Goal: Task Accomplishment & Management: Complete application form

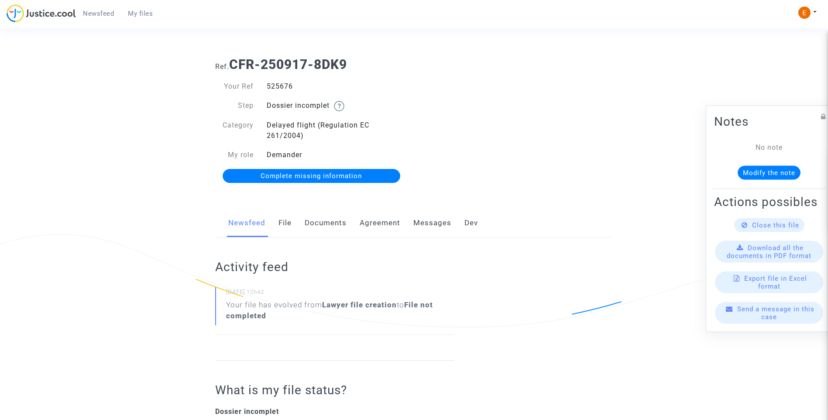
drag, startPoint x: 0, startPoint y: 0, endPoint x: 329, endPoint y: 222, distance: 397.3
click at [329, 222] on link "Documents" at bounding box center [326, 223] width 42 height 29
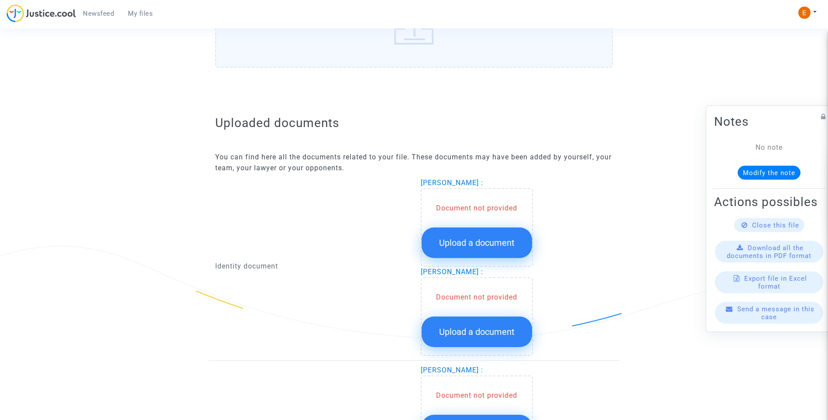
scroll to position [524, 0]
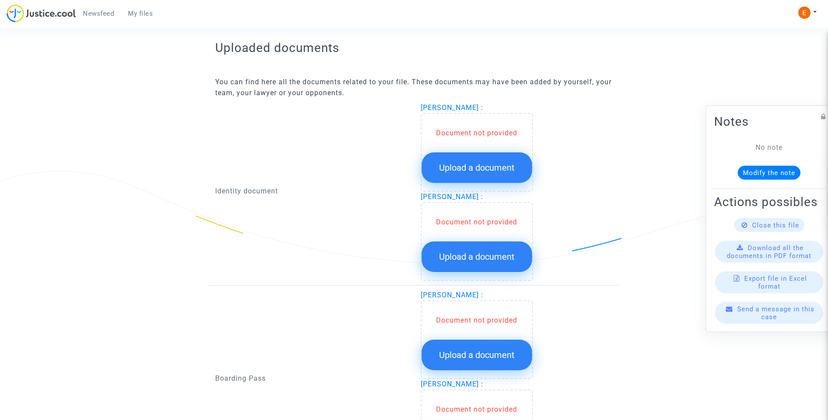
click at [511, 175] on button "Upload a document" at bounding box center [477, 167] width 110 height 31
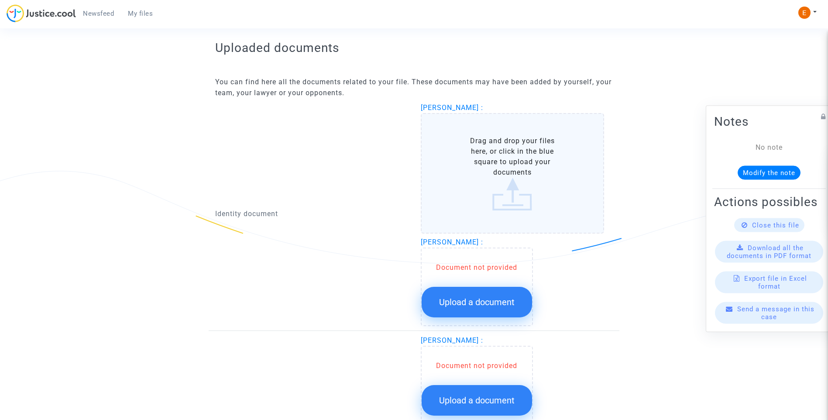
click at [521, 302] on button "Upload a document" at bounding box center [477, 302] width 110 height 31
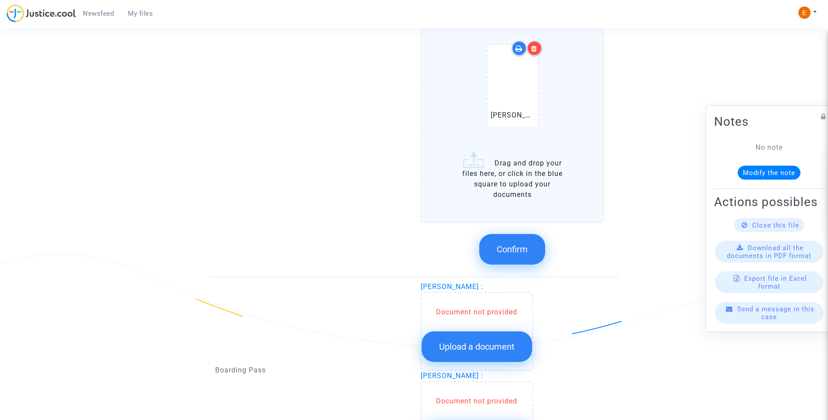
scroll to position [960, 0]
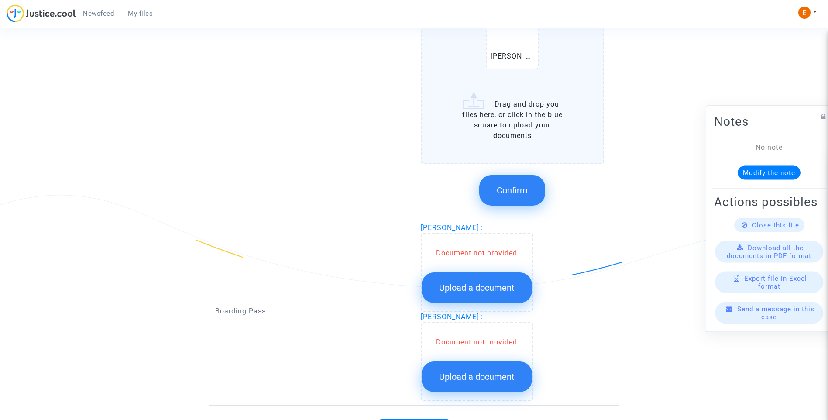
click at [494, 295] on button "Upload a document" at bounding box center [477, 287] width 110 height 31
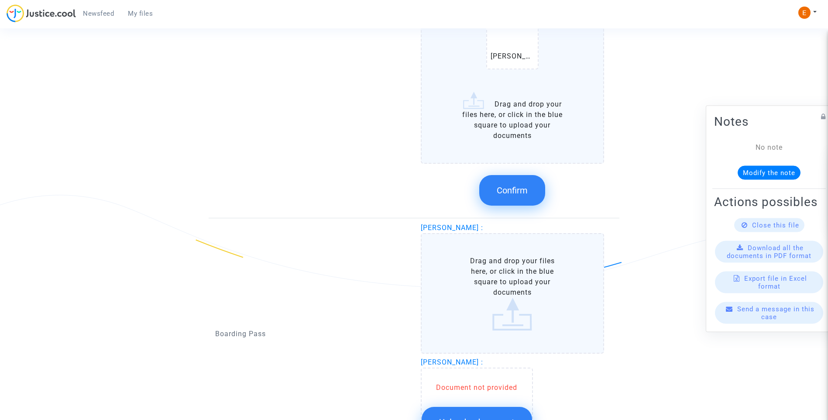
click at [511, 407] on button "Upload a document" at bounding box center [477, 422] width 110 height 31
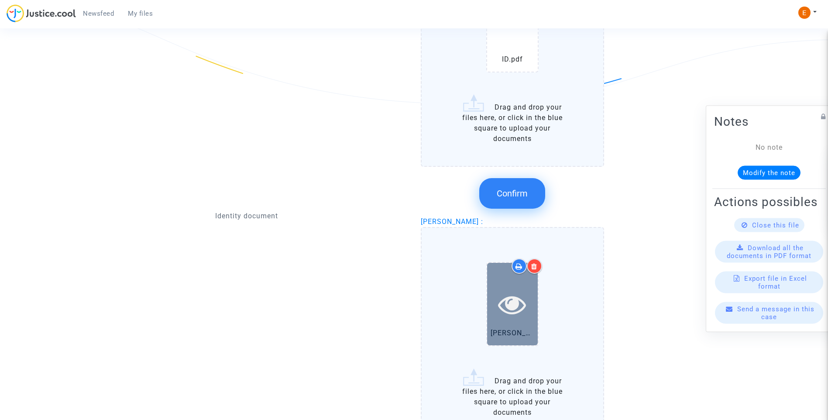
scroll to position [611, 0]
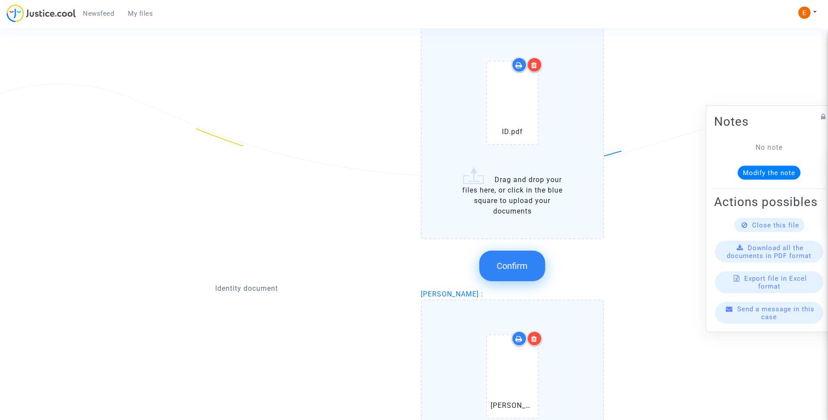
click at [530, 264] on button "Confirm" at bounding box center [512, 265] width 66 height 31
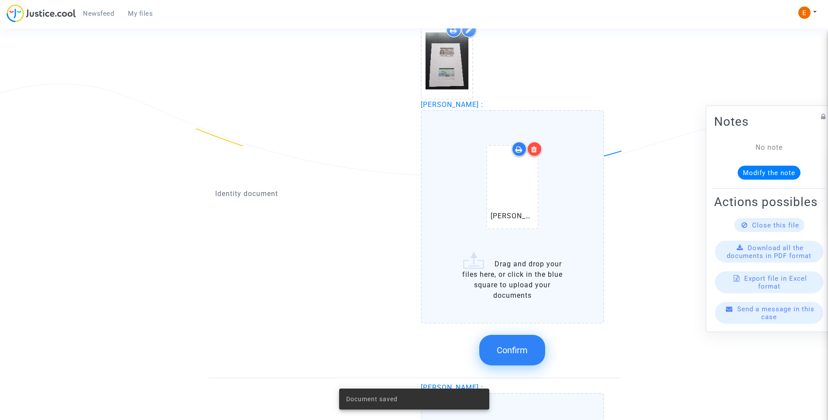
click at [511, 350] on span "Confirm" at bounding box center [512, 350] width 31 height 10
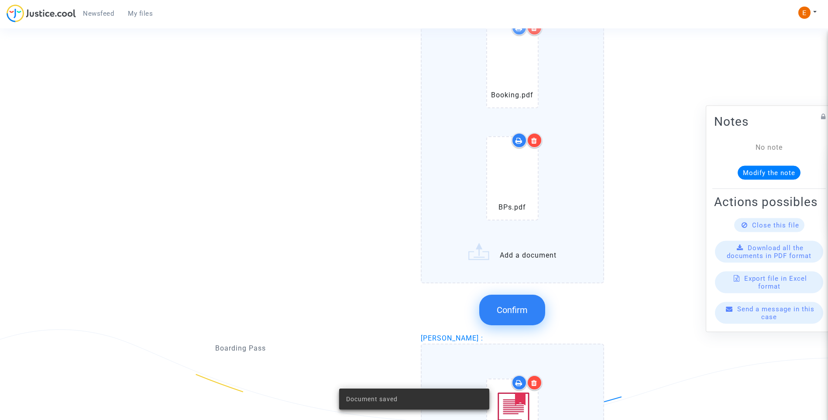
scroll to position [916, 0]
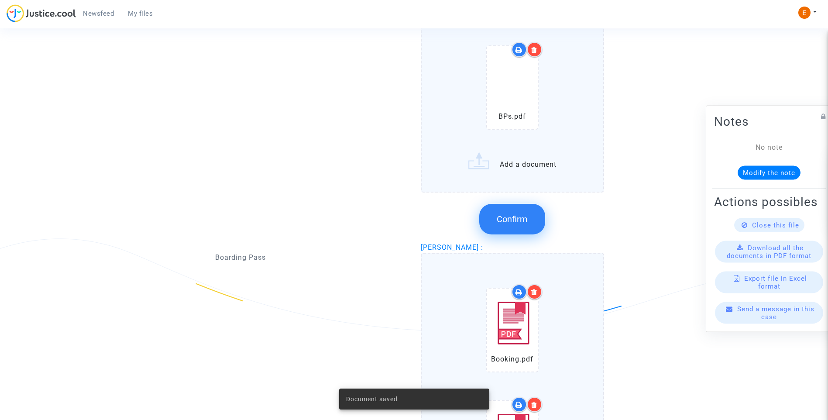
click at [519, 221] on span "Confirm" at bounding box center [512, 219] width 31 height 10
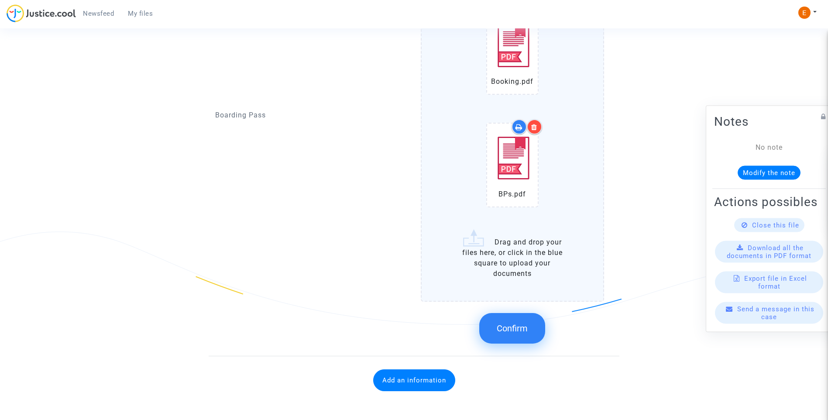
scroll to position [926, 0]
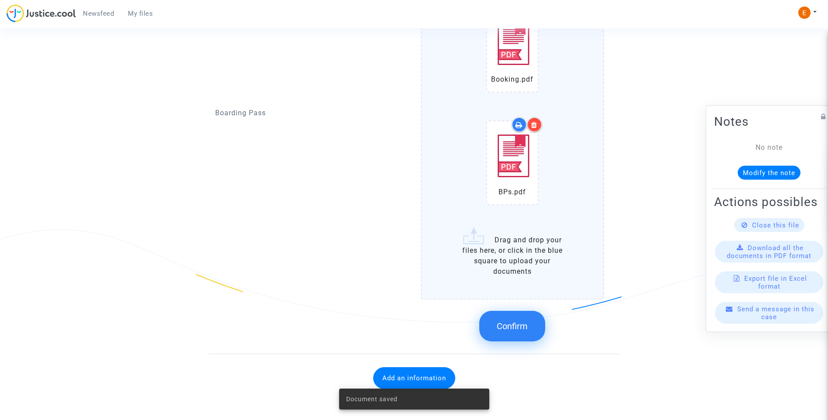
click at [506, 321] on span "Confirm" at bounding box center [512, 326] width 31 height 10
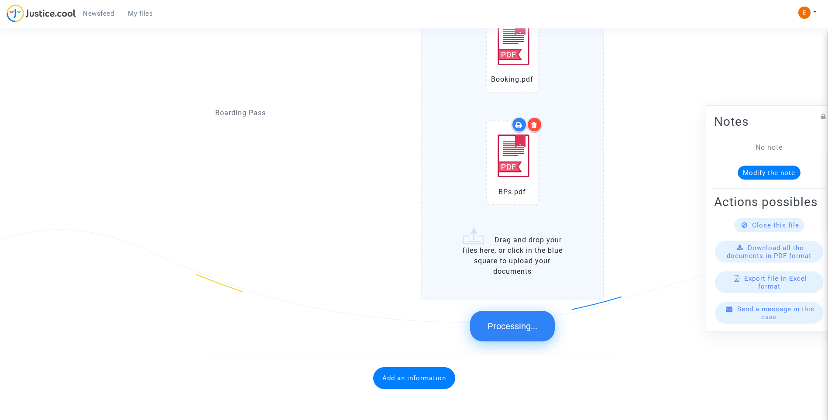
scroll to position [624, 0]
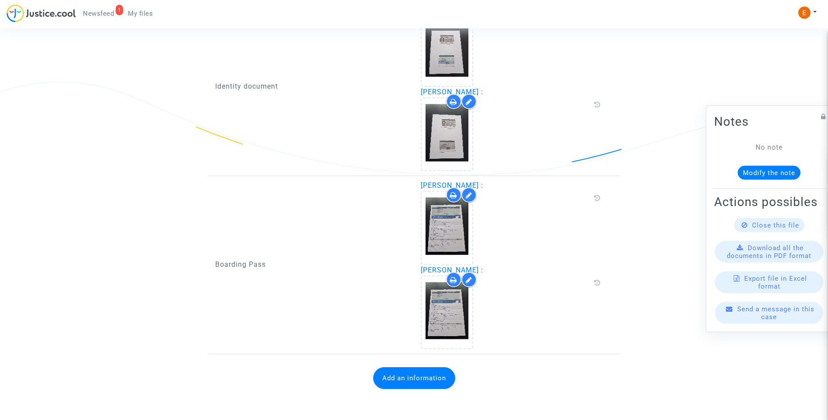
click at [432, 381] on button "Add an information" at bounding box center [414, 378] width 82 height 22
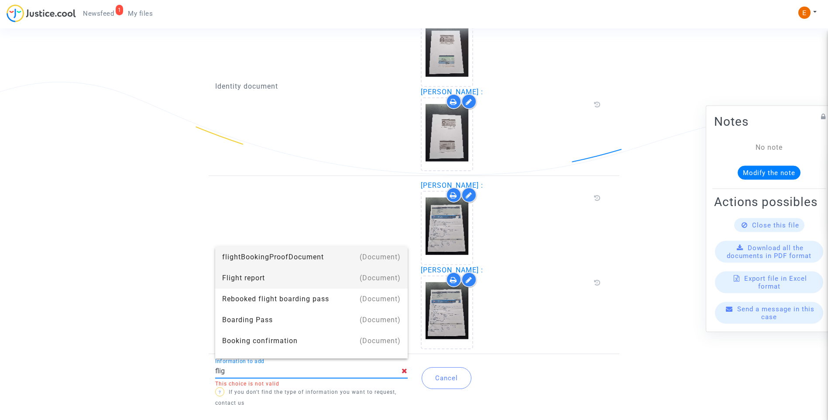
click at [309, 272] on div "Flight report" at bounding box center [311, 277] width 178 height 21
type input "Flight report"
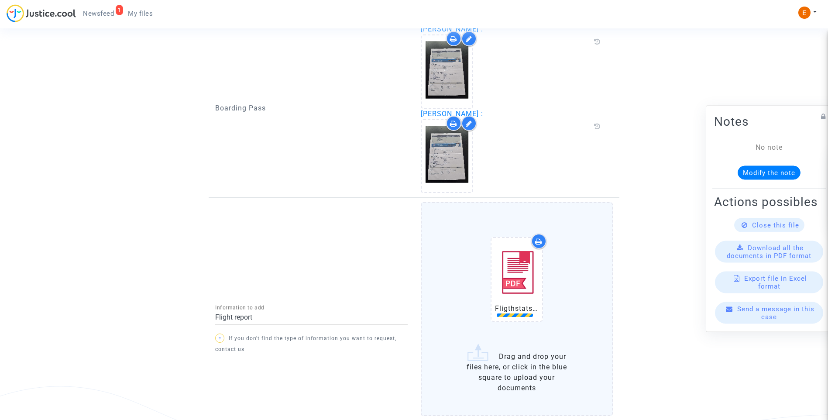
scroll to position [818, 0]
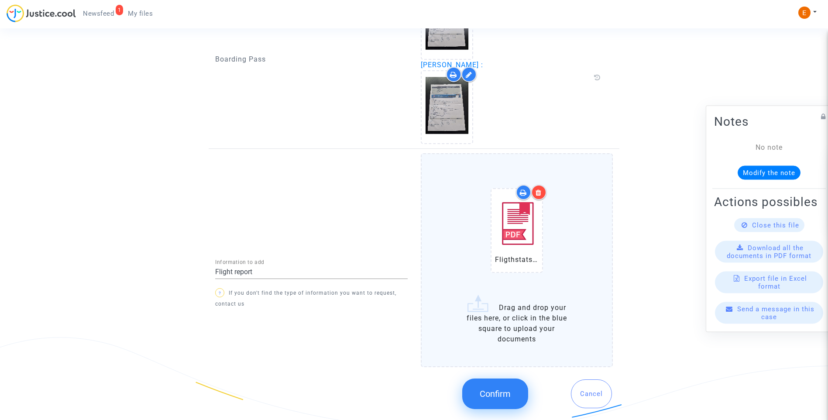
click at [513, 395] on button "Confirm" at bounding box center [495, 393] width 66 height 31
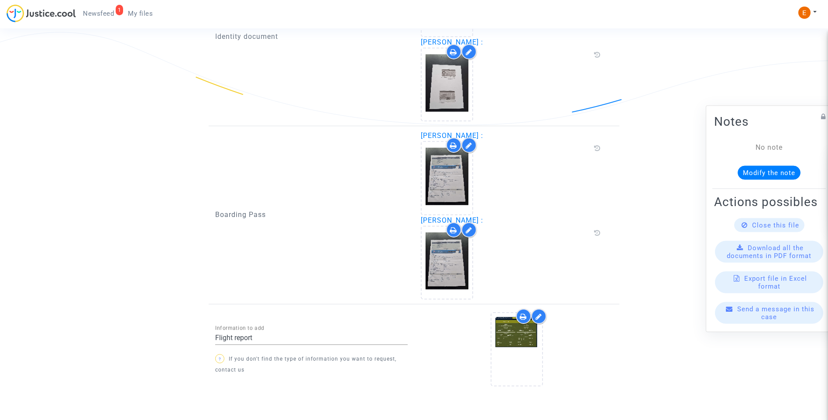
scroll to position [696, 0]
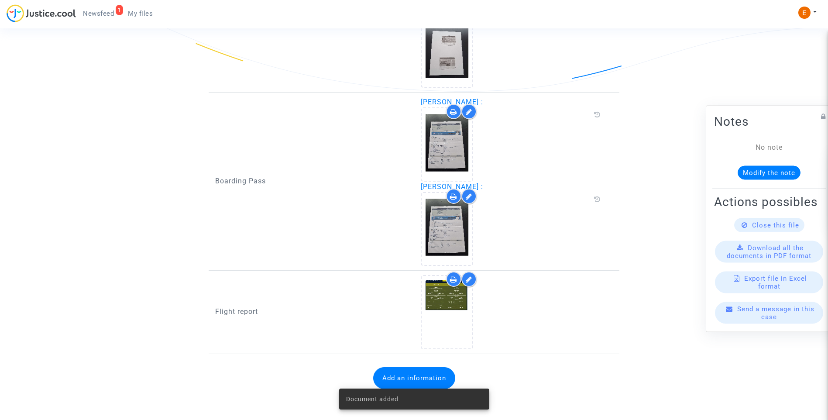
click at [96, 14] on span "Newsfeed" at bounding box center [98, 14] width 31 height 8
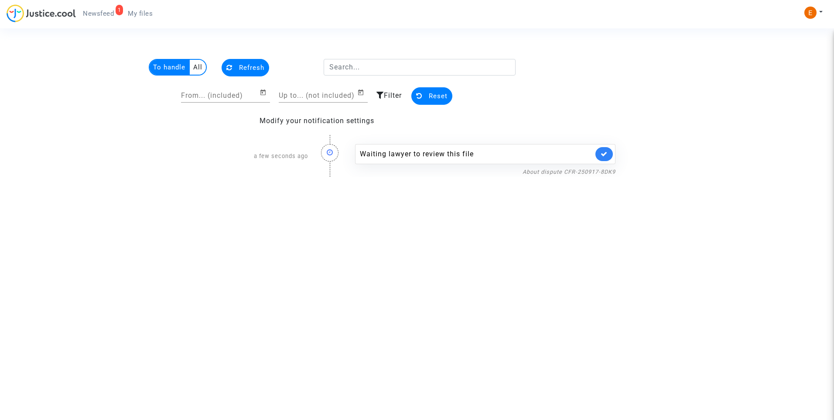
click at [600, 154] on link at bounding box center [604, 154] width 17 height 14
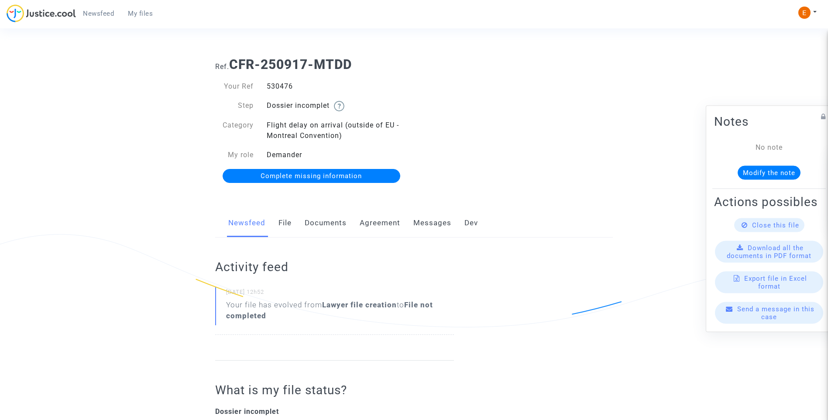
click at [285, 225] on link "File" at bounding box center [284, 223] width 13 height 29
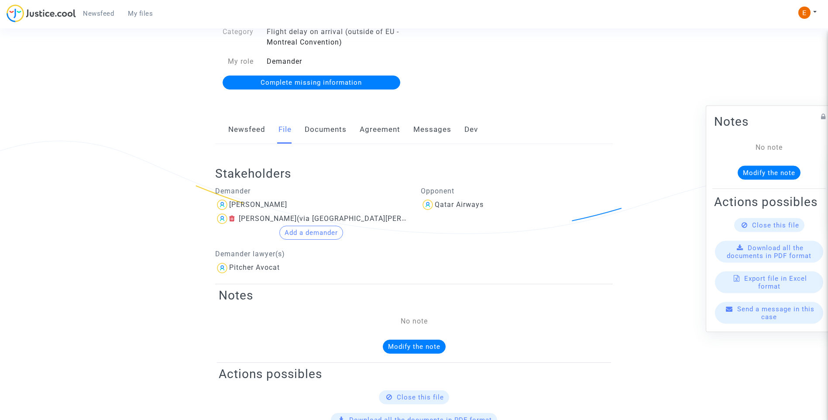
scroll to position [69, 0]
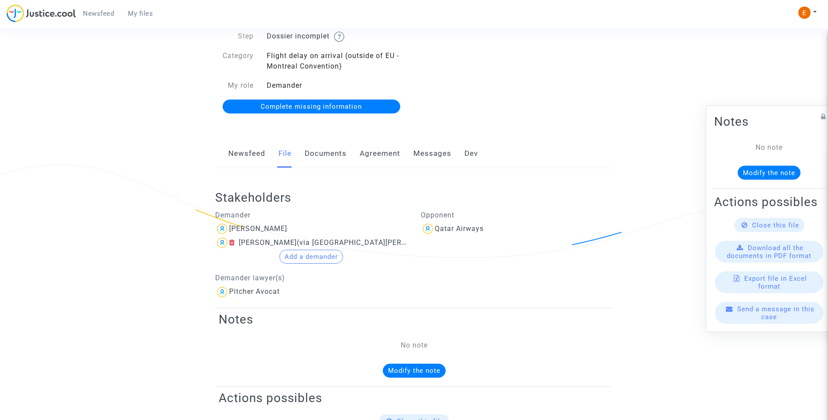
click at [334, 157] on link "Documents" at bounding box center [326, 153] width 42 height 29
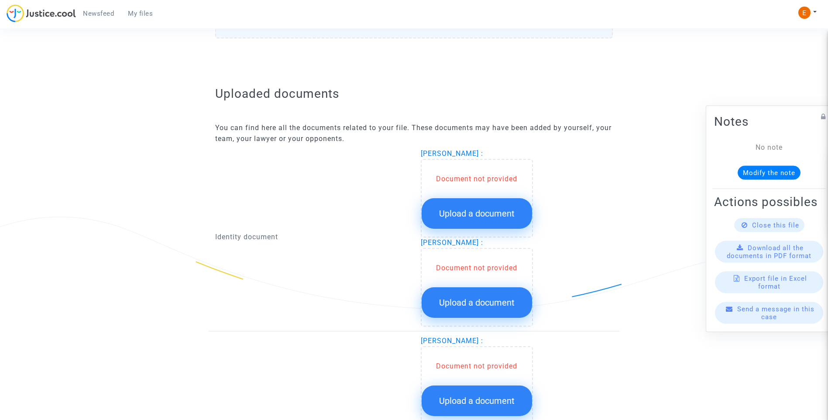
scroll to position [480, 0]
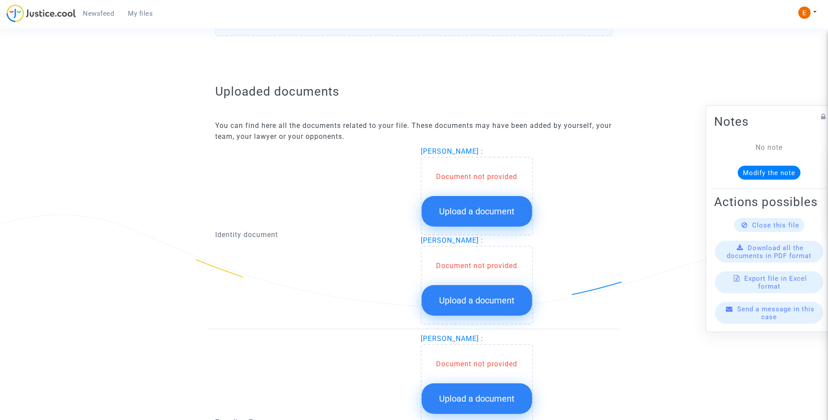
click at [492, 228] on div "Document not provided Upload a document" at bounding box center [477, 196] width 112 height 79
click at [481, 216] on span "Upload a document" at bounding box center [476, 211] width 75 height 10
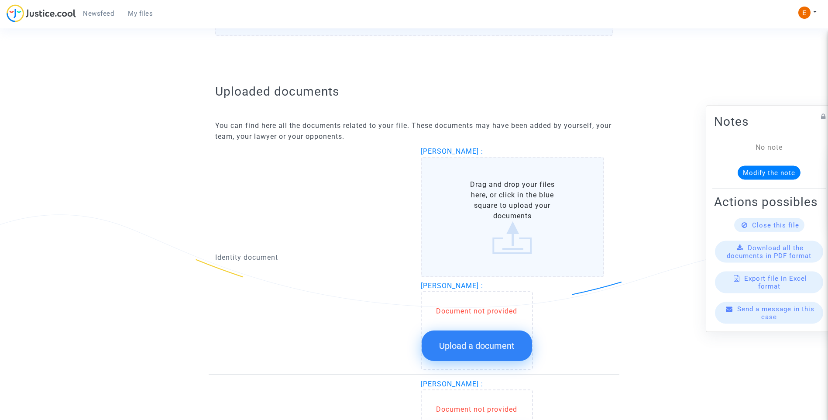
click at [497, 342] on span "Upload a document" at bounding box center [476, 345] width 75 height 10
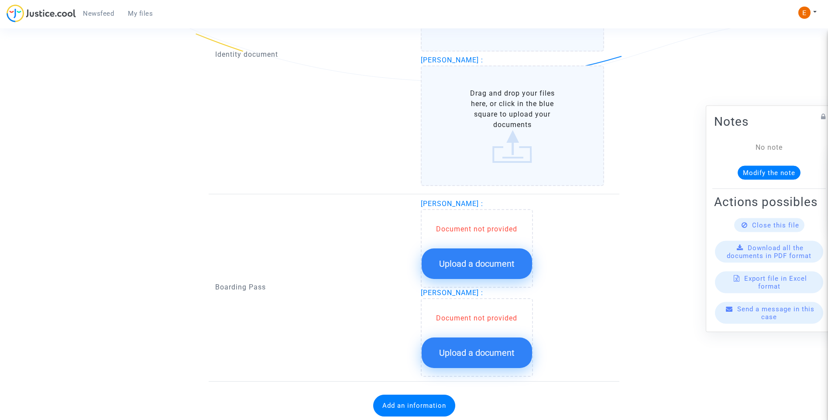
scroll to position [733, 0]
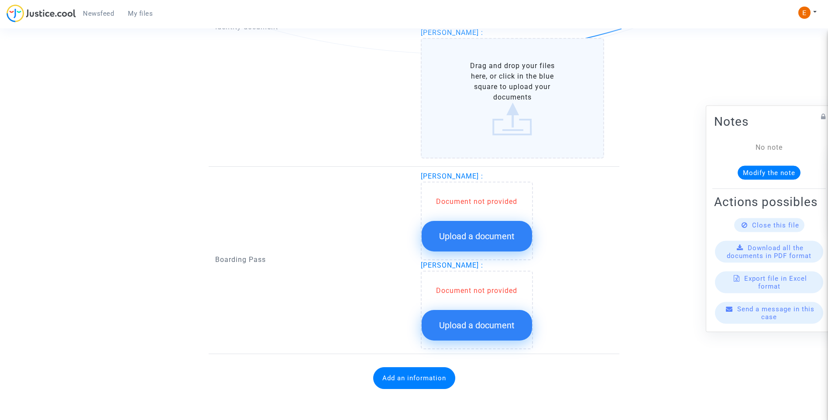
click at [465, 243] on button "Upload a document" at bounding box center [477, 236] width 110 height 31
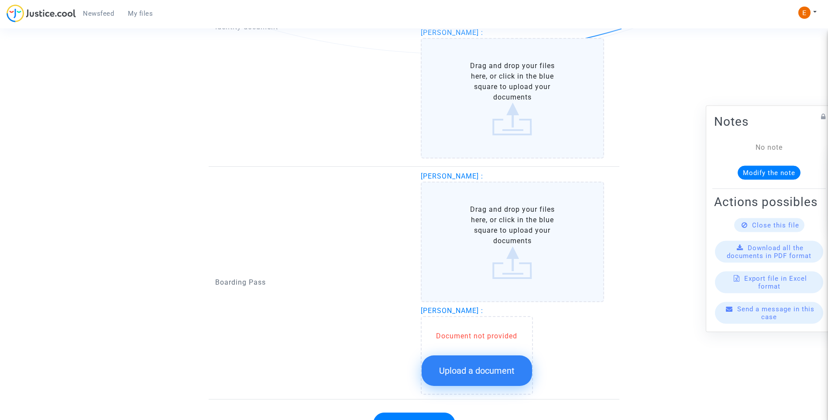
click at [514, 365] on span "Upload a document" at bounding box center [476, 370] width 75 height 10
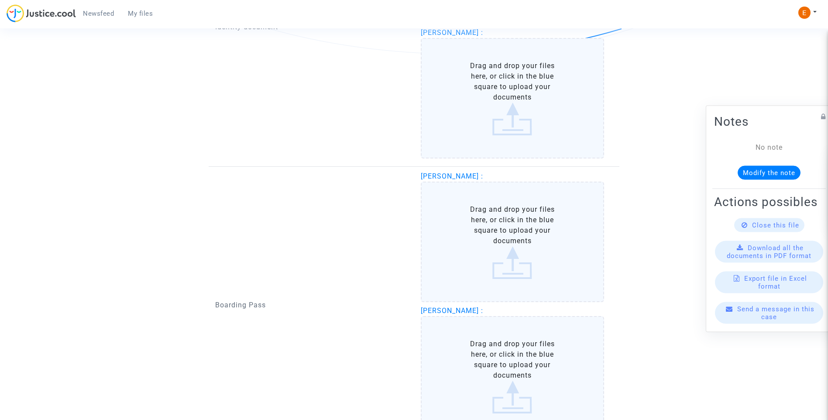
scroll to position [559, 0]
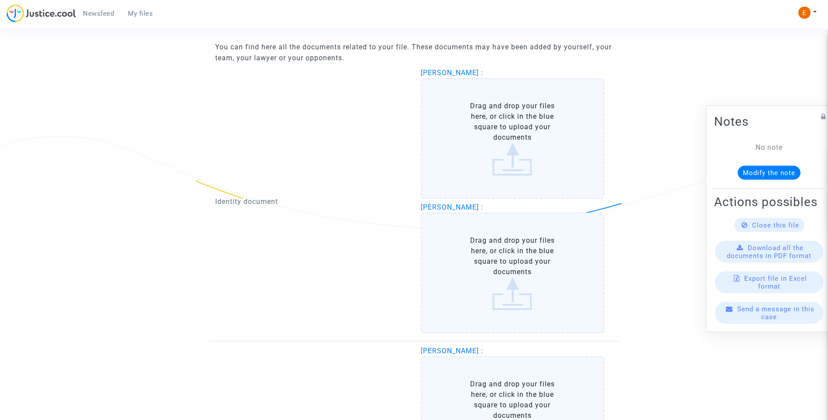
click at [510, 150] on label "Drag and drop your files here, or click in the blue square to upload your docum…" at bounding box center [513, 138] width 184 height 120
click at [0, 0] on input "Drag and drop your files here, or click in the blue square to upload your docum…" at bounding box center [0, 0] width 0 height 0
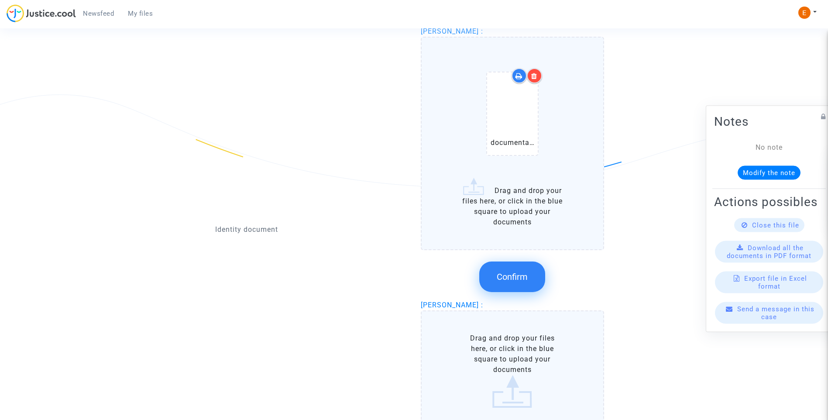
scroll to position [602, 0]
click at [517, 272] on span "Confirm" at bounding box center [512, 274] width 31 height 10
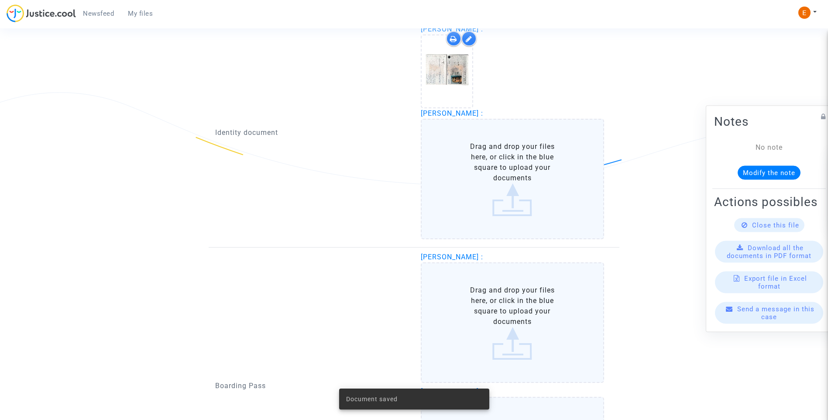
click at [504, 195] on label "Drag and drop your files here, or click in the blue square to upload your docum…" at bounding box center [513, 179] width 184 height 120
click at [0, 0] on input "Drag and drop your files here, or click in the blue square to upload your docum…" at bounding box center [0, 0] width 0 height 0
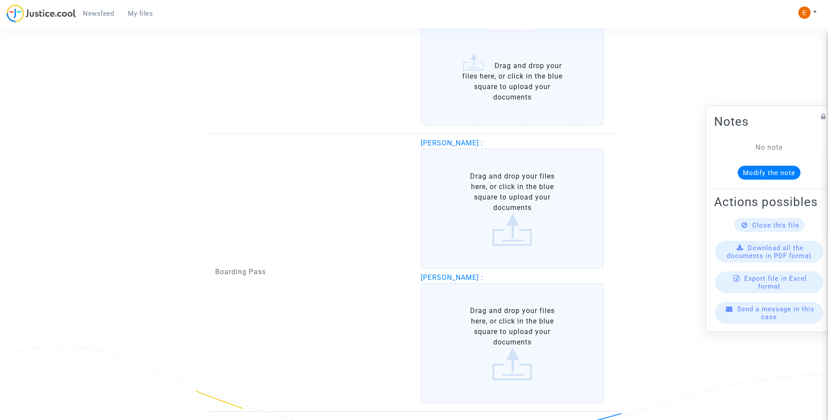
scroll to position [820, 0]
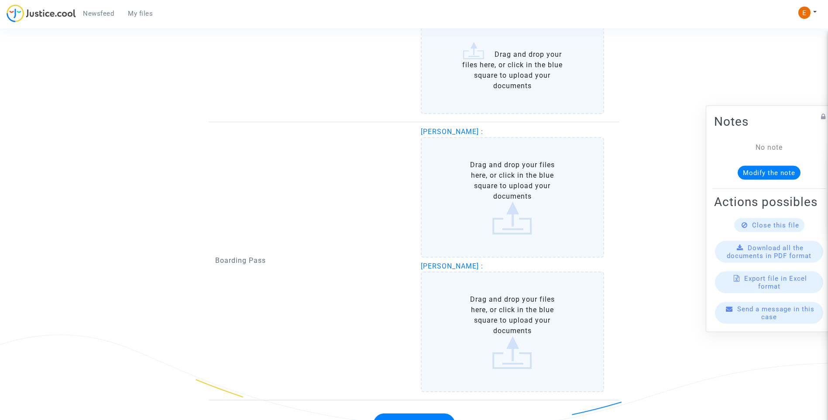
click at [524, 213] on label "Drag and drop your files here, or click in the blue square to upload your docum…" at bounding box center [513, 197] width 184 height 120
click at [0, 0] on input "Drag and drop your files here, or click in the blue square to upload your docum…" at bounding box center [0, 0] width 0 height 0
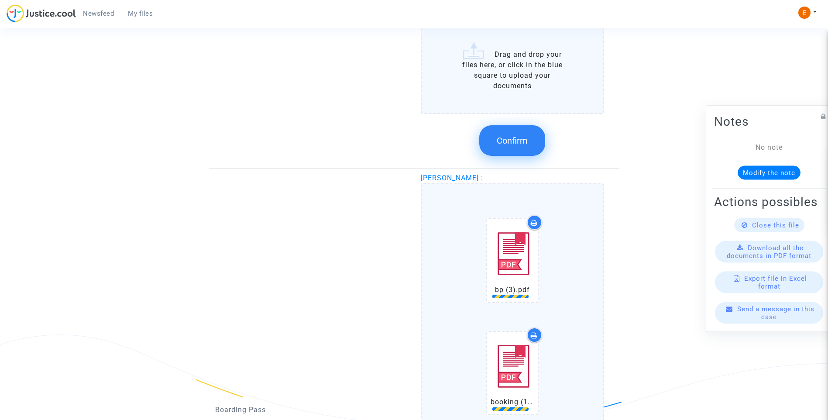
scroll to position [995, 0]
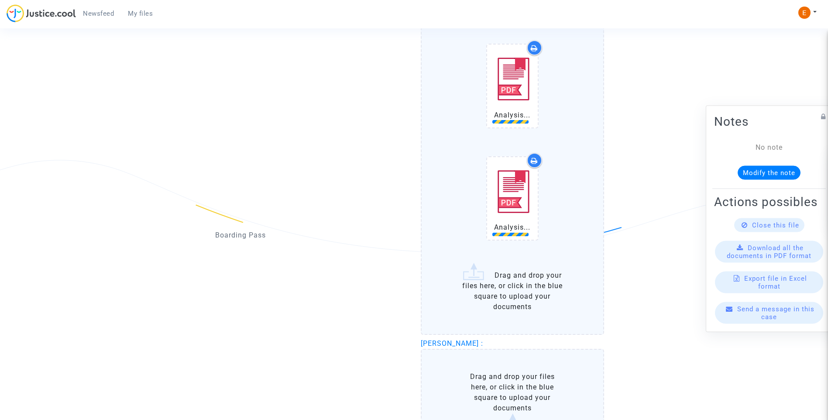
click at [504, 388] on label "Drag and drop your files here, or click in the blue square to upload your docum…" at bounding box center [513, 409] width 184 height 120
click at [0, 0] on input "Drag and drop your files here, or click in the blue square to upload your docum…" at bounding box center [0, 0] width 0 height 0
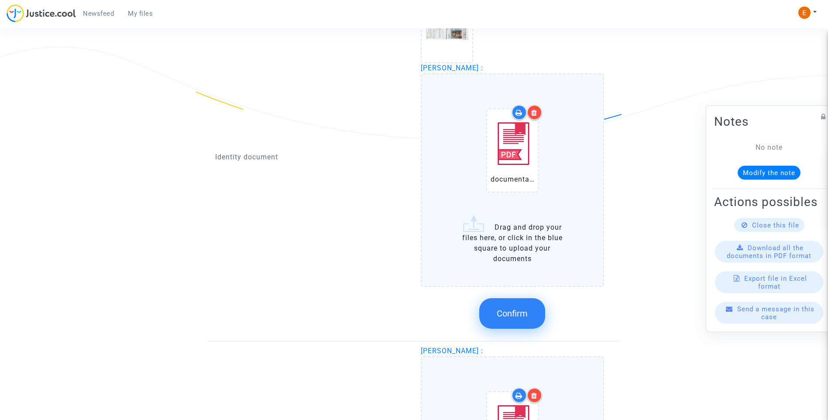
scroll to position [646, 0]
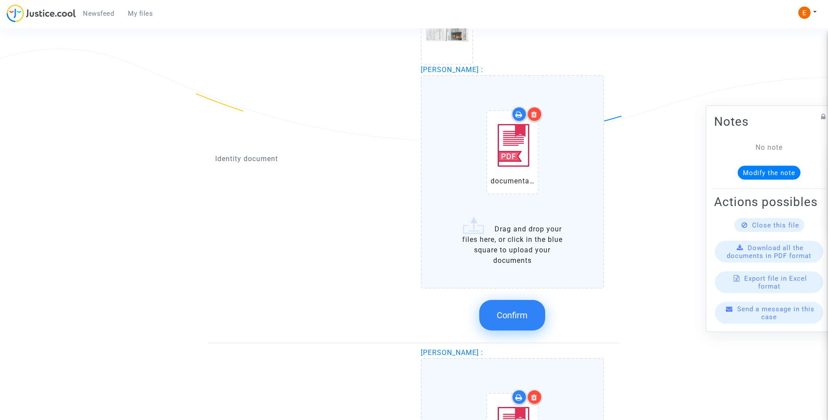
click at [529, 314] on button "Confirm" at bounding box center [512, 315] width 66 height 31
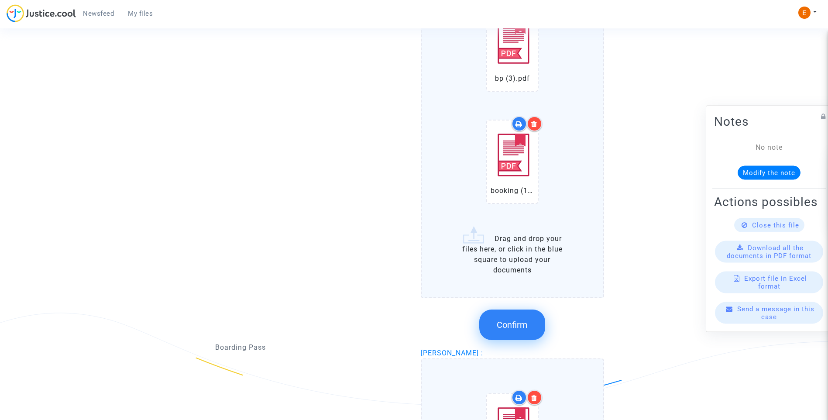
scroll to position [864, 0]
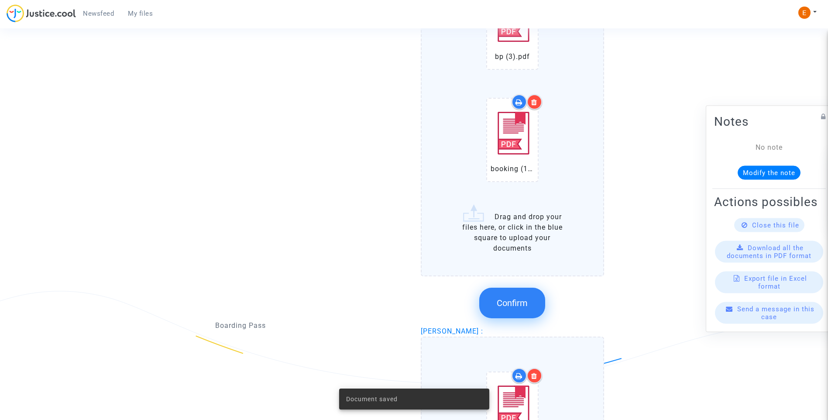
click at [516, 303] on span "Confirm" at bounding box center [512, 303] width 31 height 10
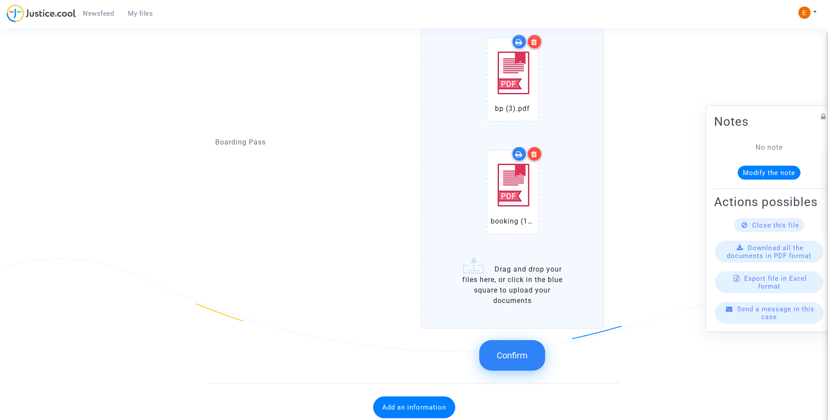
scroll to position [926, 0]
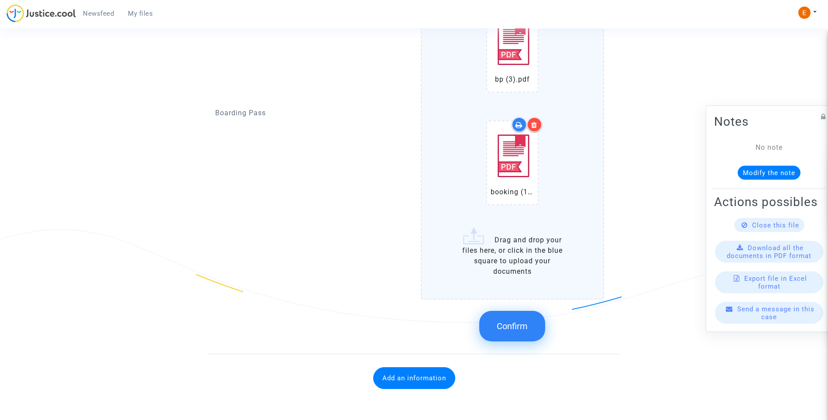
click at [528, 322] on button "Confirm" at bounding box center [512, 326] width 66 height 31
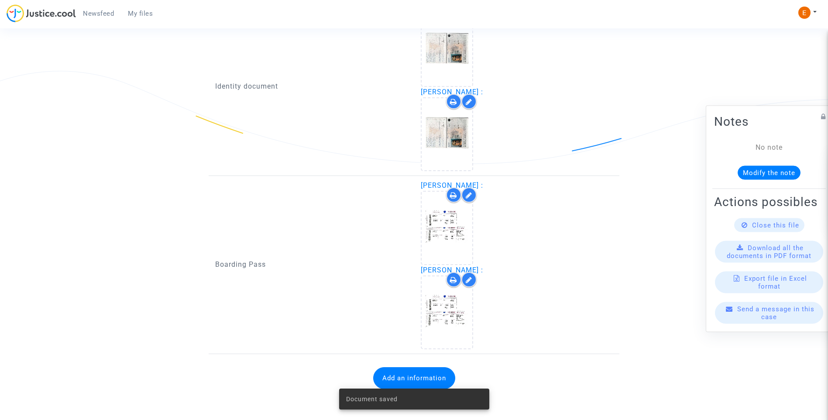
click at [439, 379] on div "Document saved" at bounding box center [414, 399] width 171 height 42
click at [423, 377] on button "Add an information" at bounding box center [414, 378] width 82 height 22
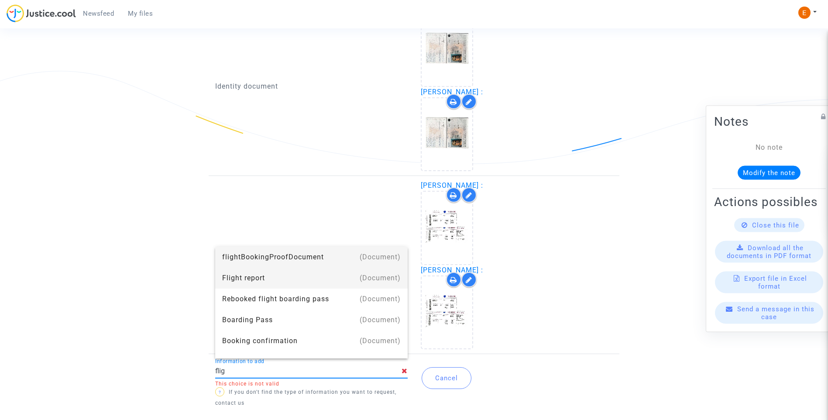
click at [255, 273] on div "Flight report" at bounding box center [311, 277] width 178 height 21
type input "Flight report"
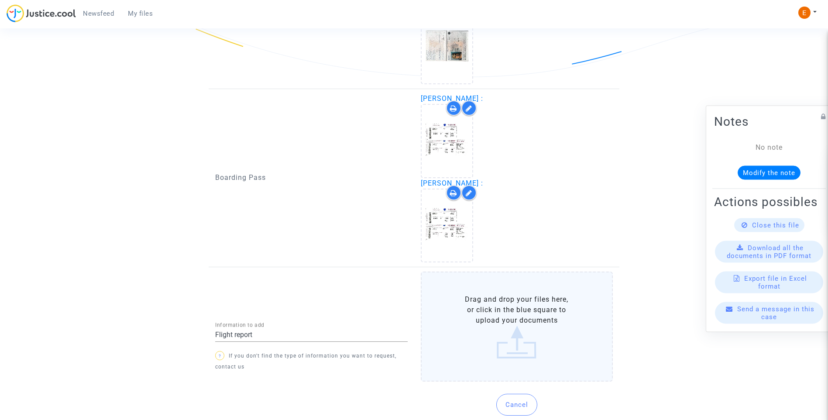
scroll to position [711, 0]
click at [535, 345] on label "Drag and drop your files here, or click in the blue square to upload your docum…" at bounding box center [517, 326] width 192 height 110
click at [0, 0] on input "Drag and drop your files here, or click in the blue square to upload your docum…" at bounding box center [0, 0] width 0 height 0
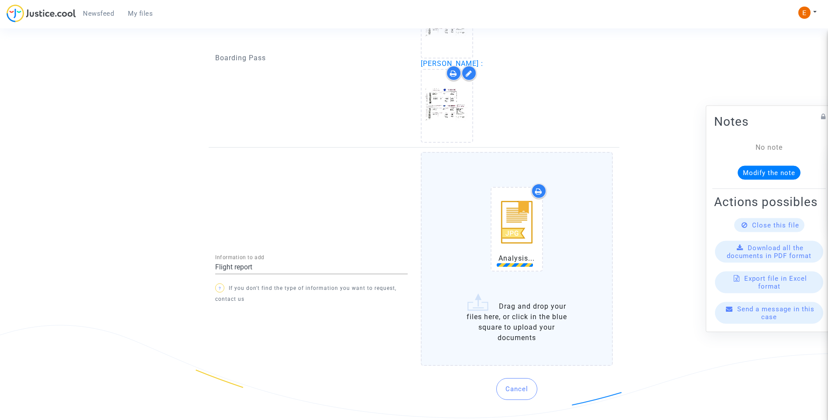
scroll to position [845, 0]
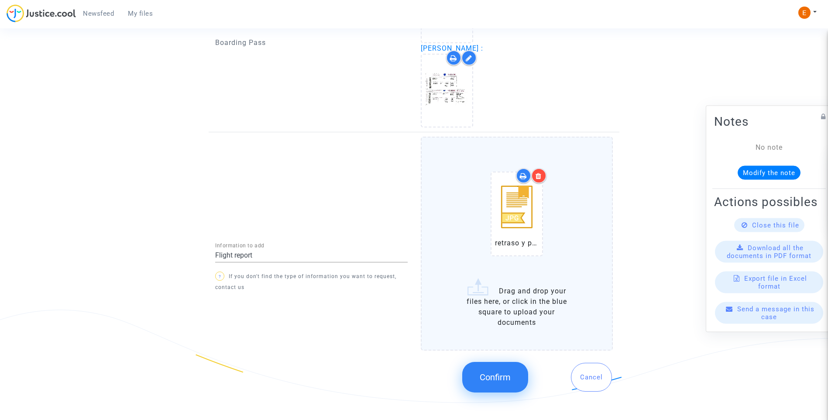
click at [504, 385] on button "Confirm" at bounding box center [495, 377] width 66 height 31
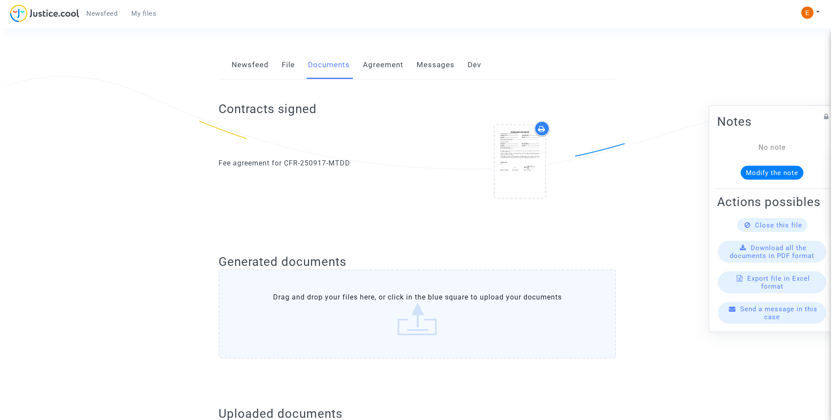
scroll to position [0, 0]
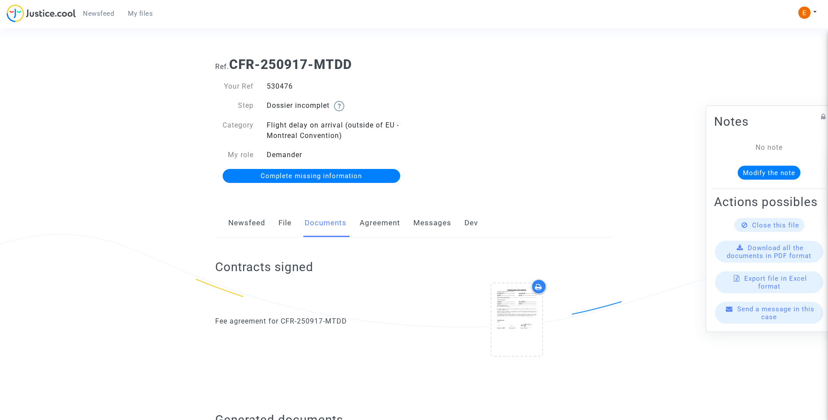
click at [254, 218] on link "Newsfeed" at bounding box center [246, 223] width 37 height 29
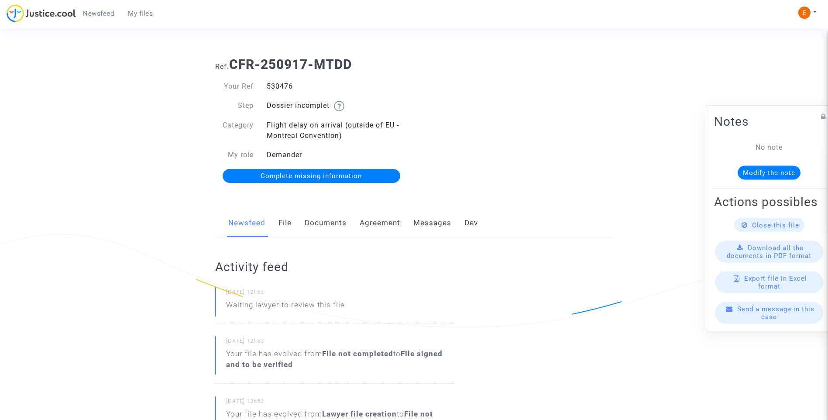
click at [286, 225] on link "File" at bounding box center [284, 223] width 13 height 29
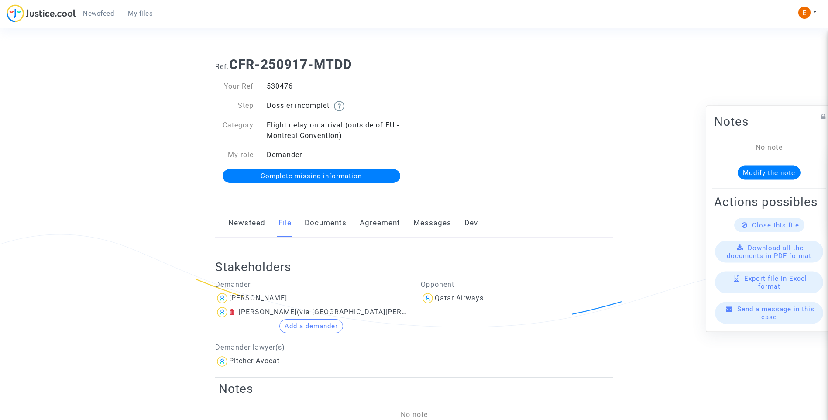
click at [144, 9] on link "My files" at bounding box center [140, 13] width 39 height 13
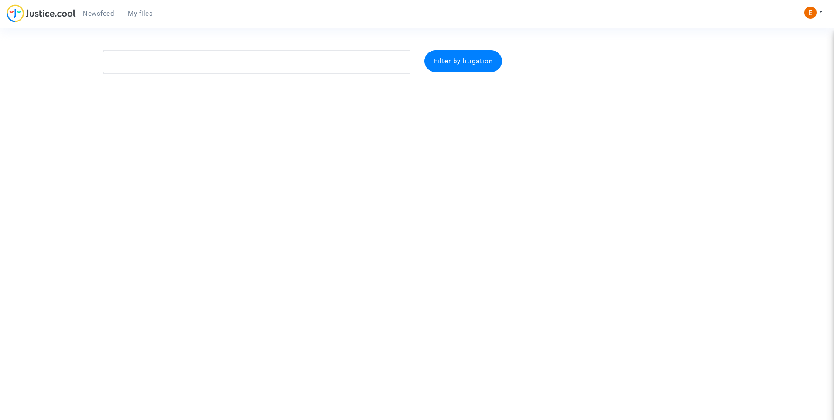
click at [96, 14] on span "Newsfeed" at bounding box center [98, 14] width 31 height 8
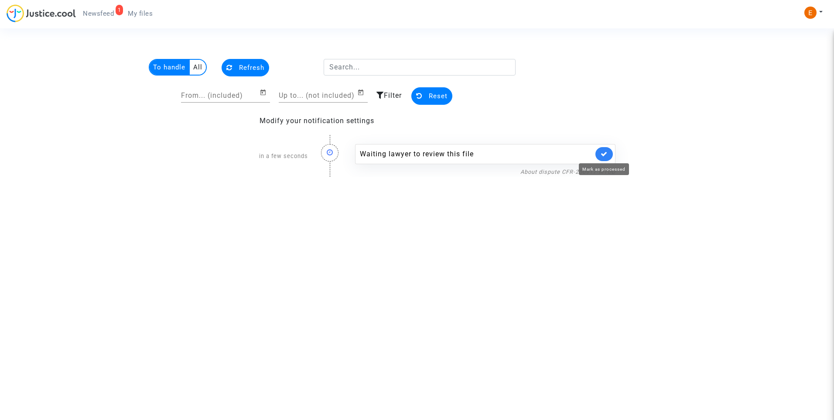
click at [608, 151] on icon at bounding box center [604, 154] width 7 height 7
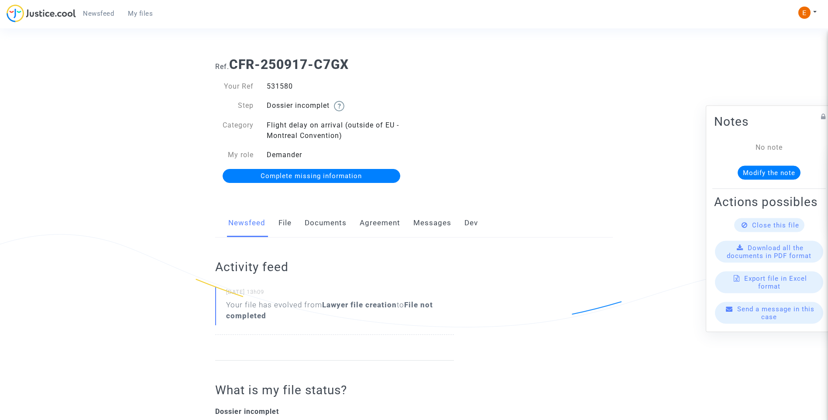
click at [331, 221] on link "Documents" at bounding box center [326, 223] width 42 height 29
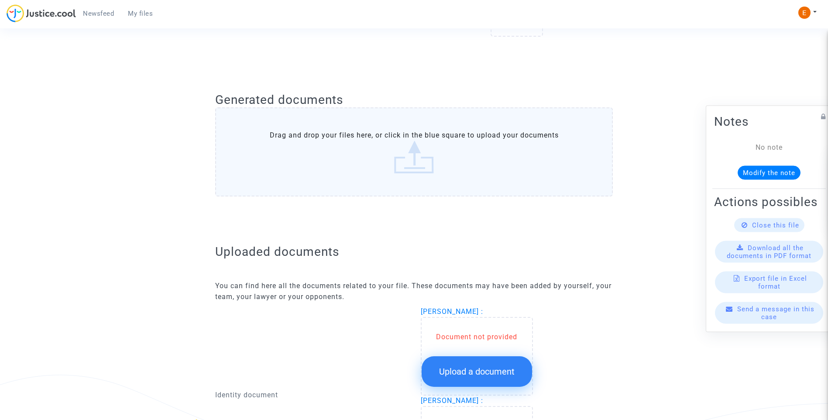
scroll to position [436, 0]
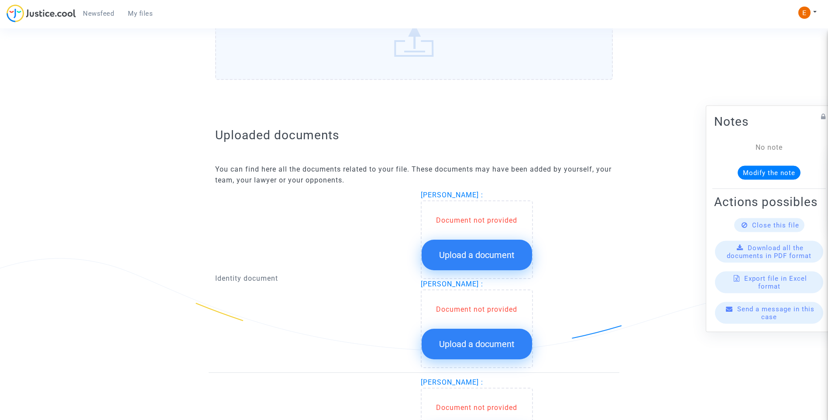
click at [463, 261] on button "Upload a document" at bounding box center [477, 255] width 110 height 31
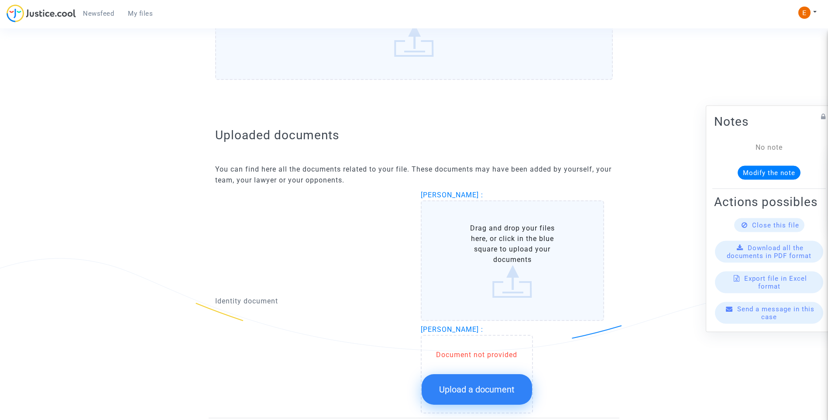
click at [493, 381] on button "Upload a document" at bounding box center [477, 389] width 110 height 31
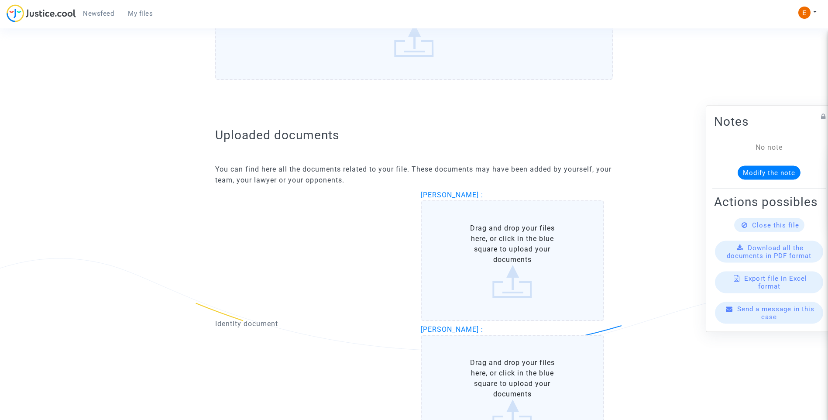
scroll to position [480, 0]
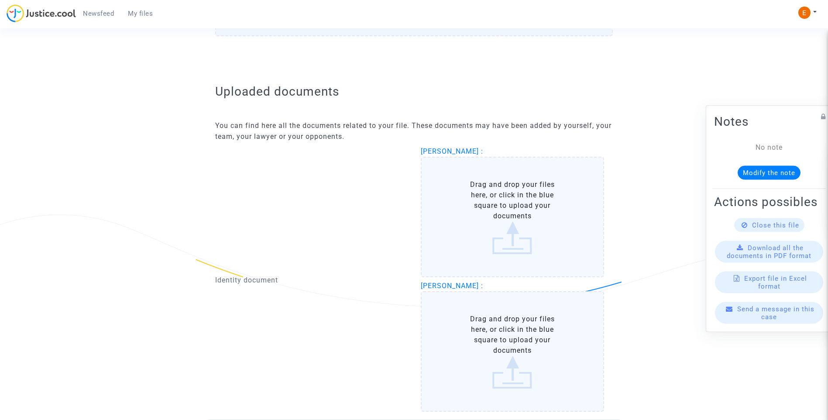
click at [537, 245] on label "Drag and drop your files here, or click in the blue square to upload your docum…" at bounding box center [513, 217] width 184 height 120
click at [0, 0] on input "Drag and drop your files here, or click in the blue square to upload your docum…" at bounding box center [0, 0] width 0 height 0
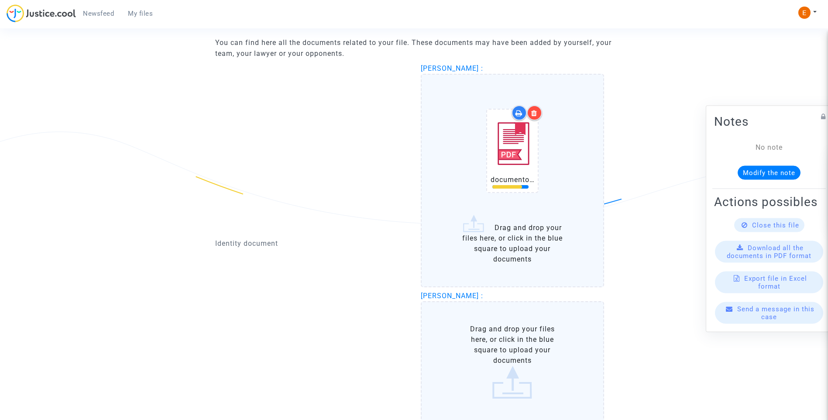
scroll to position [698, 0]
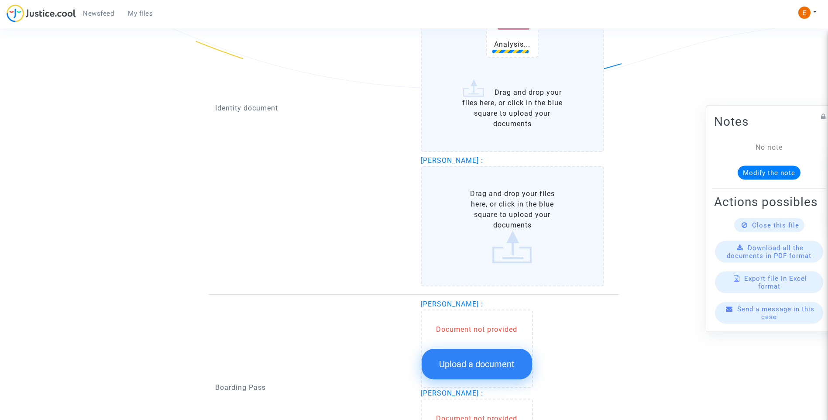
click at [512, 250] on label "Drag and drop your files here, or click in the blue square to upload your docum…" at bounding box center [513, 226] width 184 height 120
click at [0, 0] on input "Drag and drop your files here, or click in the blue square to upload your docum…" at bounding box center [0, 0] width 0 height 0
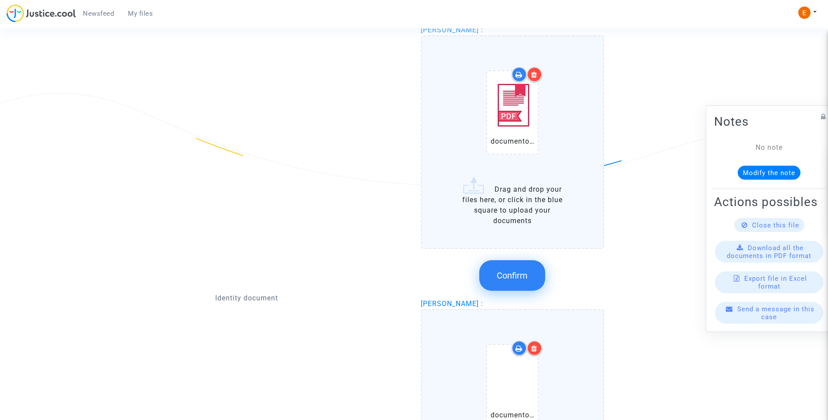
scroll to position [611, 0]
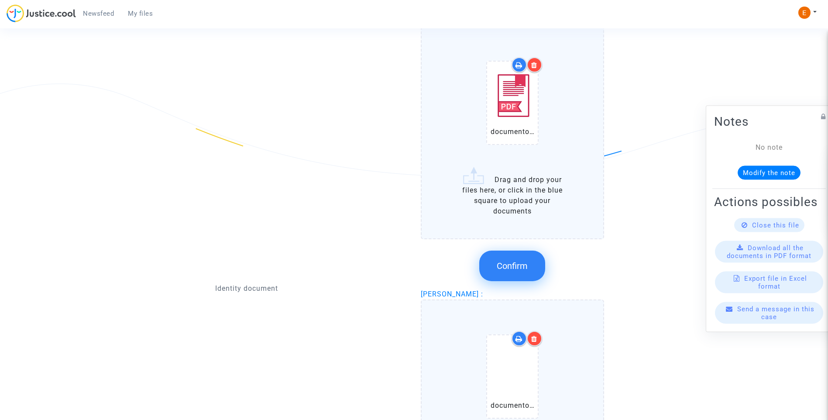
click at [514, 271] on span "Confirm" at bounding box center [512, 266] width 31 height 10
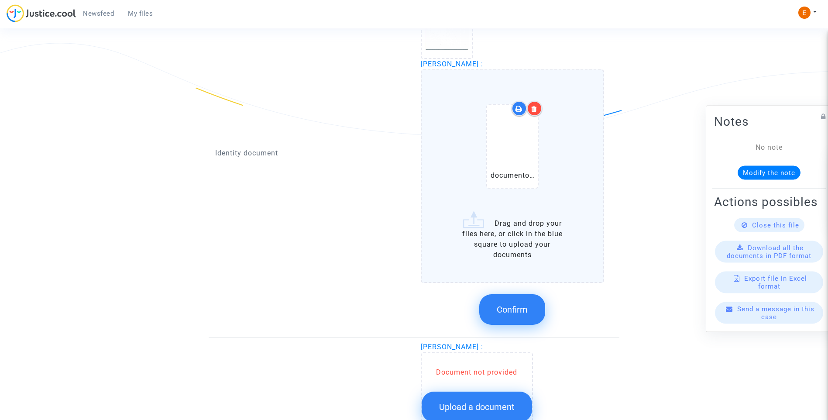
scroll to position [698, 0]
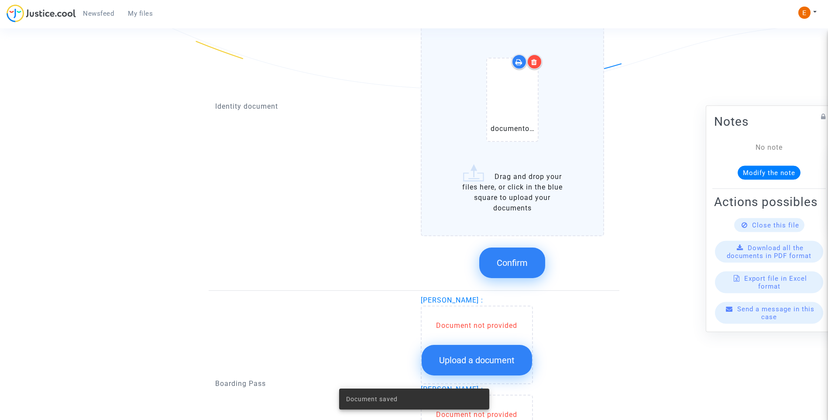
click at [526, 259] on span "Confirm" at bounding box center [512, 262] width 31 height 10
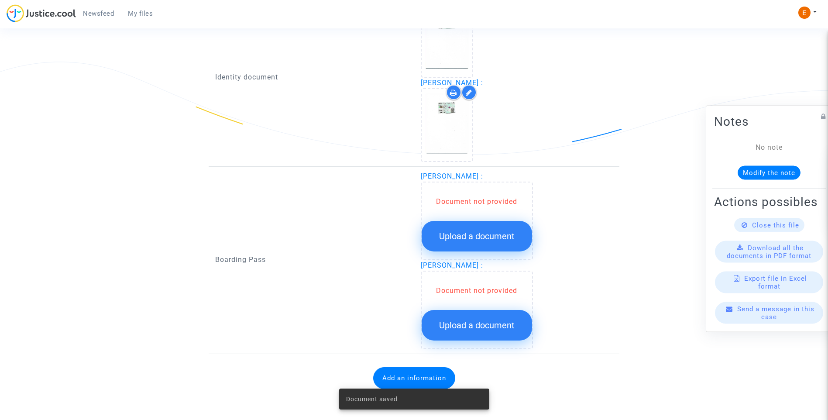
click at [477, 233] on span "Upload a document" at bounding box center [476, 236] width 75 height 10
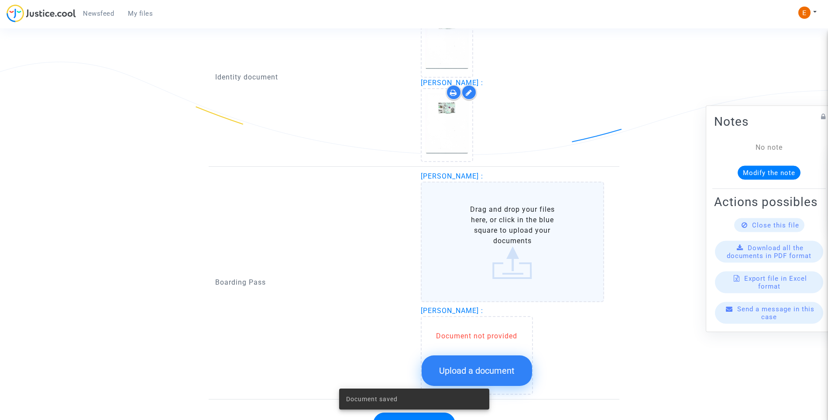
click at [498, 372] on span "Upload a document" at bounding box center [476, 370] width 75 height 10
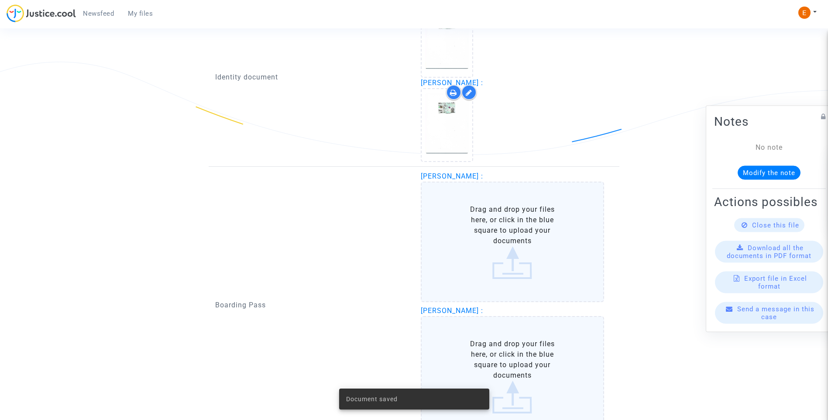
click at [491, 261] on label "Drag and drop your files here, or click in the blue square to upload your docum…" at bounding box center [513, 242] width 184 height 120
click at [0, 0] on input "Drag and drop your files here, or click in the blue square to upload your docum…" at bounding box center [0, 0] width 0 height 0
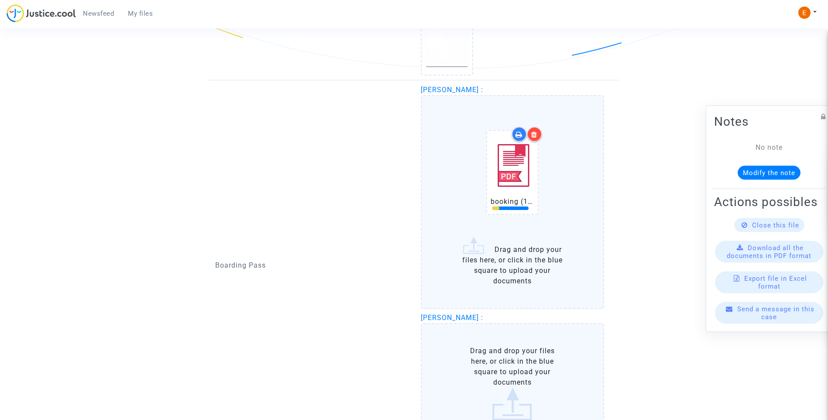
scroll to position [720, 0]
click at [521, 365] on label "Drag and drop your files here, or click in the blue square to upload your docum…" at bounding box center [513, 382] width 184 height 120
click at [0, 0] on input "Drag and drop your files here, or click in the blue square to upload your docum…" at bounding box center [0, 0] width 0 height 0
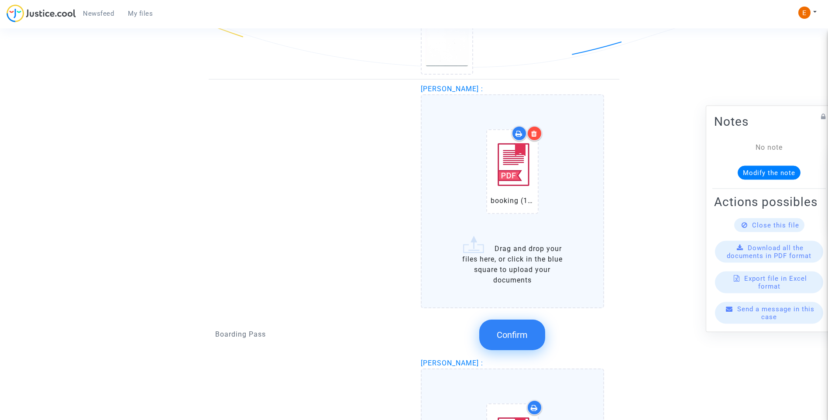
click at [524, 337] on span "Confirm" at bounding box center [512, 334] width 31 height 10
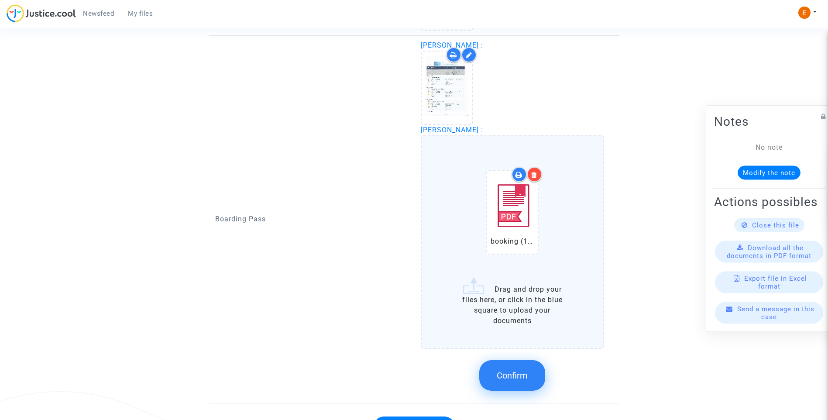
click at [536, 178] on icon at bounding box center [534, 174] width 6 height 7
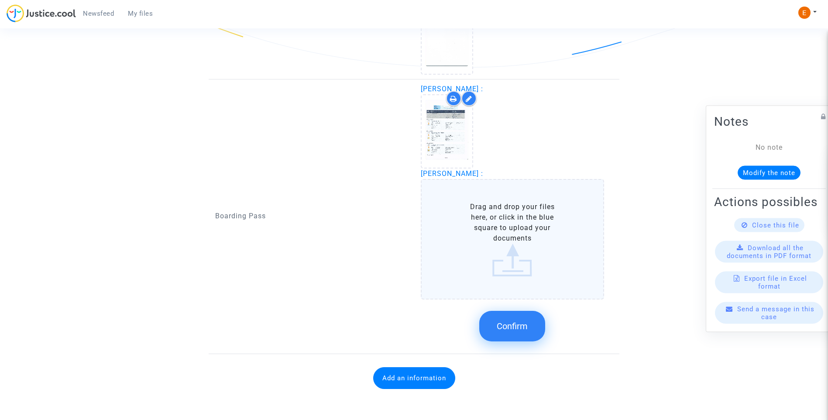
click at [507, 255] on label "Drag and drop your files here, or click in the blue square to upload your docum…" at bounding box center [513, 239] width 184 height 120
click at [0, 0] on input "Drag and drop your files here, or click in the blue square to upload your docum…" at bounding box center [0, 0] width 0 height 0
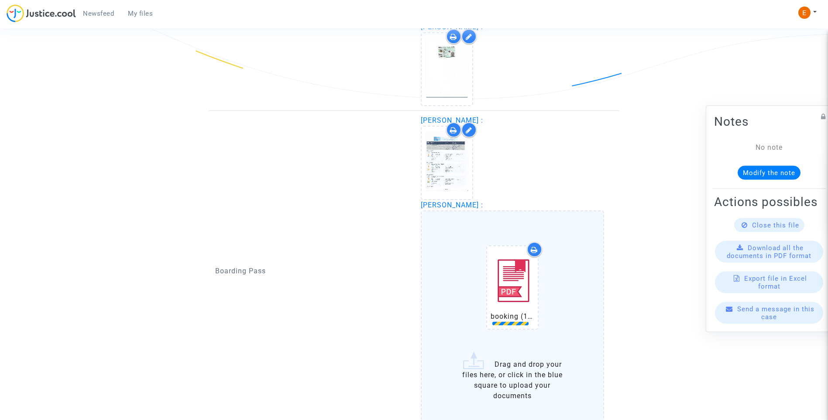
scroll to position [764, 0]
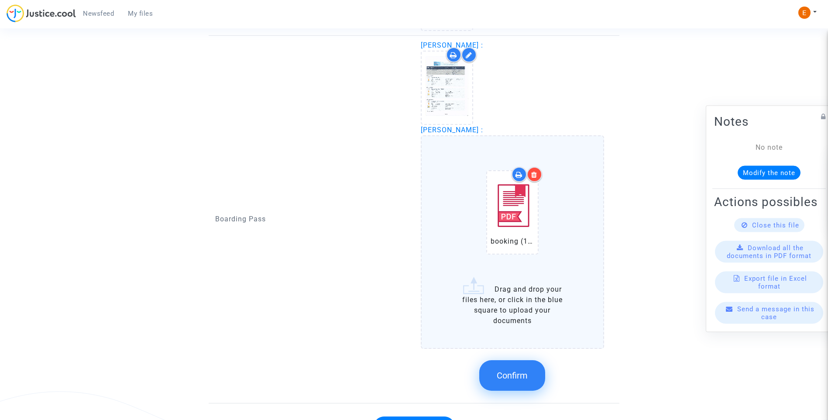
click at [536, 174] on icon at bounding box center [534, 174] width 6 height 7
drag, startPoint x: 507, startPoint y: 382, endPoint x: 516, endPoint y: 382, distance: 8.3
click at [507, 382] on button "Confirm" at bounding box center [512, 375] width 66 height 31
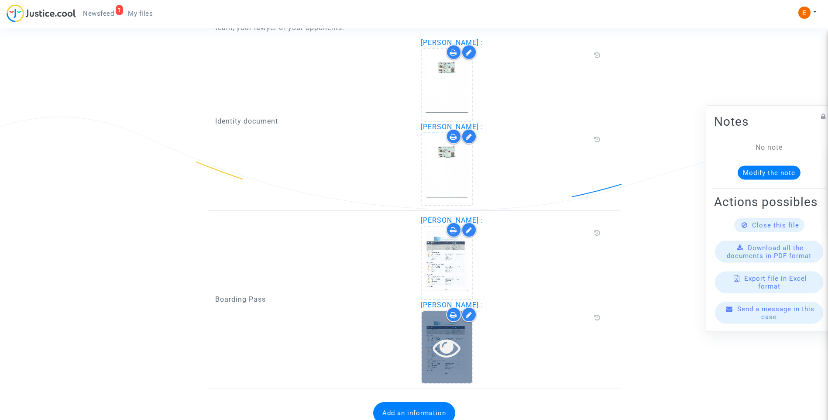
scroll to position [613, 0]
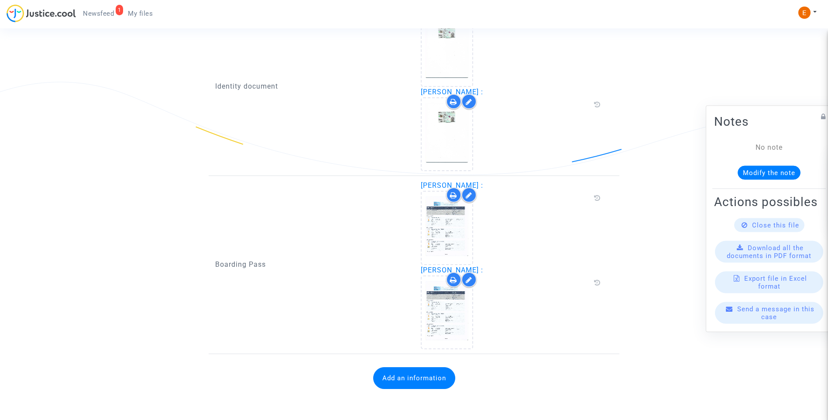
click at [443, 378] on button "Add an information" at bounding box center [414, 378] width 82 height 22
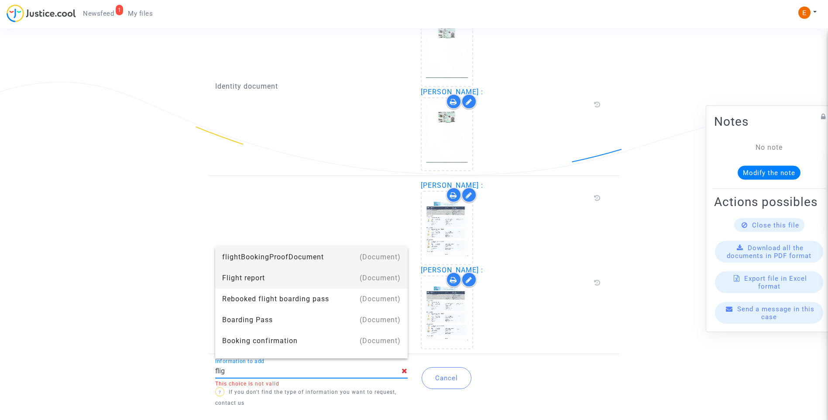
click at [266, 279] on div "Flight report" at bounding box center [311, 277] width 178 height 21
type input "Flight report"
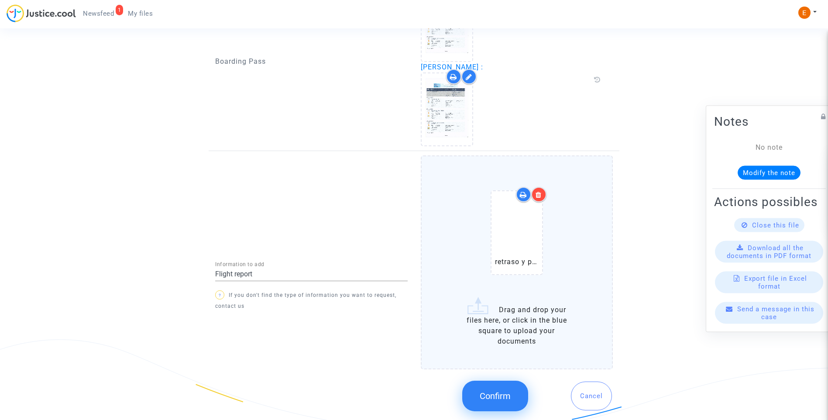
scroll to position [841, 0]
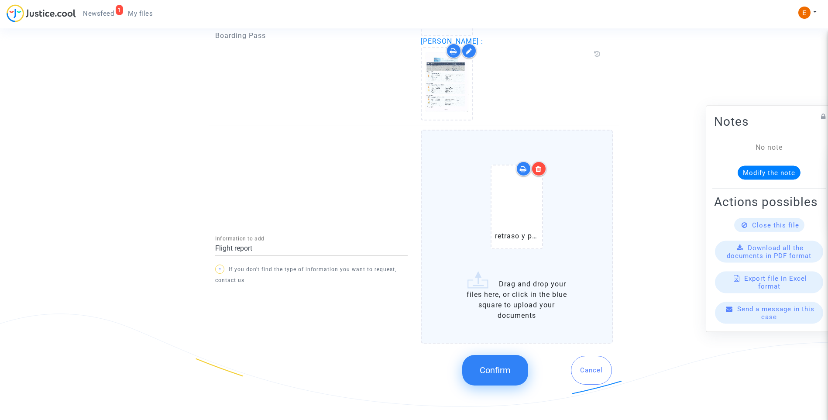
click at [494, 373] on span "Confirm" at bounding box center [495, 370] width 31 height 10
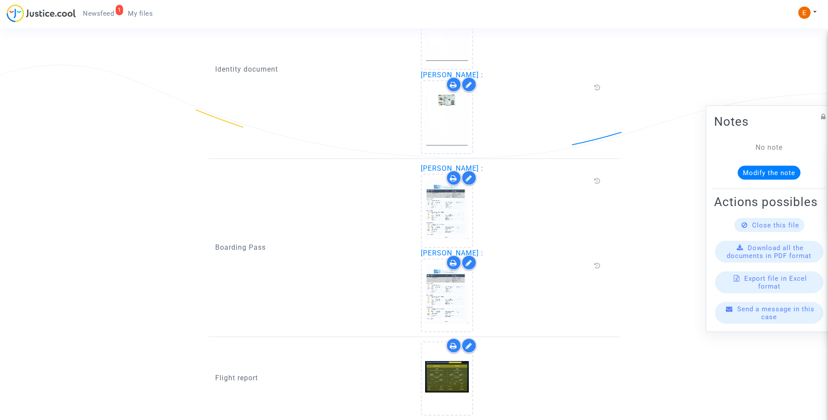
scroll to position [521, 0]
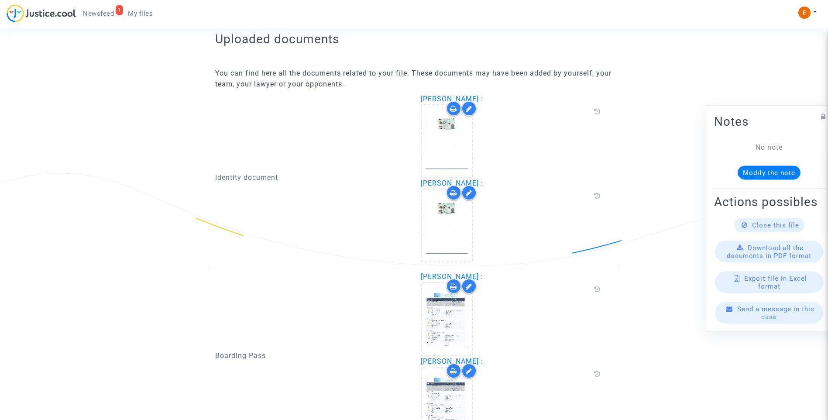
drag, startPoint x: 105, startPoint y: 18, endPoint x: 111, endPoint y: 21, distance: 6.7
click at [105, 18] on link "1 Newsfeed" at bounding box center [98, 13] width 45 height 13
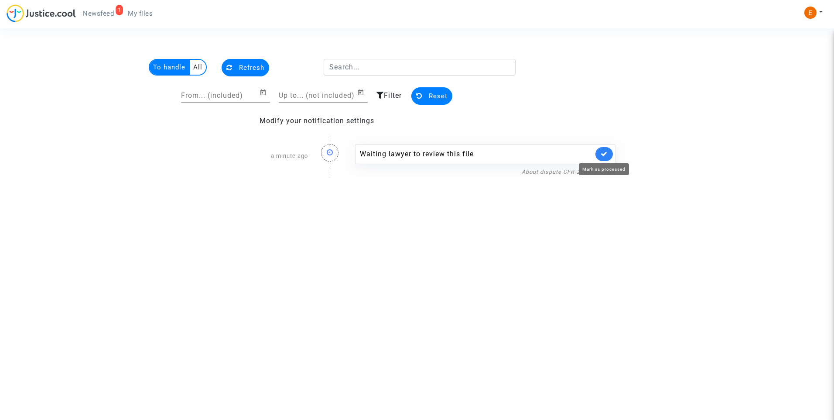
click at [604, 156] on icon at bounding box center [604, 154] width 7 height 7
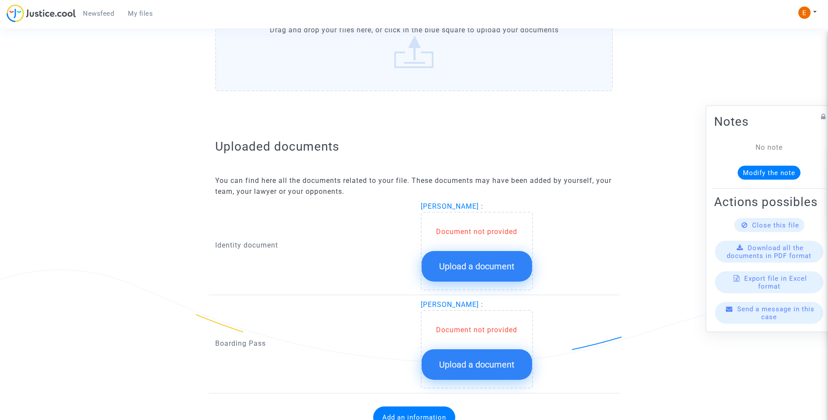
scroll to position [436, 0]
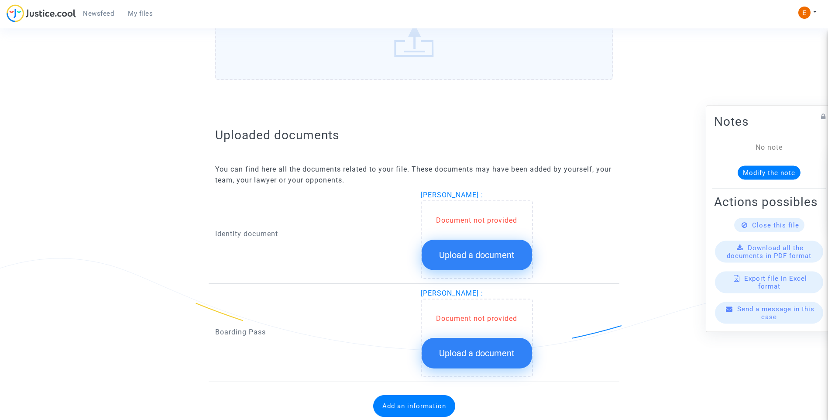
click at [460, 257] on span "Upload a document" at bounding box center [476, 255] width 75 height 10
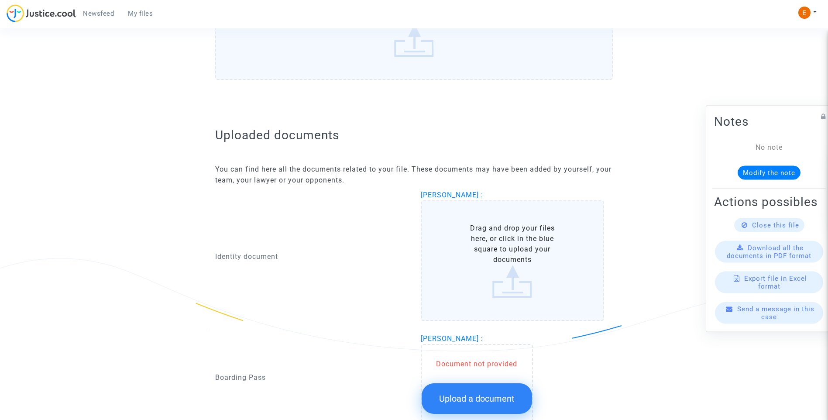
click at [513, 399] on span "Upload a document" at bounding box center [476, 398] width 75 height 10
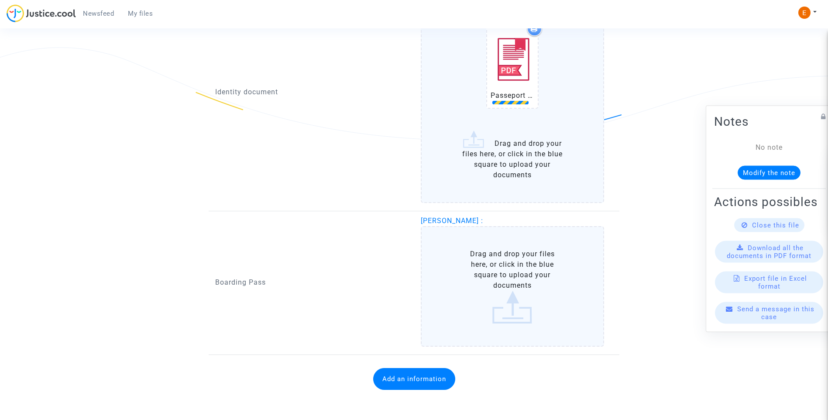
scroll to position [648, 0]
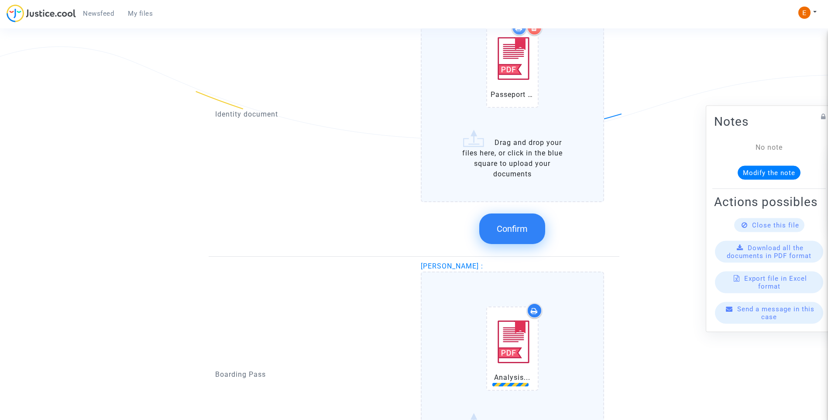
click at [530, 226] on button "Confirm" at bounding box center [512, 228] width 66 height 31
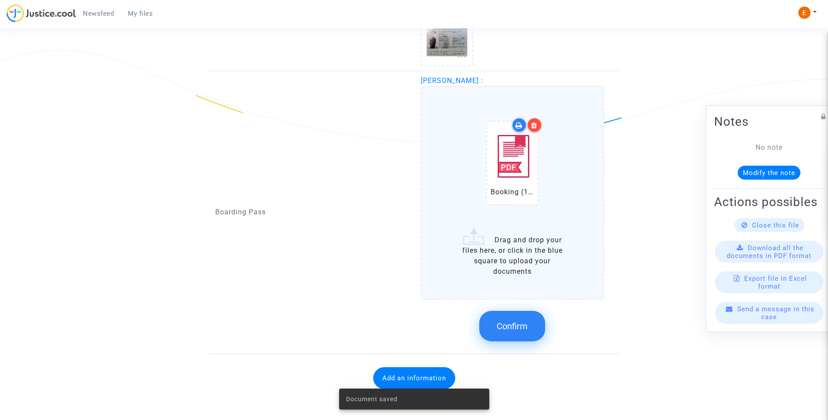
click at [530, 322] on button "Confirm" at bounding box center [512, 326] width 66 height 31
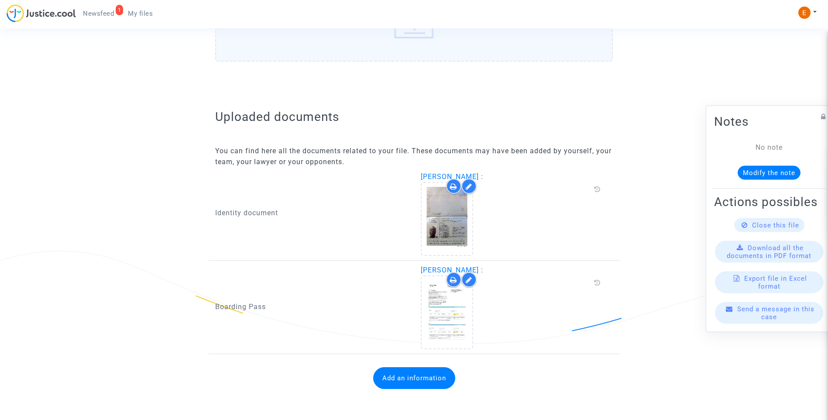
click at [423, 383] on button "Add an information" at bounding box center [414, 378] width 82 height 22
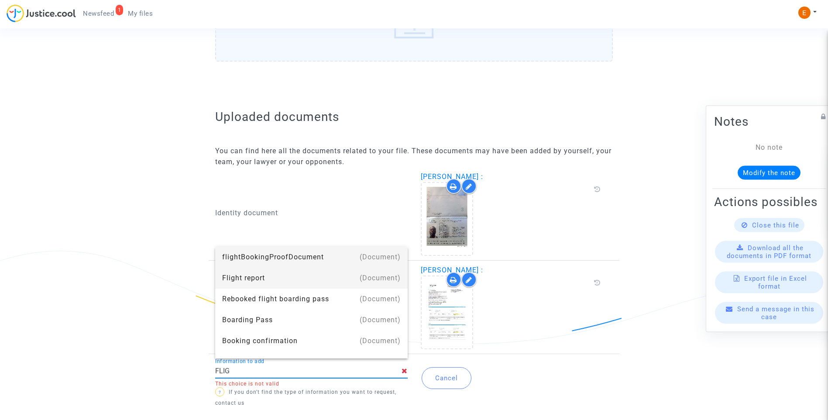
click at [250, 279] on div "Flight report" at bounding box center [311, 277] width 178 height 21
type input "Flight report"
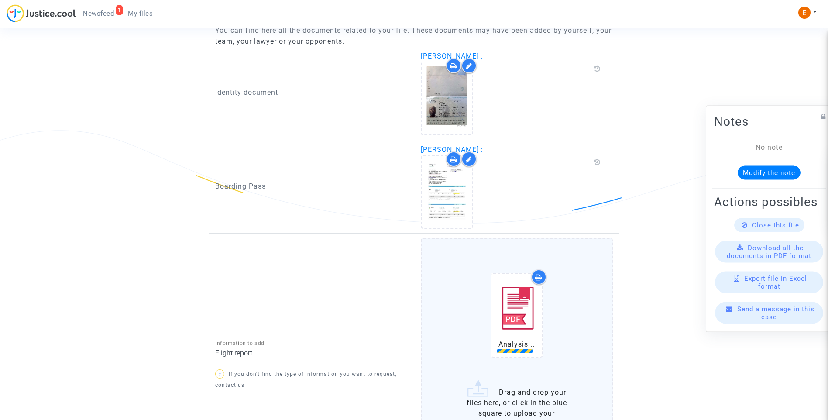
scroll to position [665, 0]
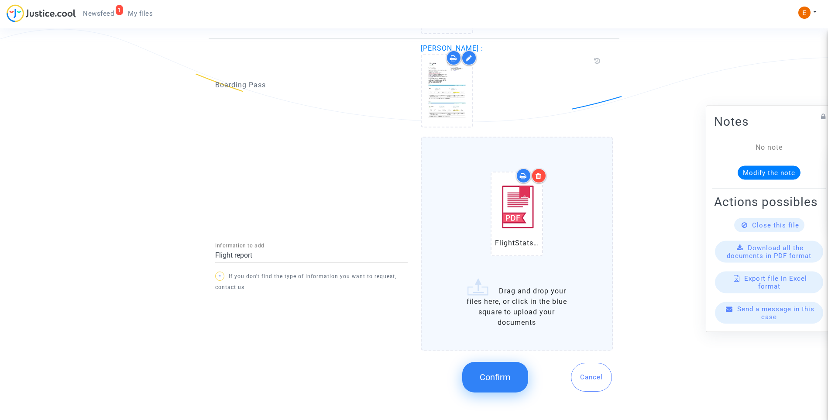
click at [501, 372] on span "Confirm" at bounding box center [495, 377] width 31 height 10
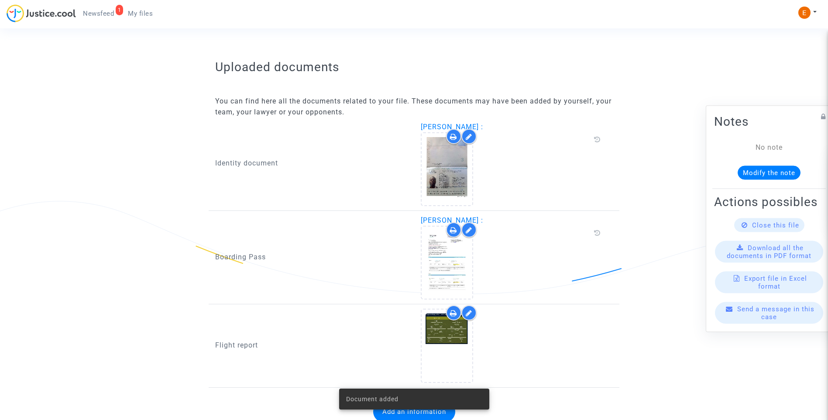
scroll to position [527, 0]
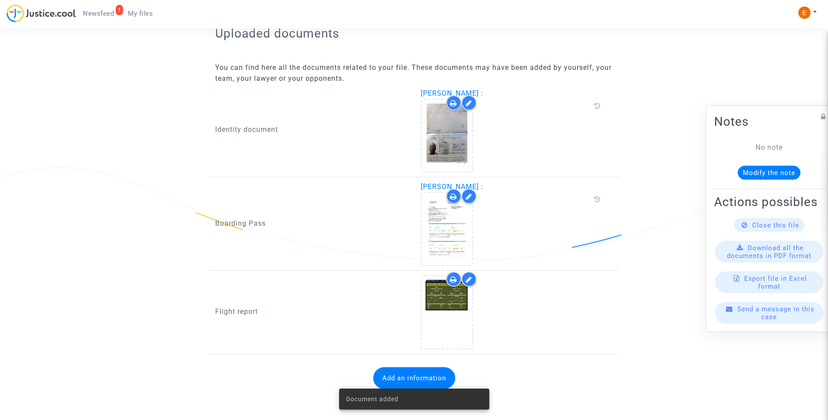
click at [95, 14] on span "Newsfeed" at bounding box center [98, 14] width 31 height 8
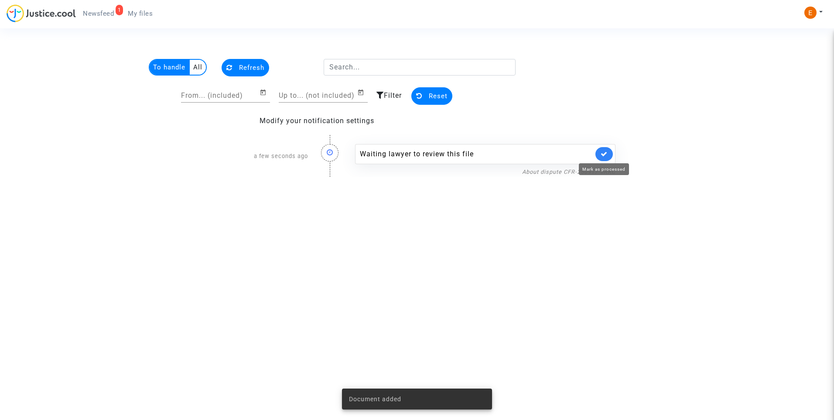
click at [602, 153] on icon at bounding box center [604, 154] width 7 height 7
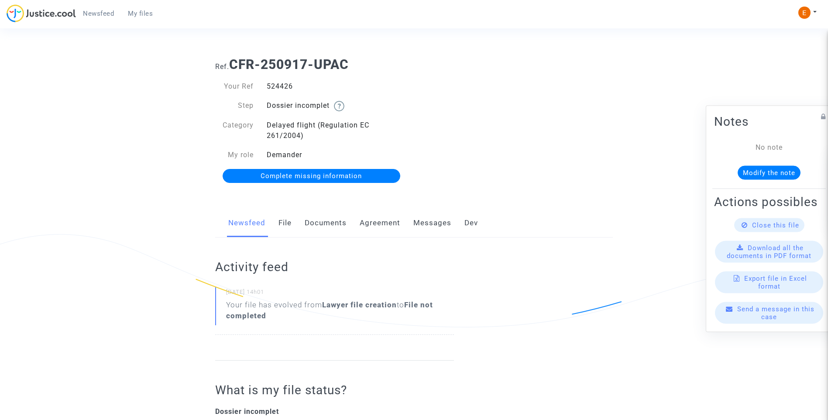
click at [333, 224] on link "Documents" at bounding box center [326, 223] width 42 height 29
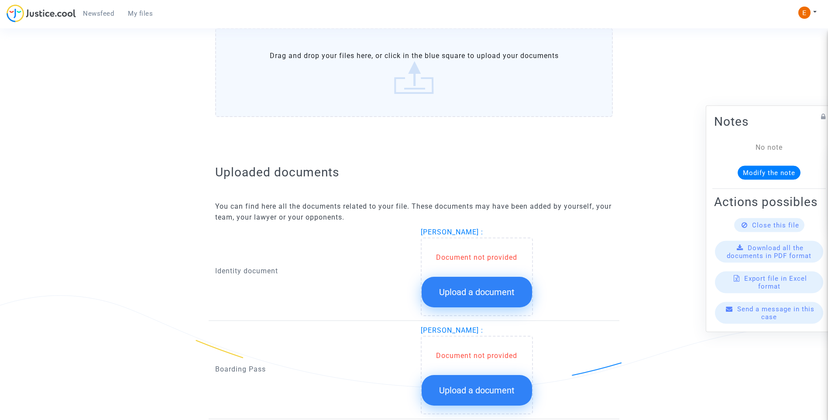
scroll to position [436, 0]
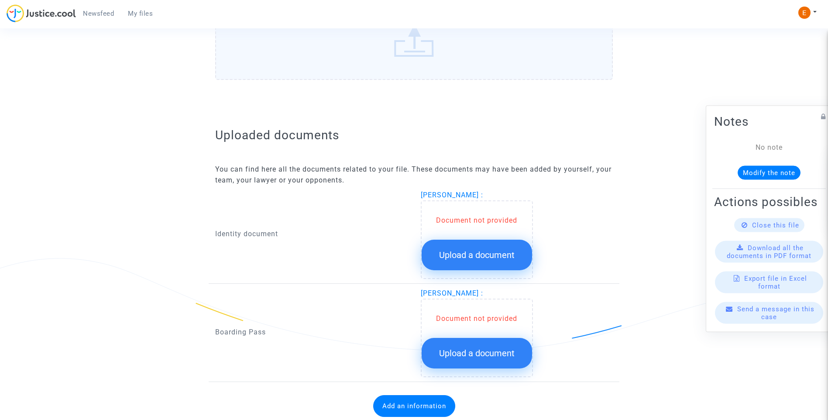
click at [476, 248] on button "Upload a document" at bounding box center [477, 255] width 110 height 31
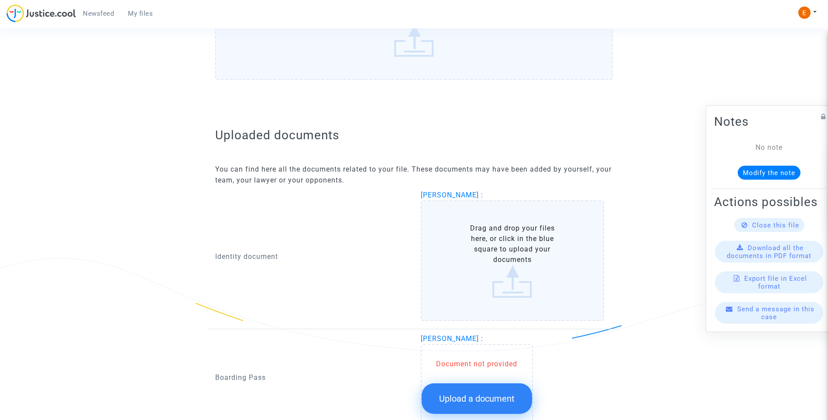
click at [500, 394] on span "Upload a document" at bounding box center [476, 398] width 75 height 10
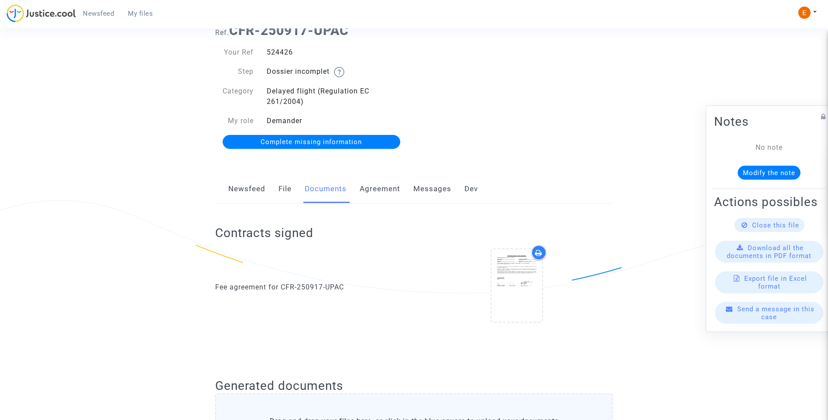
scroll to position [31, 0]
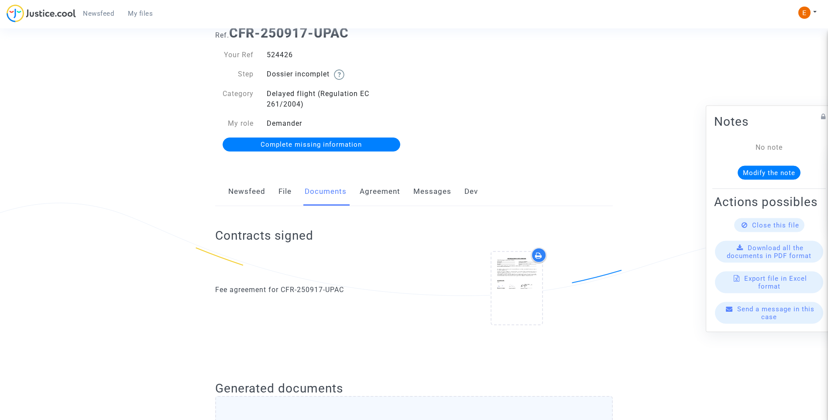
click at [288, 192] on link "File" at bounding box center [284, 191] width 13 height 29
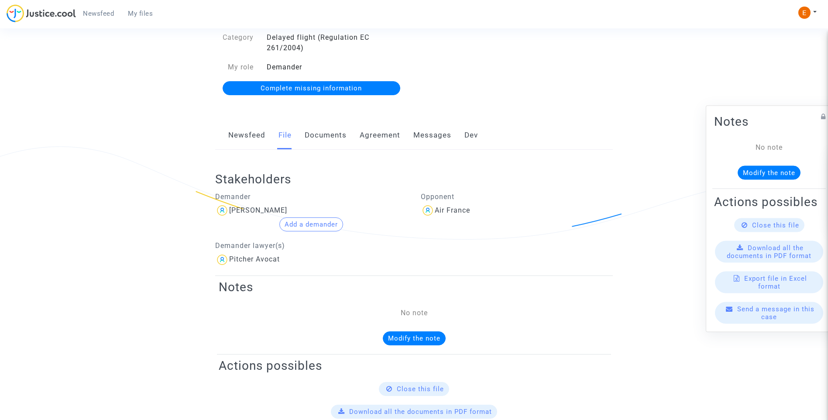
scroll to position [87, 0]
click at [336, 133] on link "Documents" at bounding box center [326, 135] width 42 height 29
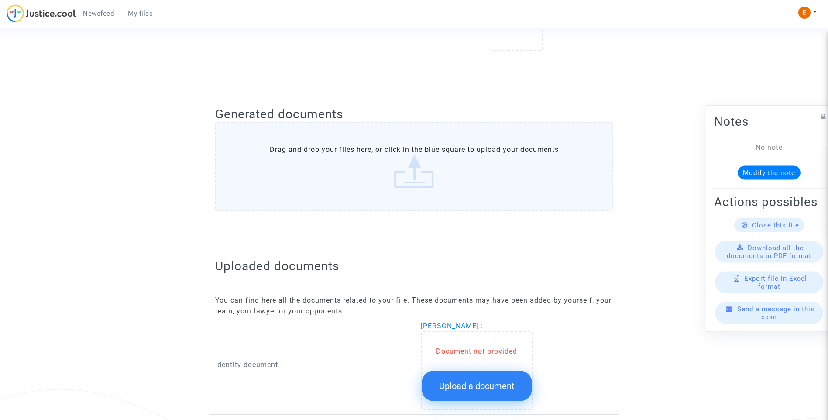
scroll to position [464, 0]
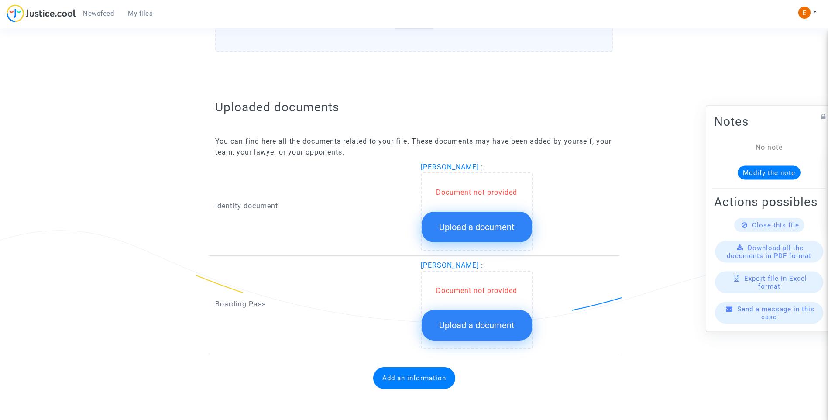
drag, startPoint x: 473, startPoint y: 233, endPoint x: 475, endPoint y: 338, distance: 104.7
click at [473, 234] on button "Upload a document" at bounding box center [477, 227] width 110 height 31
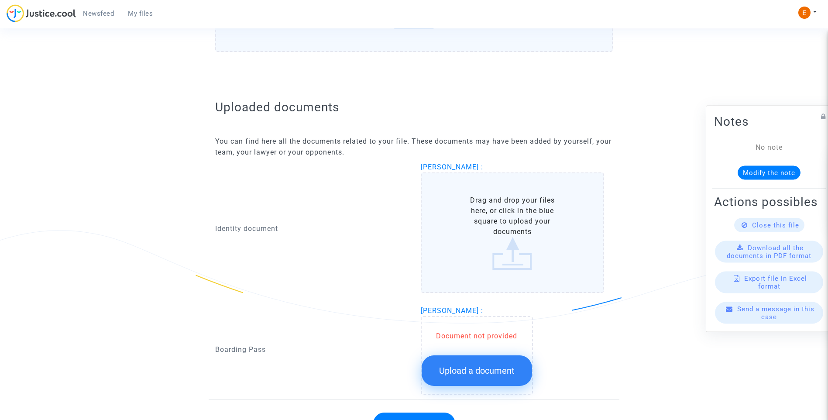
click at [488, 373] on span "Upload a document" at bounding box center [476, 370] width 75 height 10
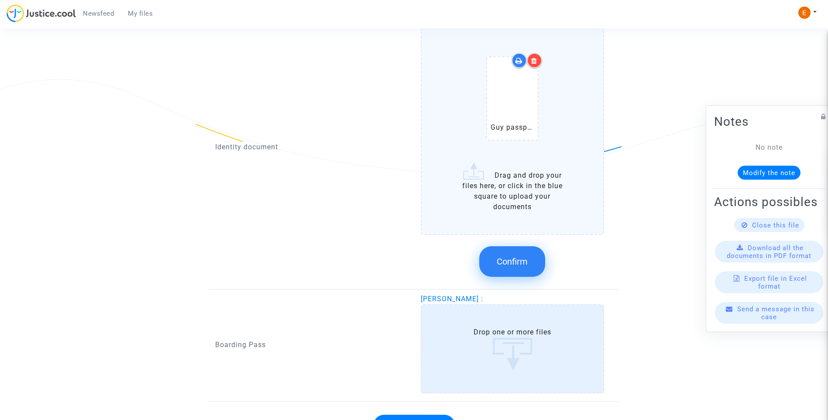
scroll to position [618, 0]
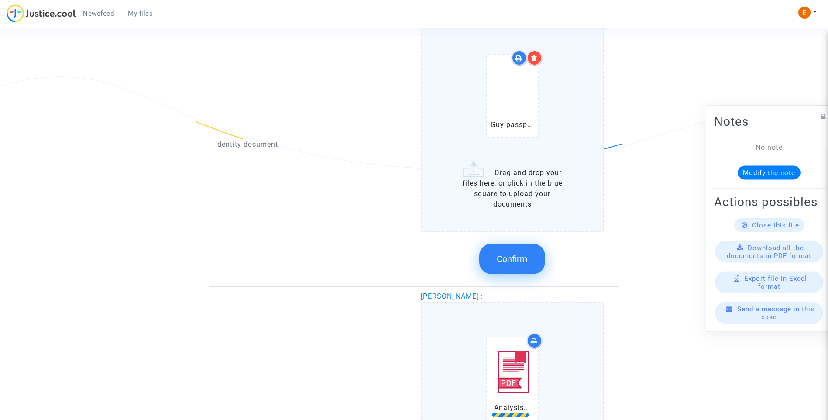
click at [531, 261] on button "Confirm" at bounding box center [512, 258] width 66 height 31
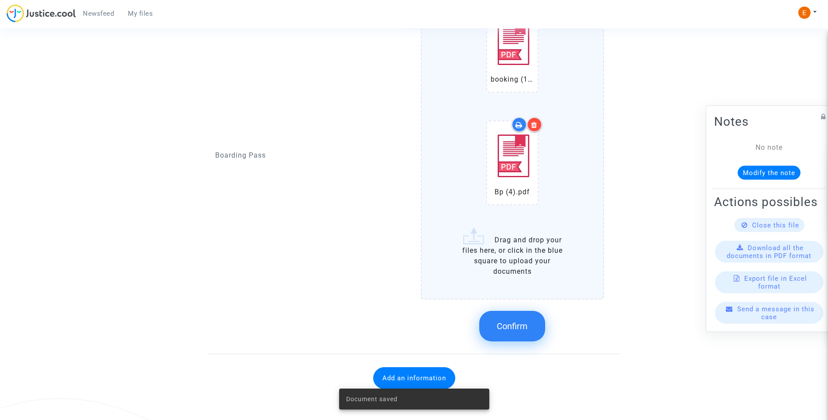
drag, startPoint x: 518, startPoint y: 322, endPoint x: 494, endPoint y: 320, distance: 24.6
click at [518, 322] on span "Confirm" at bounding box center [512, 326] width 31 height 10
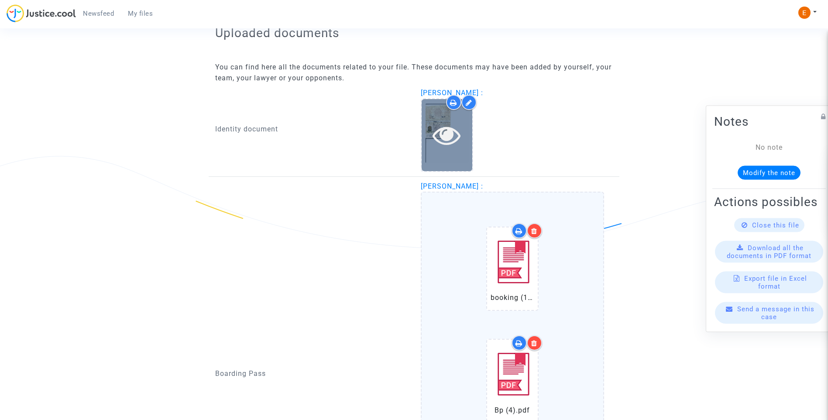
scroll to position [455, 0]
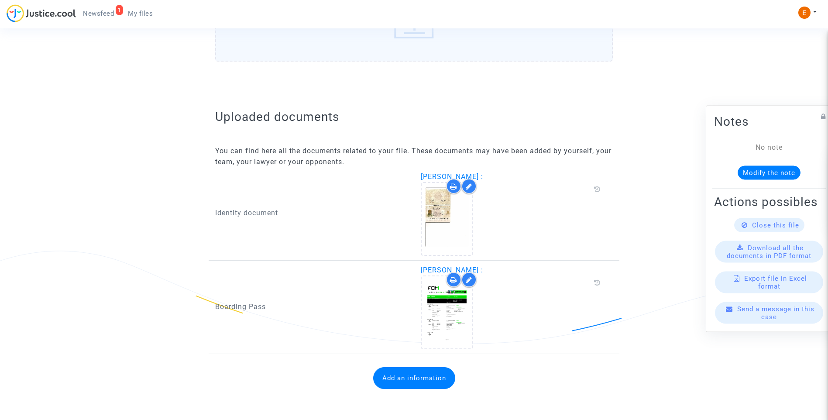
click at [422, 380] on button "Add an information" at bounding box center [414, 378] width 82 height 22
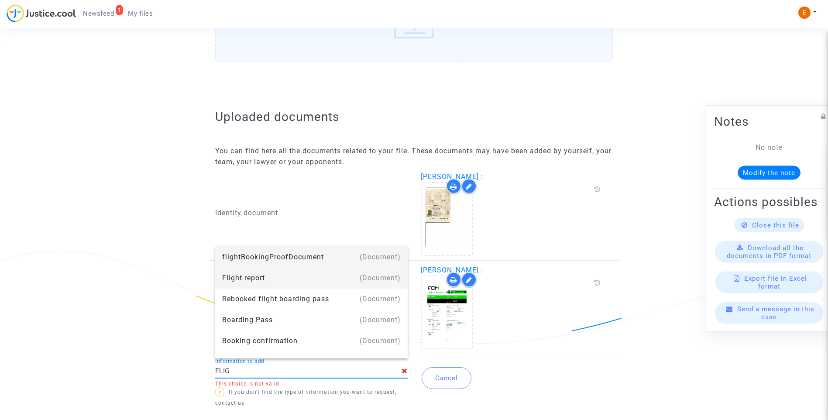
click at [294, 274] on div "Flight report" at bounding box center [311, 277] width 178 height 21
type input "Flight report"
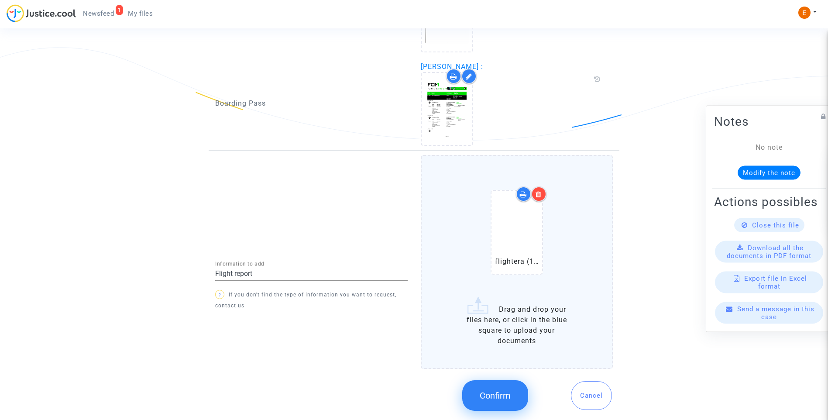
scroll to position [662, 0]
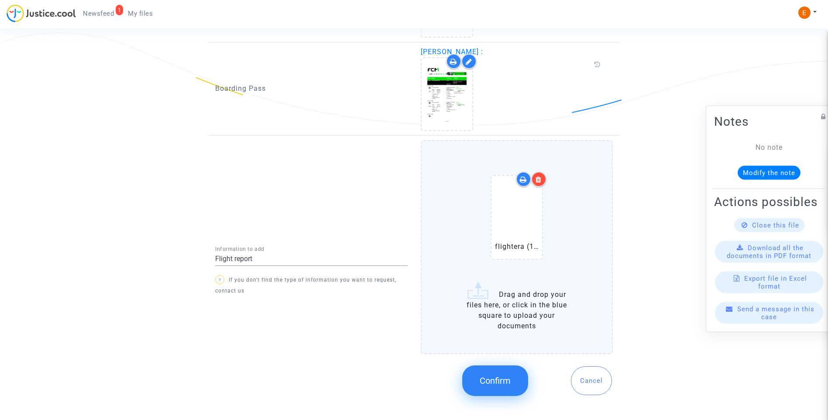
click at [500, 384] on span "Confirm" at bounding box center [495, 380] width 31 height 10
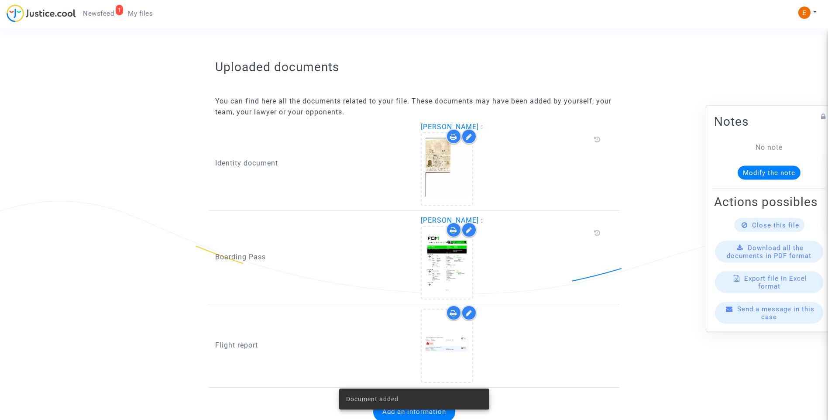
scroll to position [527, 0]
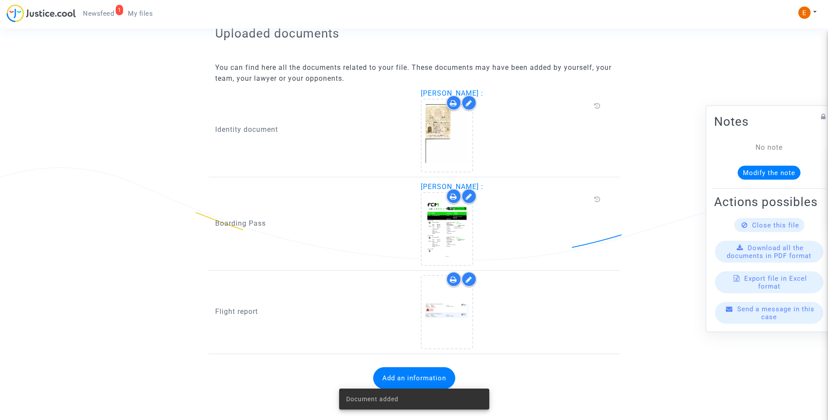
click at [105, 11] on span "Newsfeed" at bounding box center [98, 14] width 31 height 8
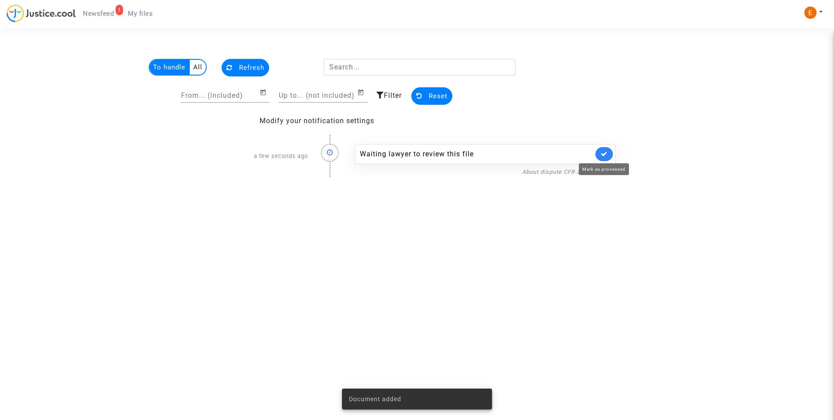
click at [607, 154] on icon at bounding box center [604, 154] width 7 height 7
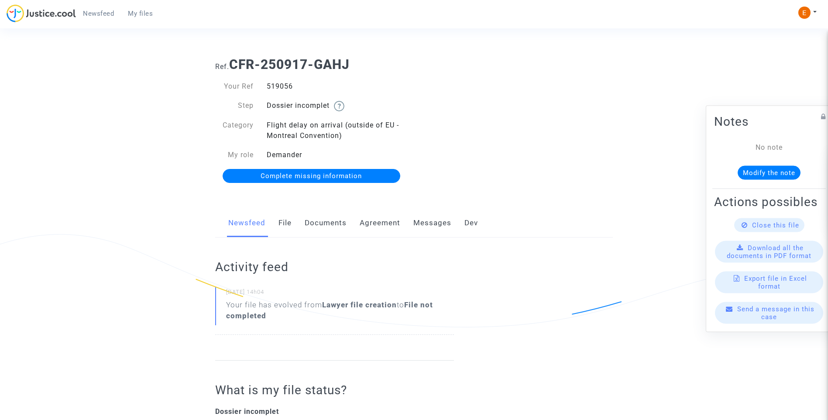
click at [334, 233] on link "Documents" at bounding box center [326, 223] width 42 height 29
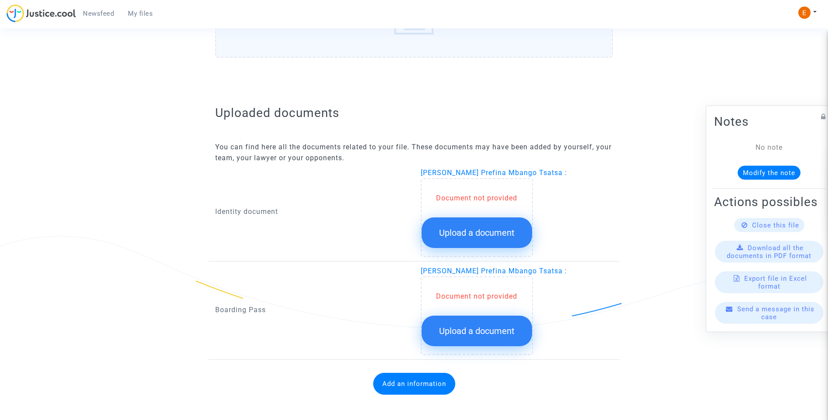
scroll to position [464, 0]
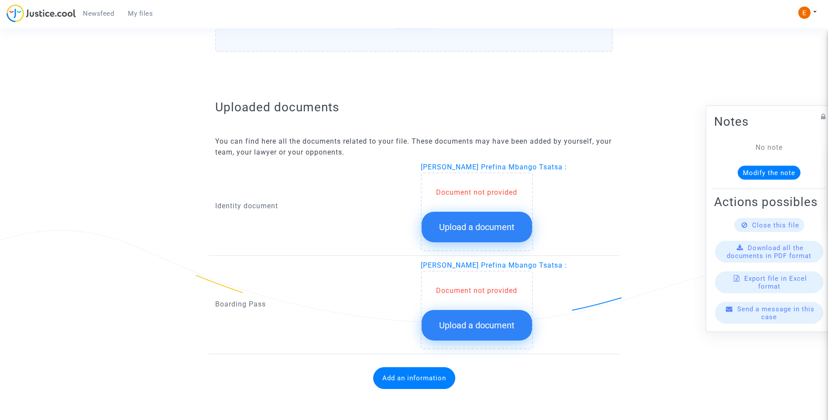
click at [502, 237] on button "Upload a document" at bounding box center [477, 227] width 110 height 31
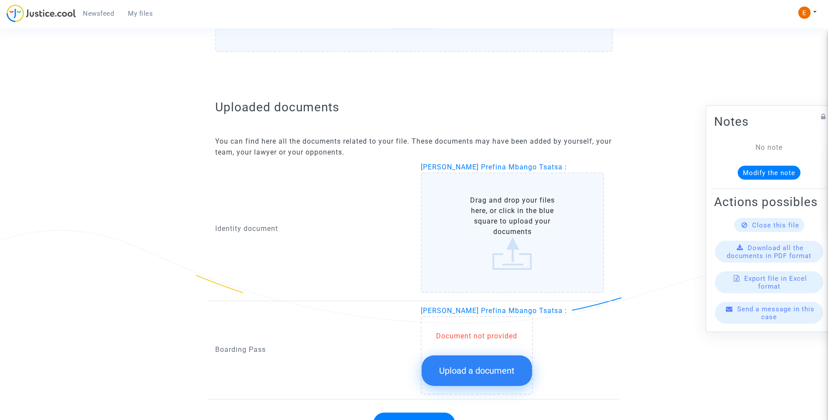
click at [507, 376] on button "Upload a document" at bounding box center [477, 370] width 110 height 31
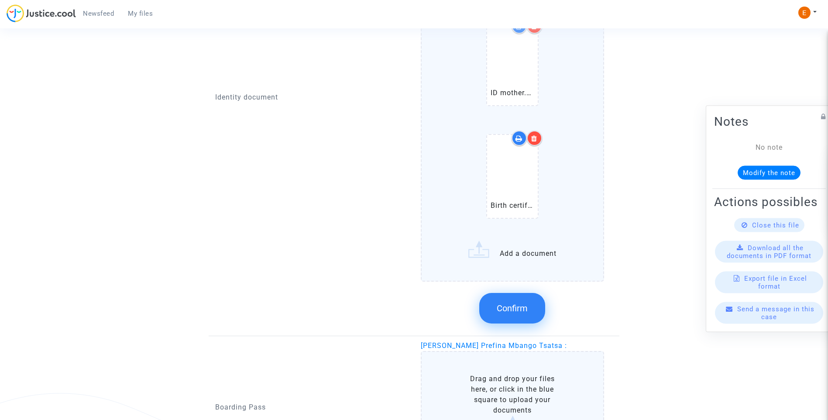
scroll to position [754, 0]
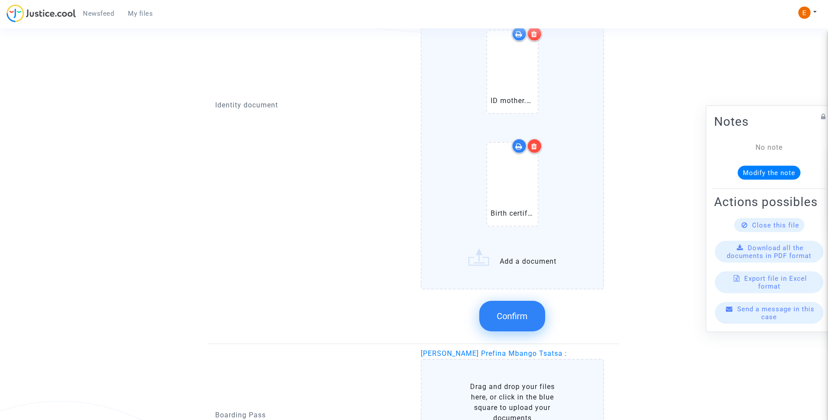
click at [541, 147] on div at bounding box center [534, 145] width 15 height 15
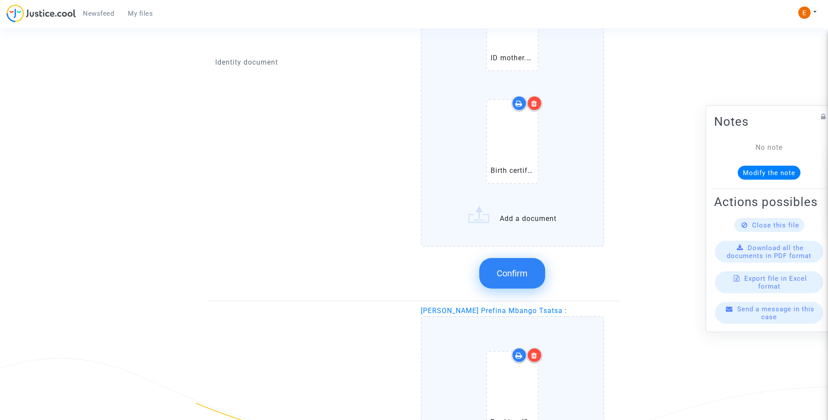
scroll to position [798, 0]
click at [528, 275] on button "Confirm" at bounding box center [512, 272] width 66 height 31
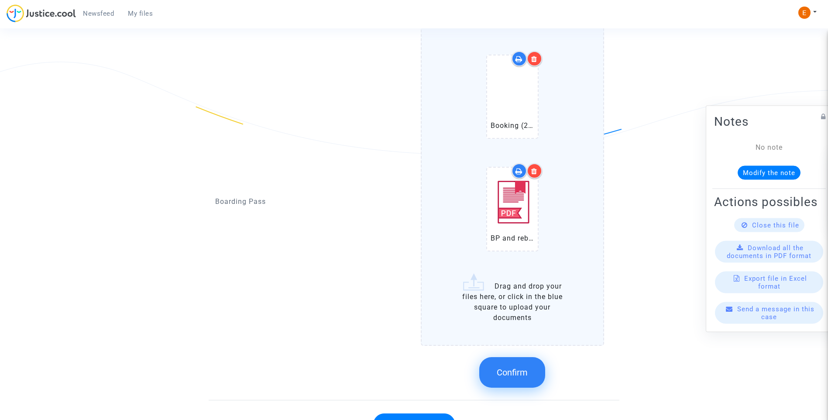
scroll to position [757, 0]
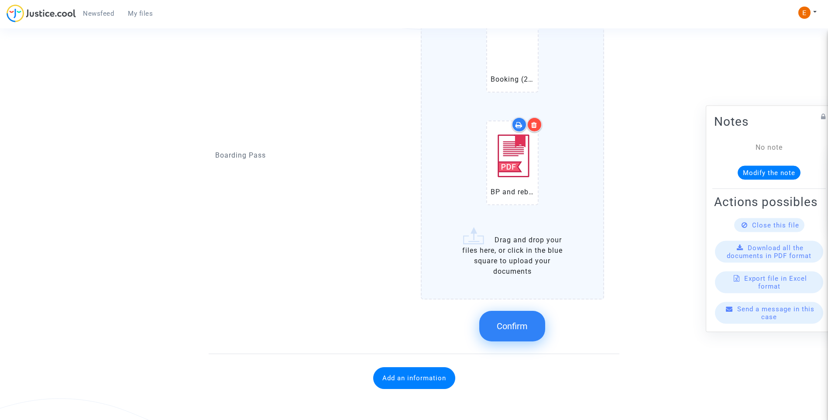
click at [526, 324] on span "Confirm" at bounding box center [512, 326] width 31 height 10
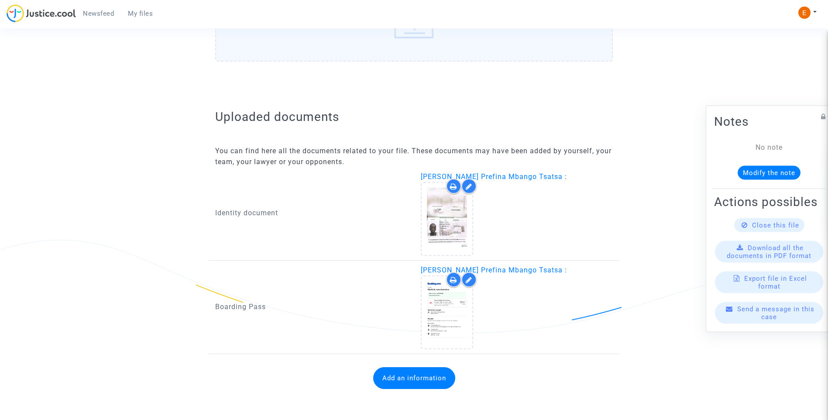
scroll to position [455, 0]
click at [431, 382] on button "Add an information" at bounding box center [414, 378] width 82 height 22
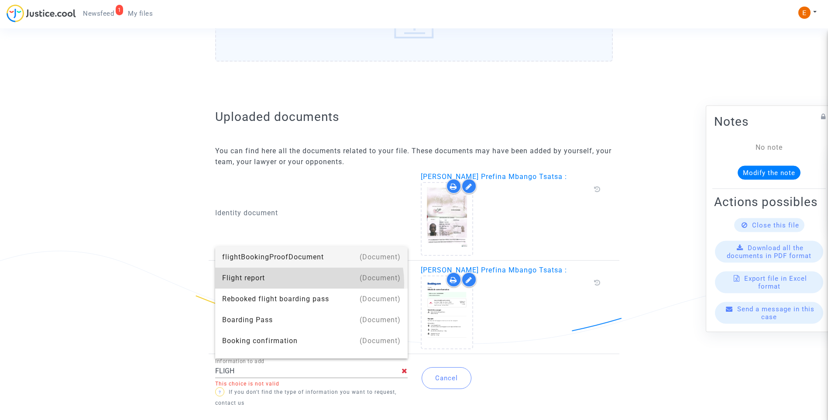
click at [309, 283] on div "Flight report" at bounding box center [311, 277] width 178 height 21
type input "Flight report"
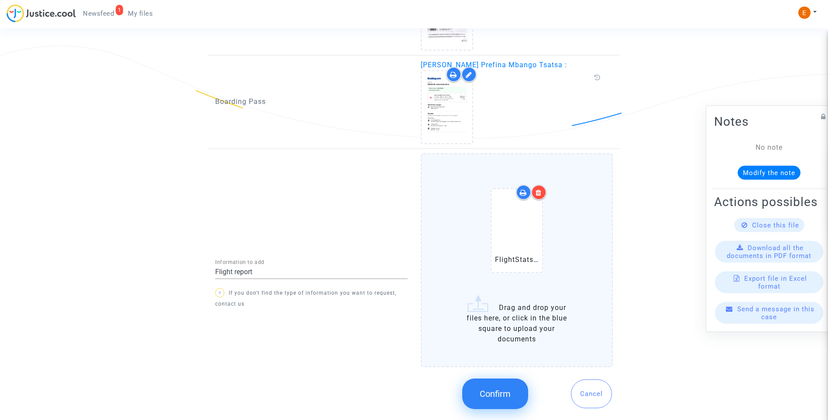
scroll to position [672, 0]
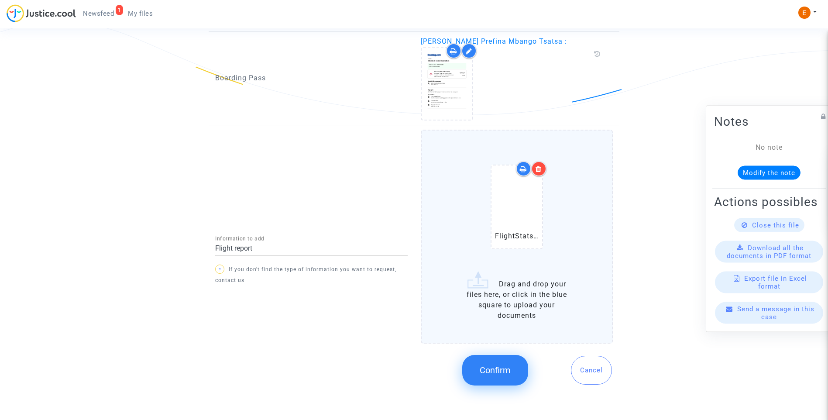
click at [486, 375] on span "Confirm" at bounding box center [495, 370] width 31 height 10
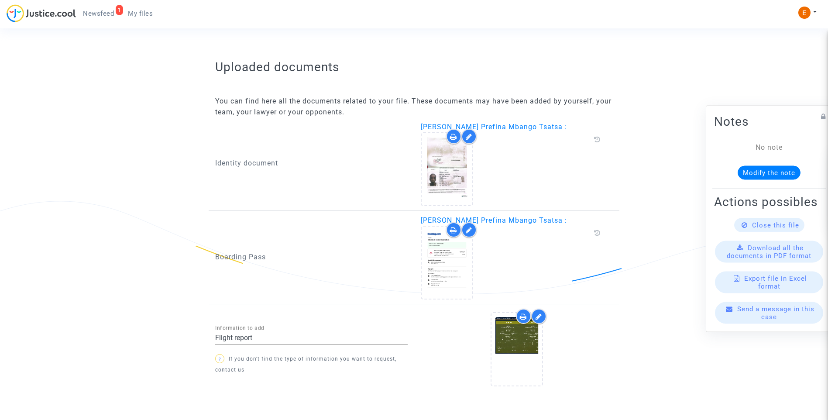
scroll to position [527, 0]
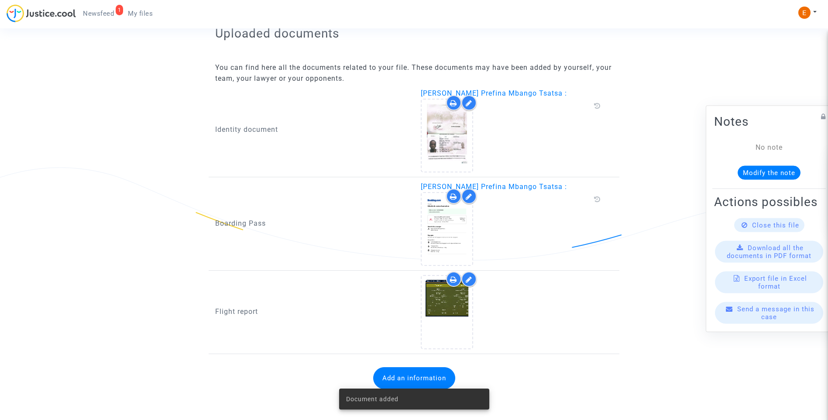
click at [103, 15] on span "Newsfeed" at bounding box center [98, 14] width 31 height 8
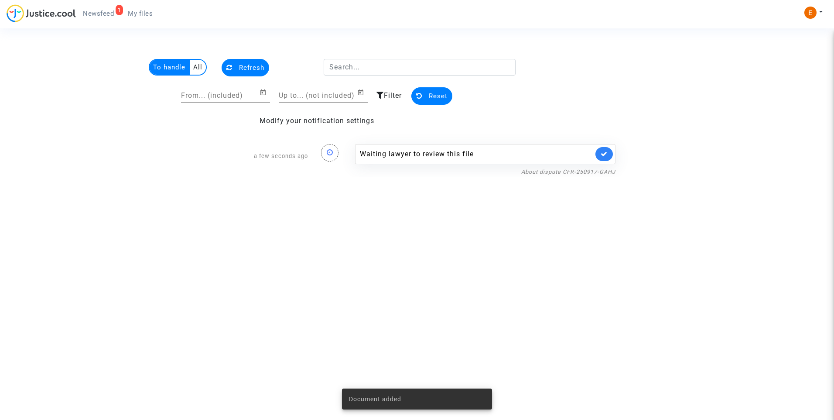
click at [609, 158] on link at bounding box center [604, 154] width 17 height 14
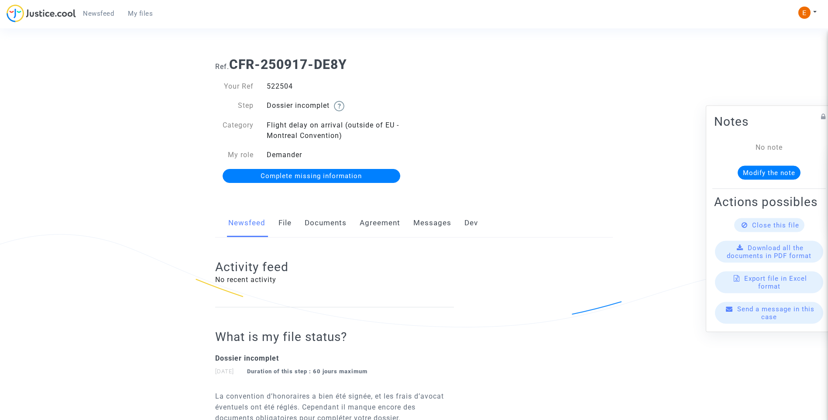
click at [324, 226] on link "Documents" at bounding box center [326, 223] width 42 height 29
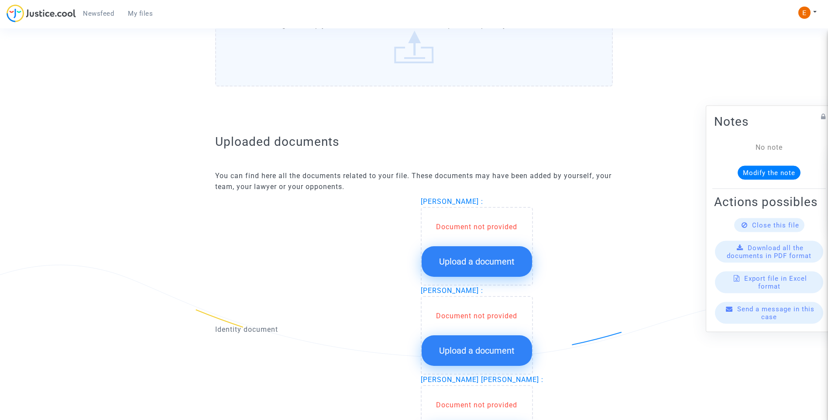
scroll to position [436, 0]
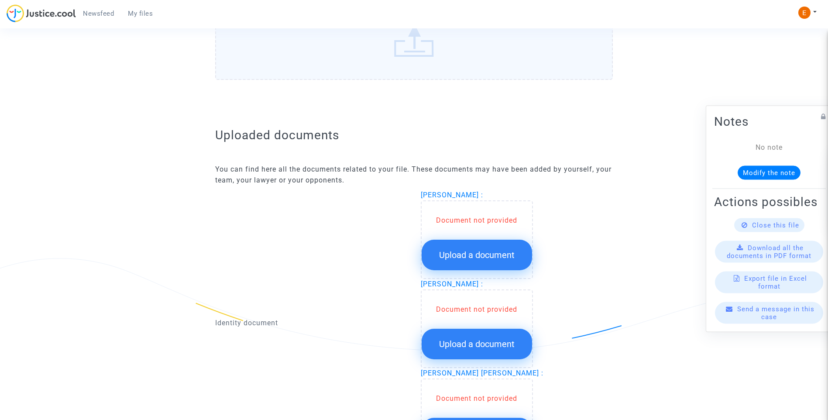
click at [487, 250] on span "Upload a document" at bounding box center [476, 255] width 75 height 10
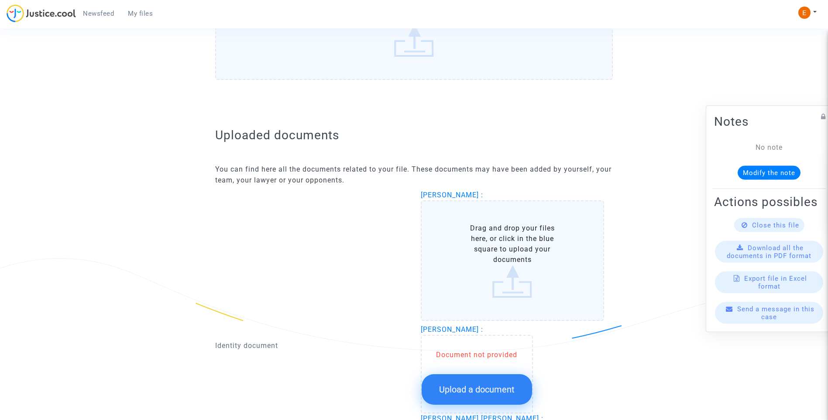
click at [502, 374] on button "Upload a document" at bounding box center [477, 389] width 110 height 31
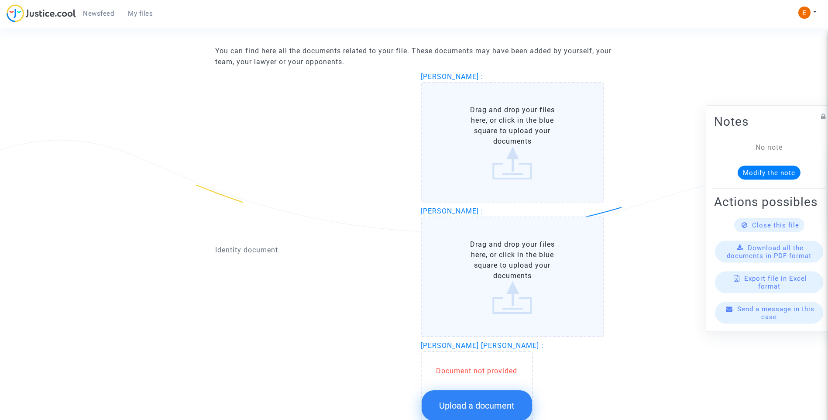
scroll to position [567, 0]
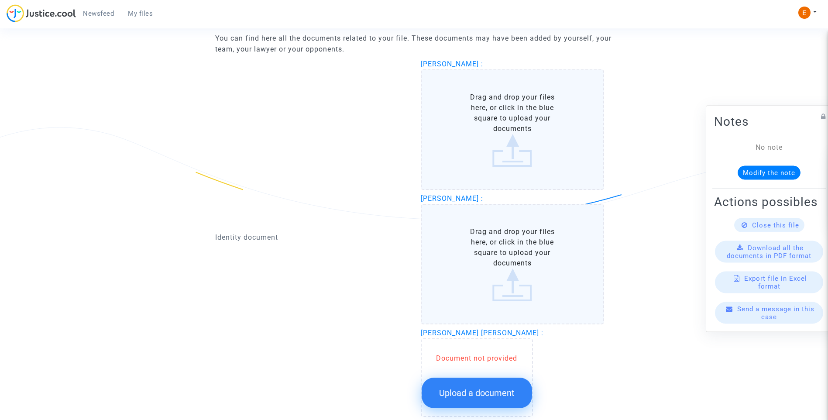
click at [504, 401] on button "Upload a document" at bounding box center [477, 392] width 110 height 31
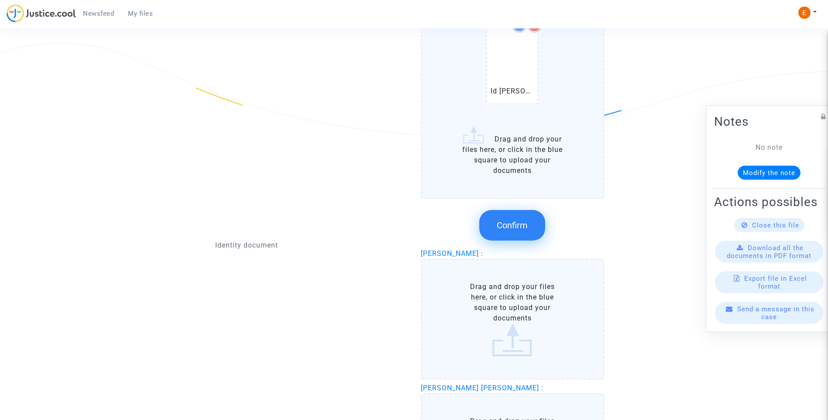
scroll to position [524, 0]
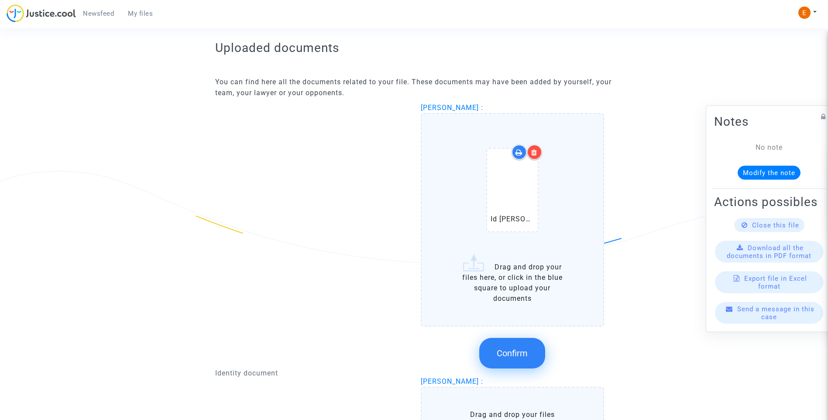
click at [534, 154] on icon at bounding box center [534, 152] width 6 height 7
click at [519, 350] on span "Confirm" at bounding box center [512, 353] width 31 height 10
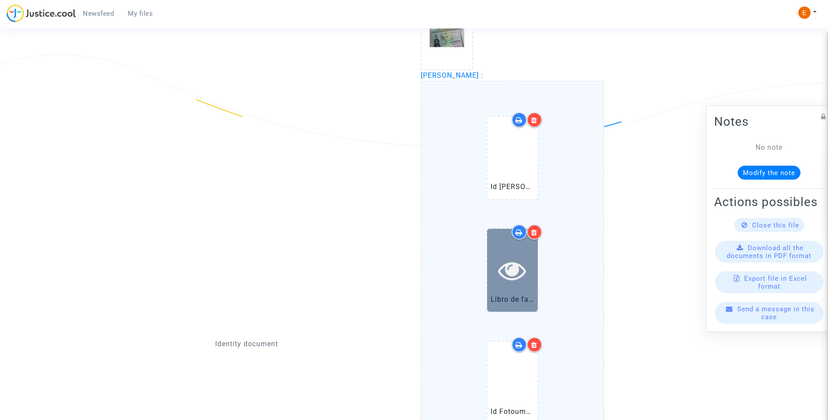
scroll to position [655, 0]
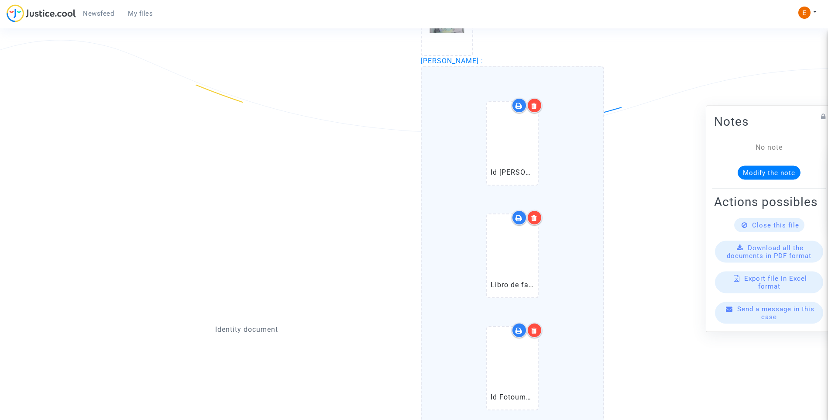
click at [535, 330] on icon at bounding box center [534, 330] width 6 height 7
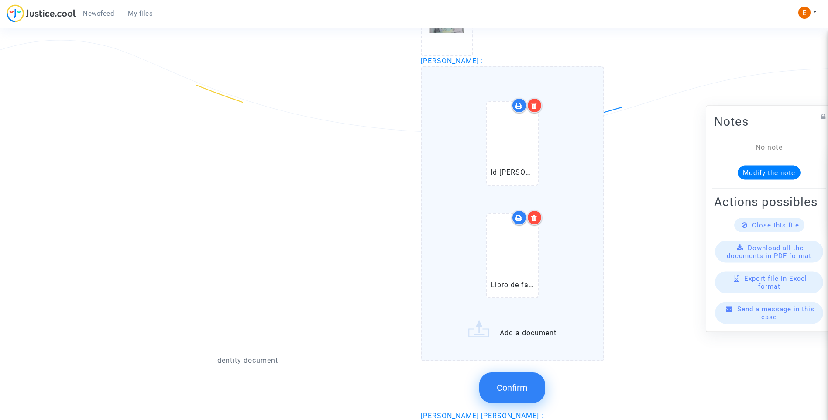
scroll to position [611, 0]
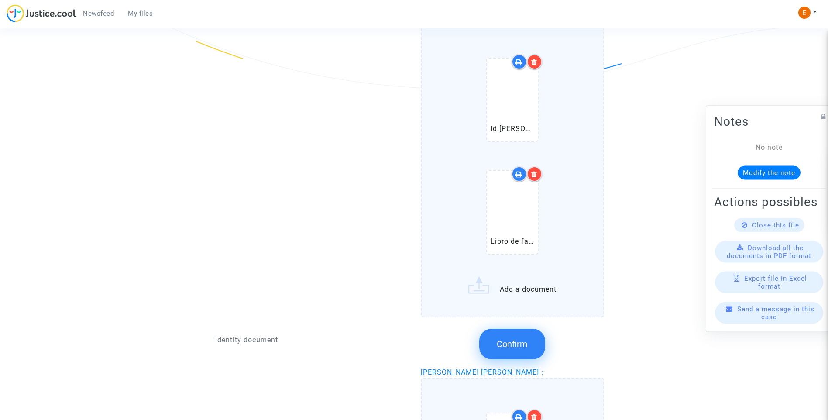
click at [520, 353] on button "Confirm" at bounding box center [512, 344] width 66 height 31
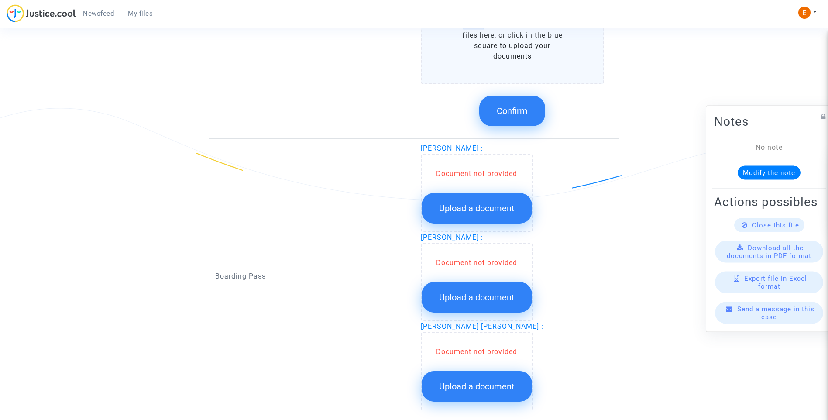
scroll to position [1047, 0]
click at [523, 124] on button "Confirm" at bounding box center [512, 110] width 66 height 31
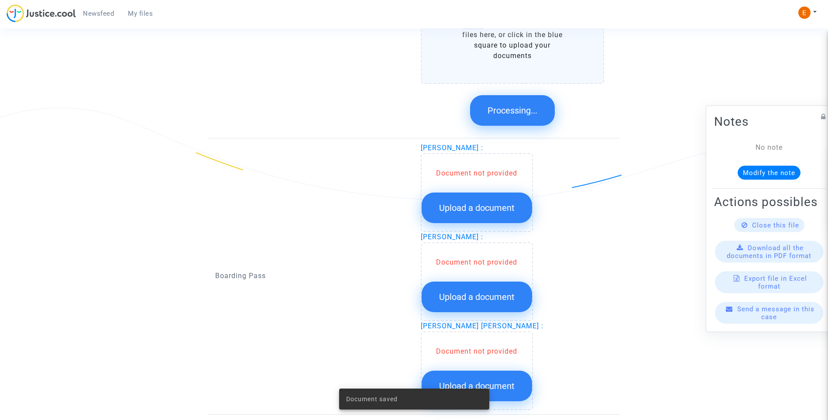
click at [480, 209] on span "Upload a document" at bounding box center [476, 207] width 75 height 10
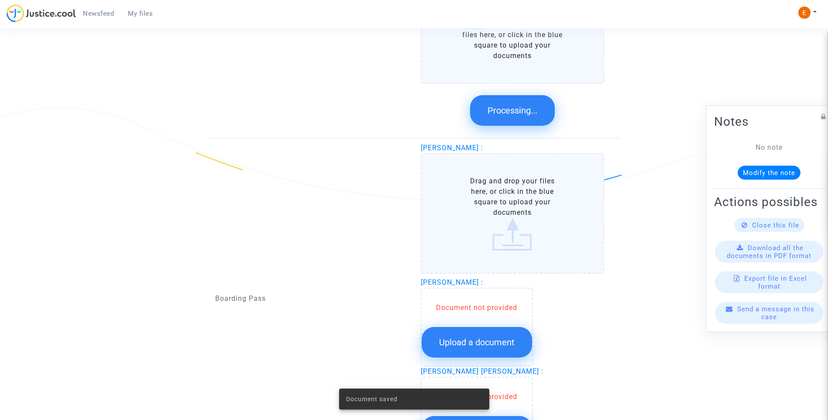
click at [513, 336] on button "Upload a document" at bounding box center [477, 342] width 110 height 31
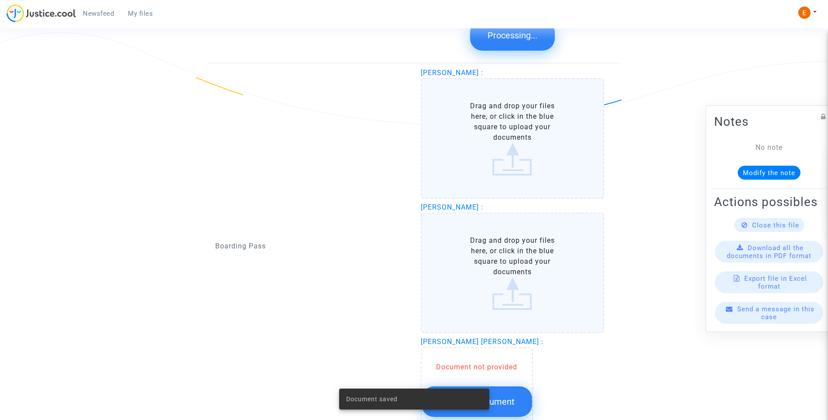
scroll to position [1199, 0]
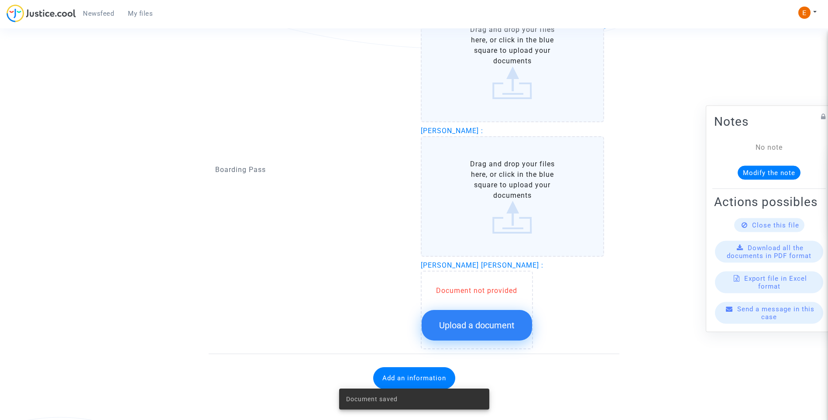
click at [506, 316] on button "Upload a document" at bounding box center [477, 325] width 110 height 31
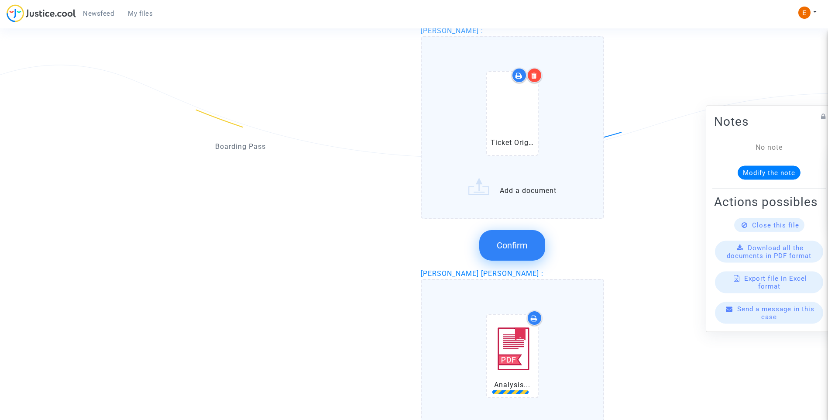
scroll to position [967, 0]
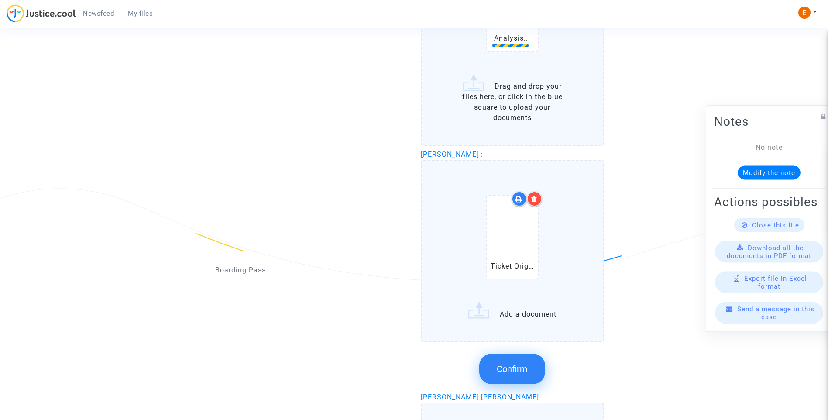
drag, startPoint x: 538, startPoint y: 201, endPoint x: 640, endPoint y: 206, distance: 102.3
click at [538, 201] on div at bounding box center [534, 198] width 15 height 15
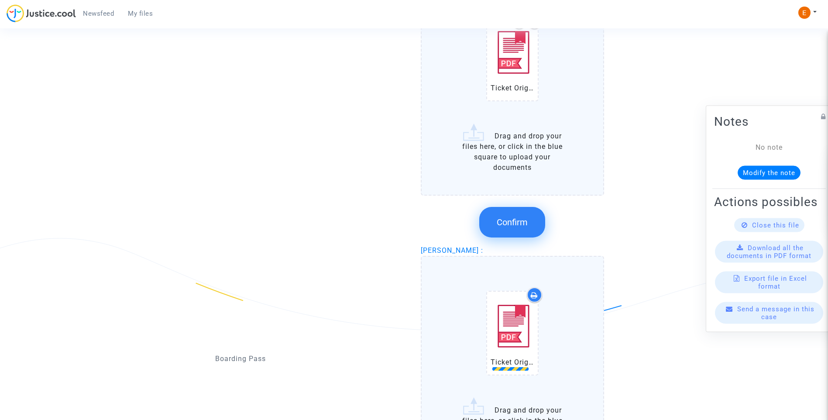
scroll to position [836, 0]
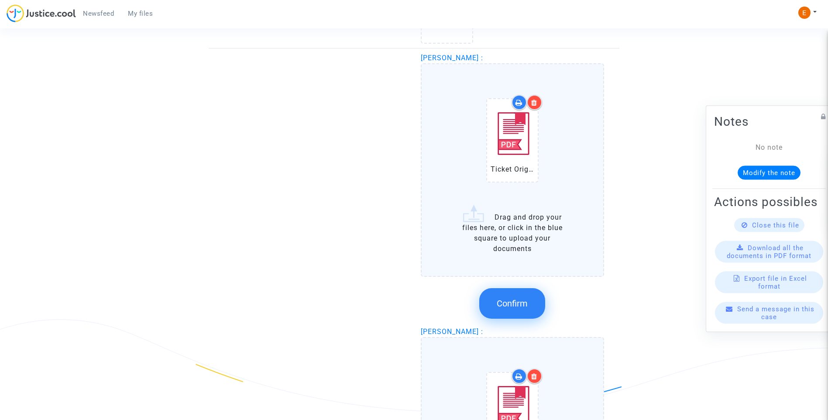
click at [536, 105] on icon at bounding box center [534, 102] width 6 height 7
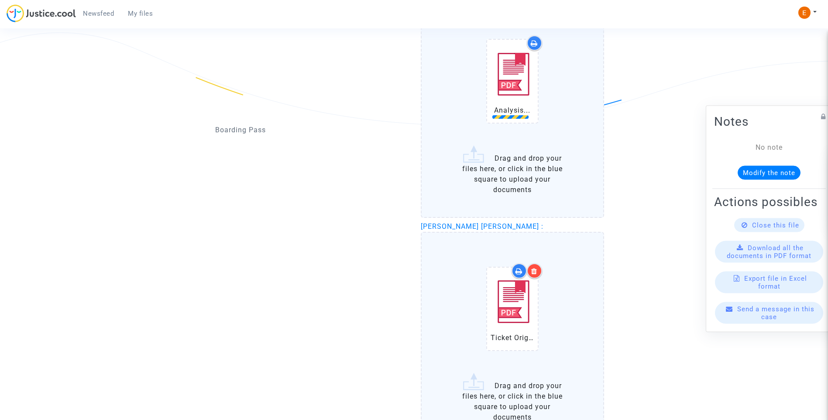
scroll to position [1268, 0]
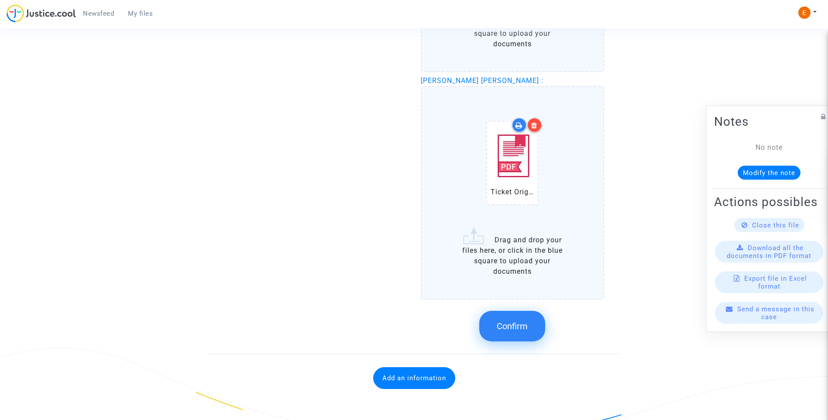
click at [534, 127] on icon at bounding box center [534, 125] width 6 height 7
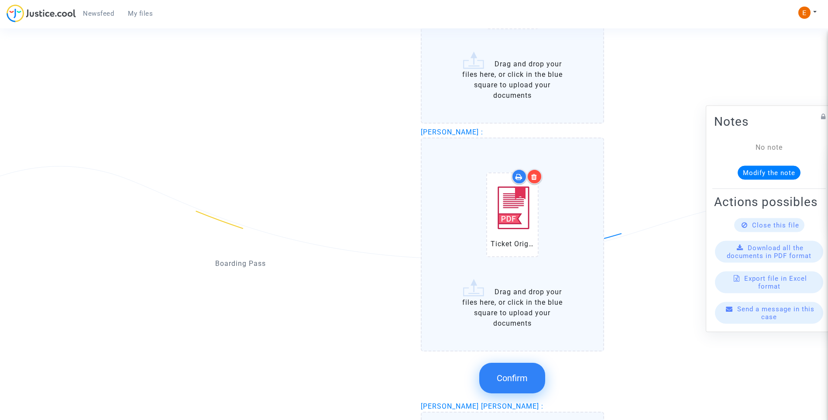
scroll to position [1004, 0]
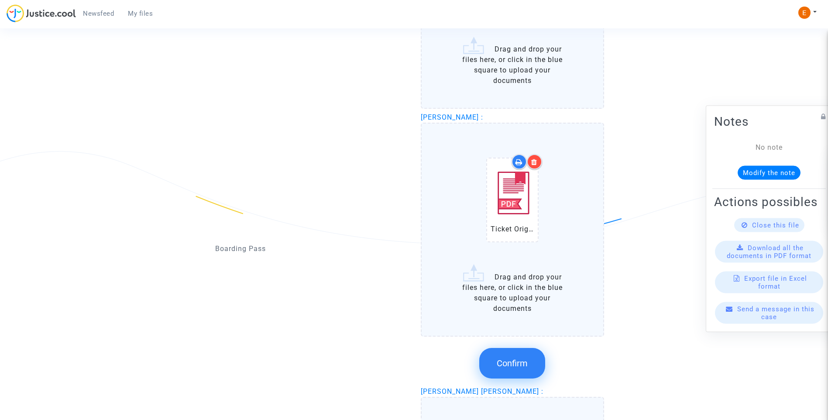
click at [530, 336] on label "Ticket Original (3) (1).pdf Drag and drop your files here, or click in the blue…" at bounding box center [513, 229] width 184 height 213
click at [0, 0] on input "Ticket Original (3) (1).pdf Drag and drop your files here, or click in the blue…" at bounding box center [0, 0] width 0 height 0
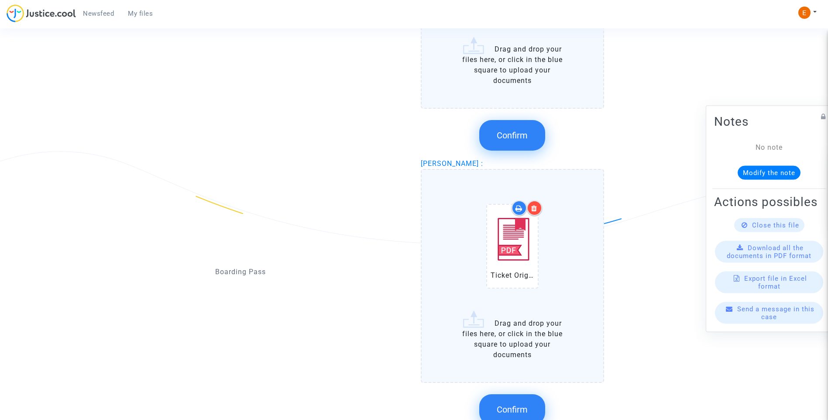
click at [503, 401] on button "Confirm" at bounding box center [512, 409] width 66 height 31
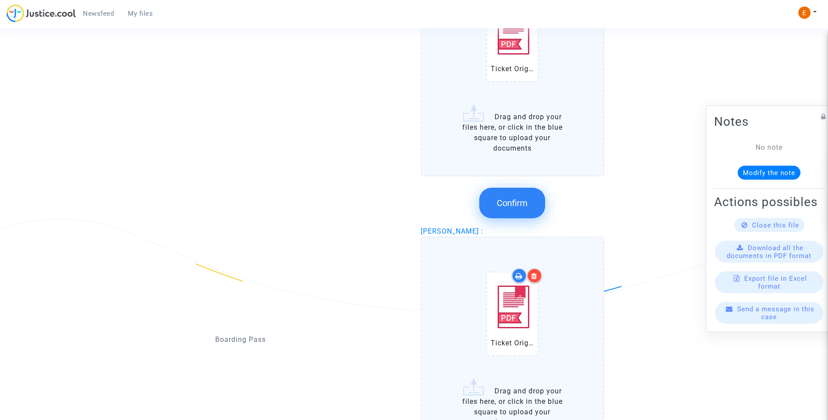
scroll to position [873, 0]
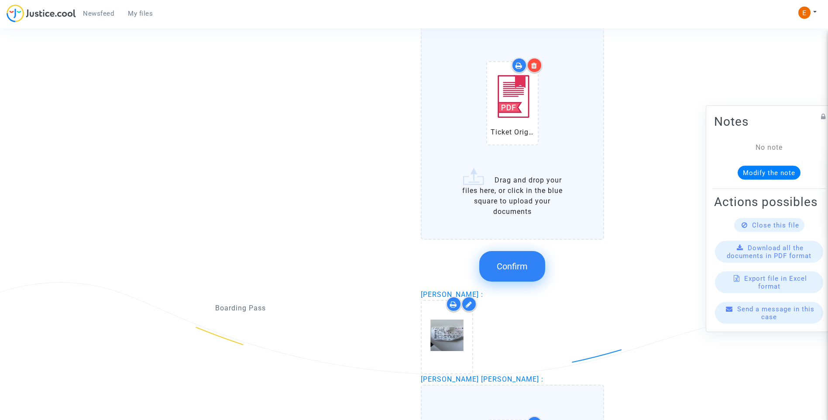
click at [539, 62] on div at bounding box center [534, 65] width 15 height 15
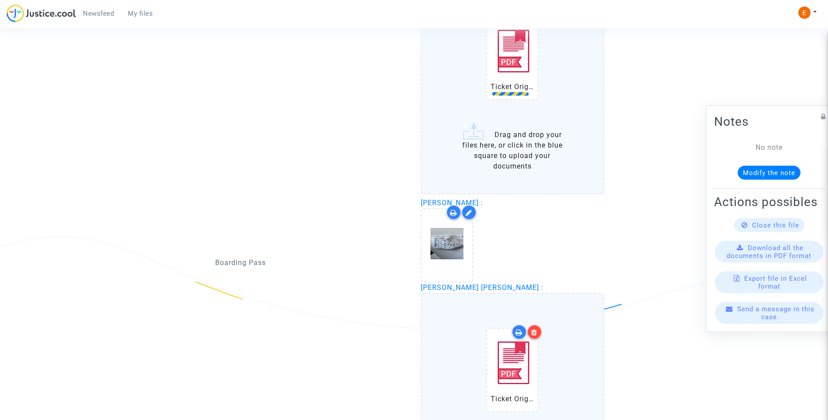
scroll to position [1091, 0]
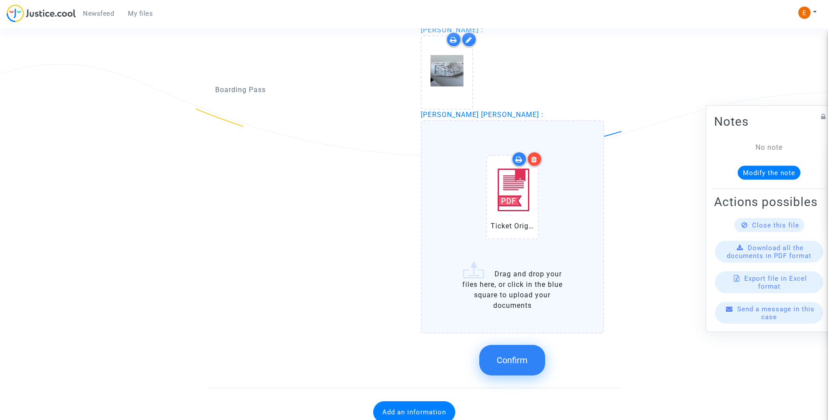
click at [511, 362] on span "Confirm" at bounding box center [512, 360] width 31 height 10
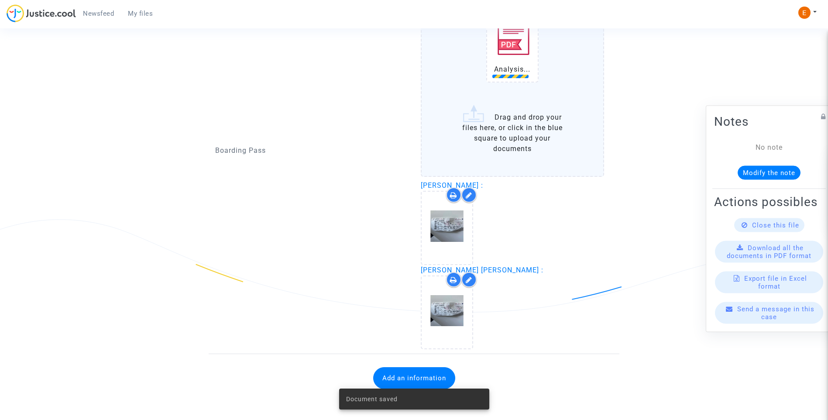
scroll to position [892, 0]
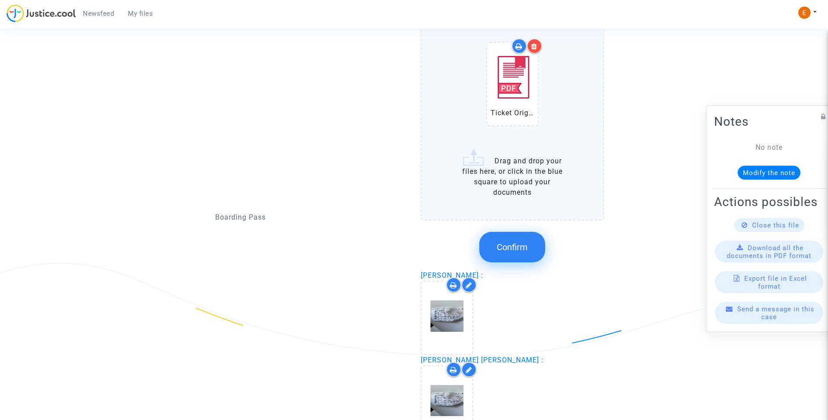
click at [522, 250] on span "Confirm" at bounding box center [512, 247] width 31 height 10
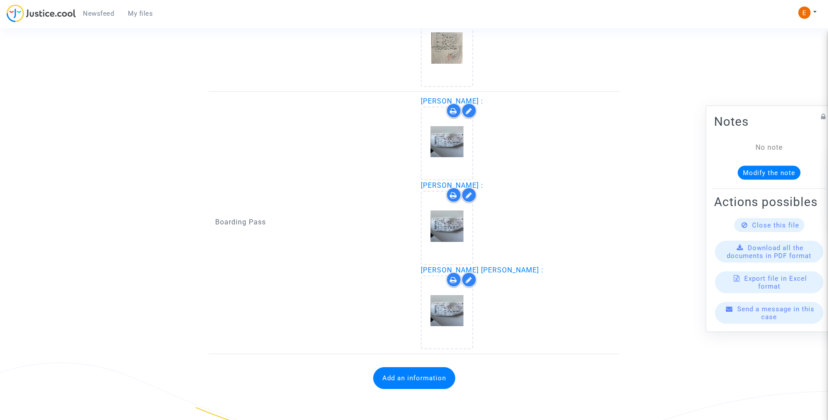
scroll to position [792, 0]
click at [435, 384] on button "Add an information" at bounding box center [414, 378] width 82 height 22
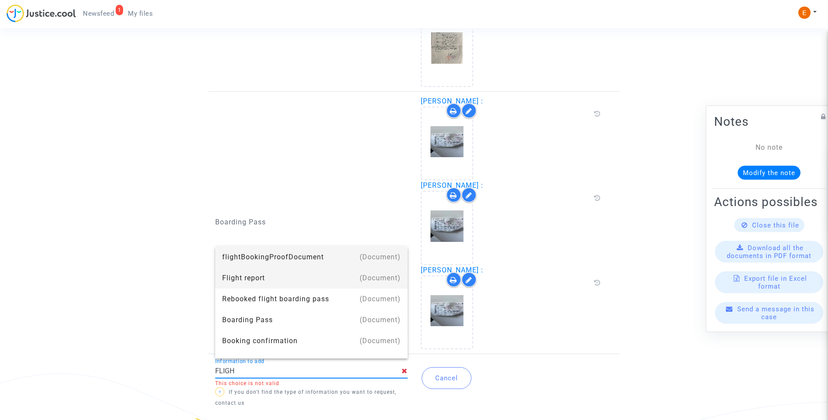
click at [250, 281] on div "Flight report" at bounding box center [311, 277] width 178 height 21
type input "Flight report"
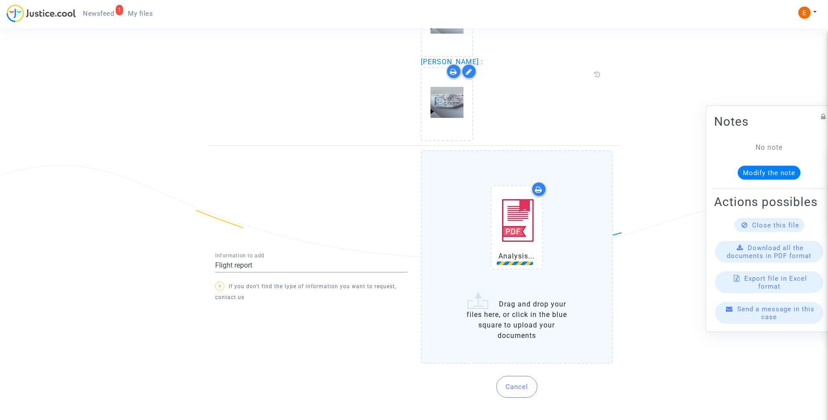
scroll to position [1003, 0]
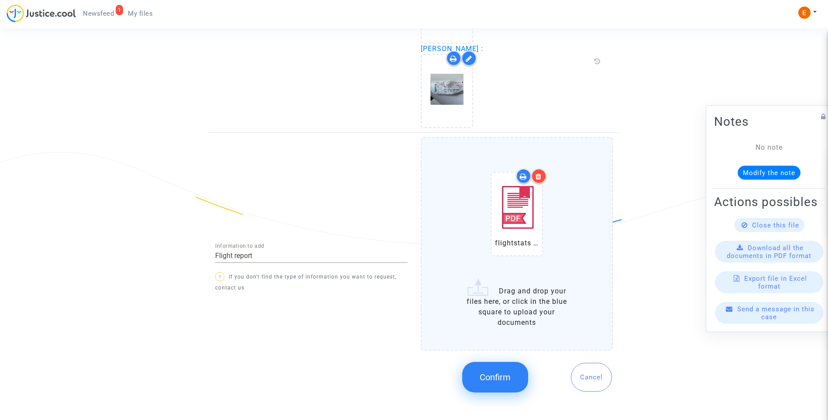
click at [520, 381] on button "Confirm" at bounding box center [495, 377] width 66 height 31
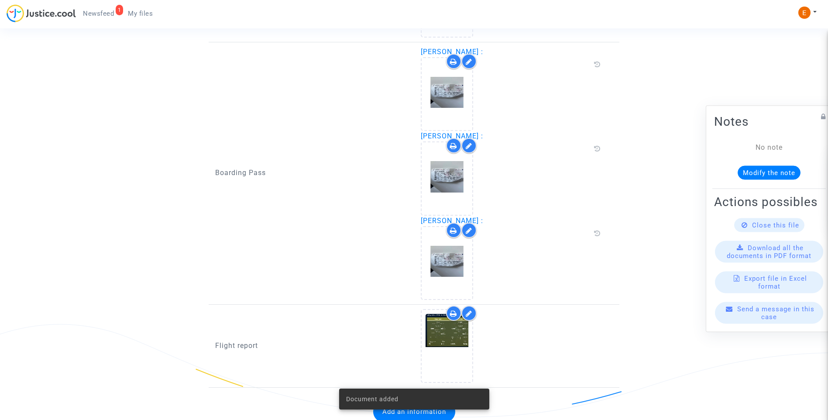
scroll to position [864, 0]
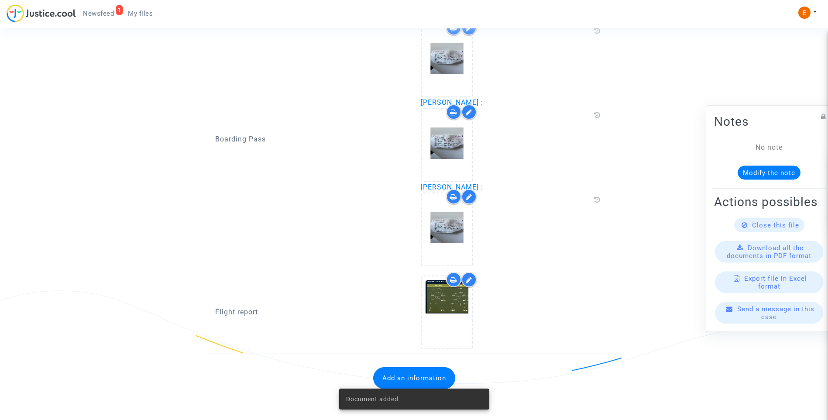
click at [103, 14] on span "Newsfeed" at bounding box center [98, 14] width 31 height 8
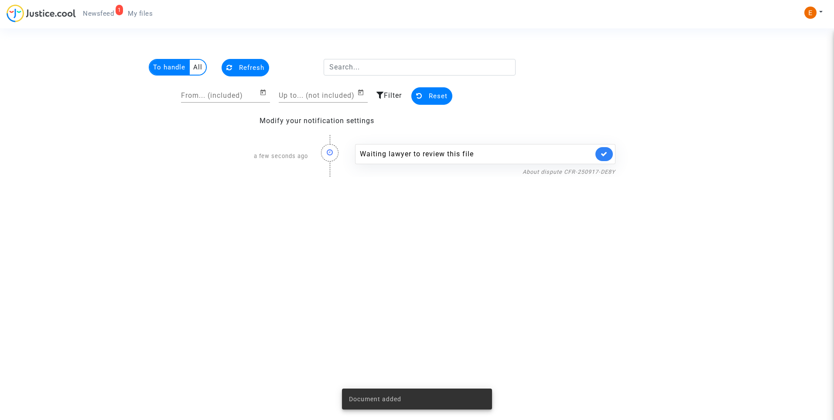
click at [604, 149] on link at bounding box center [604, 154] width 17 height 14
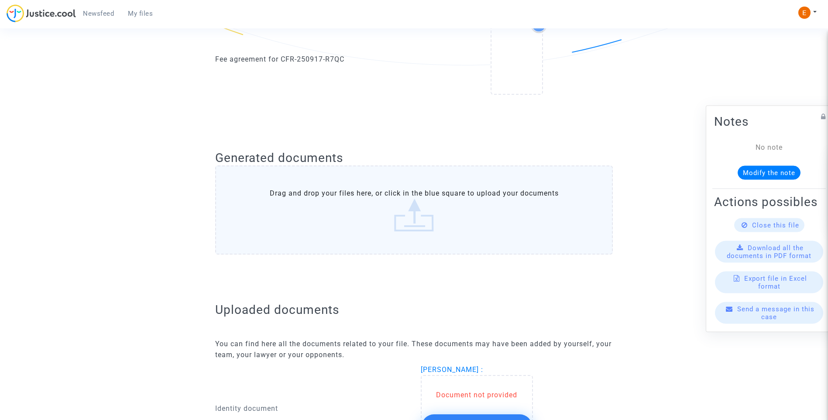
scroll to position [87, 0]
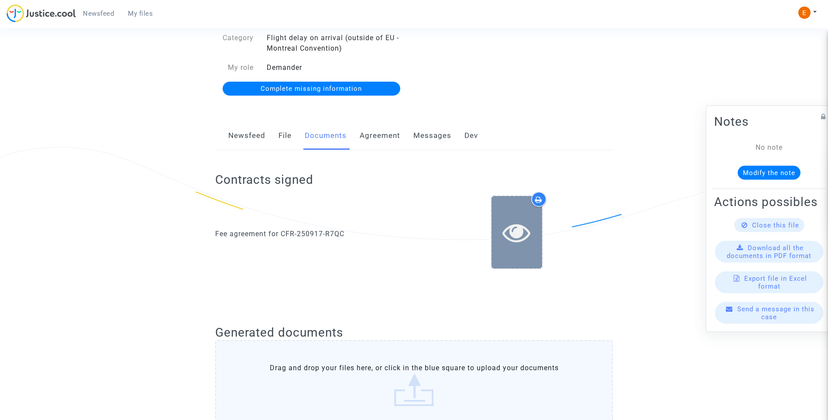
click at [524, 243] on icon at bounding box center [516, 232] width 28 height 28
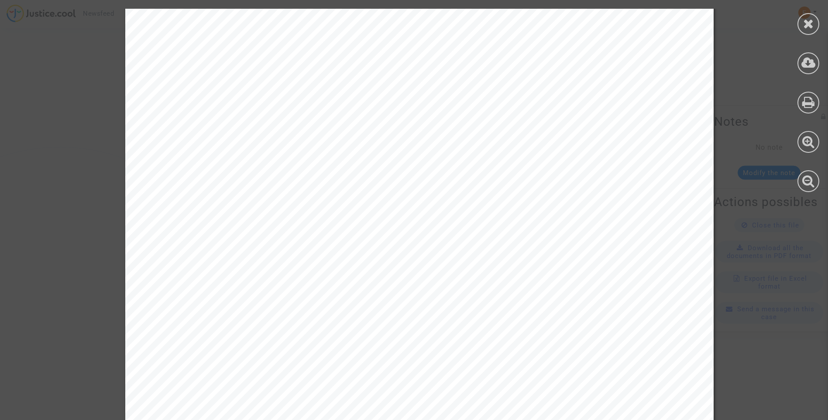
scroll to position [432, 0]
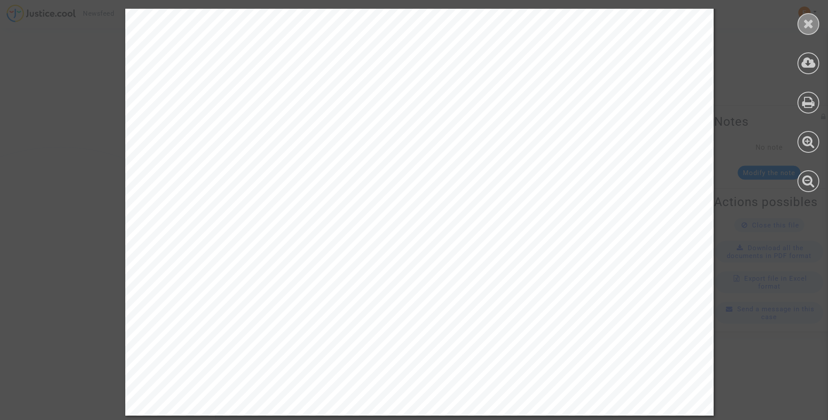
click at [817, 27] on div at bounding box center [808, 24] width 22 height 22
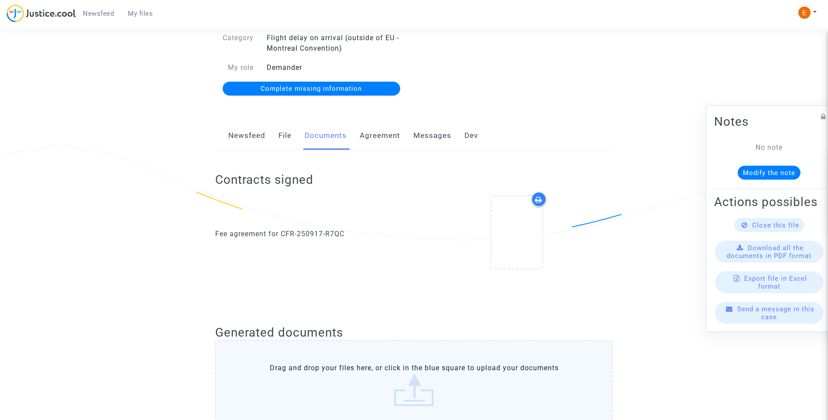
click at [538, 198] on icon at bounding box center [538, 199] width 7 height 7
click at [380, 130] on link "Agreement" at bounding box center [380, 135] width 41 height 29
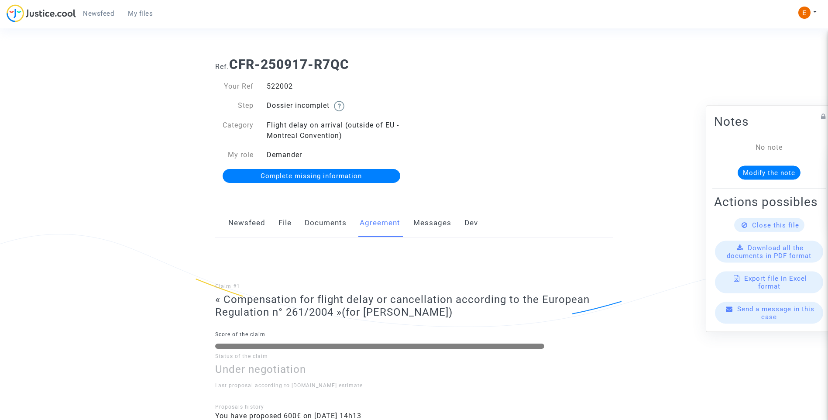
click at [331, 222] on link "Documents" at bounding box center [326, 223] width 42 height 29
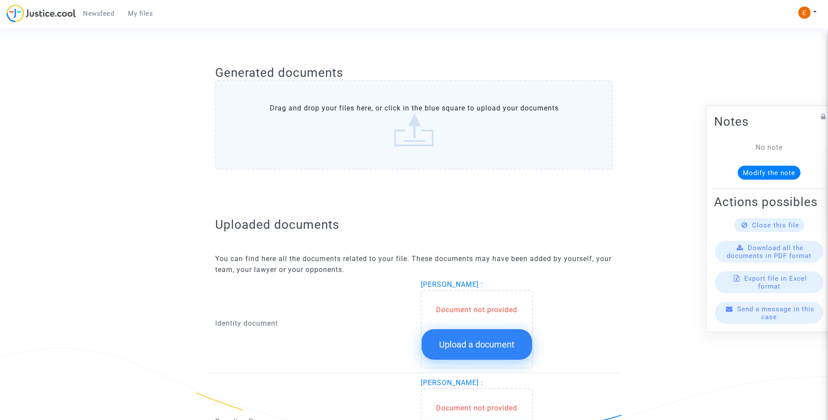
scroll to position [349, 0]
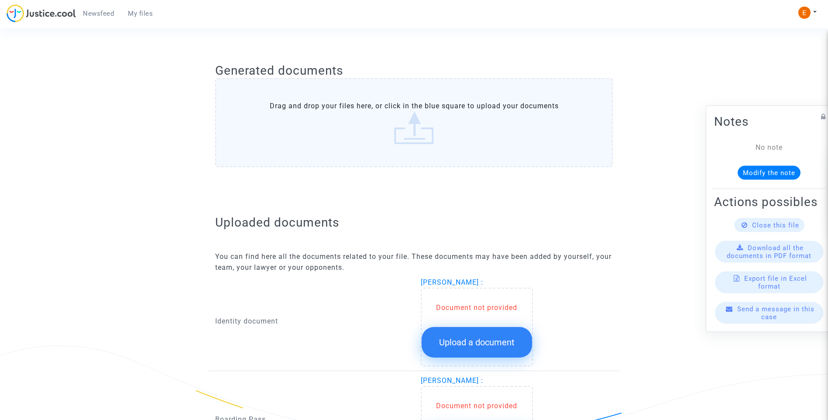
click at [435, 144] on label "Drag and drop your files here, or click in the blue square to upload your docum…" at bounding box center [414, 122] width 398 height 89
click at [0, 0] on input "Drag and drop your files here, or click in the blue square to upload your docum…" at bounding box center [0, 0] width 0 height 0
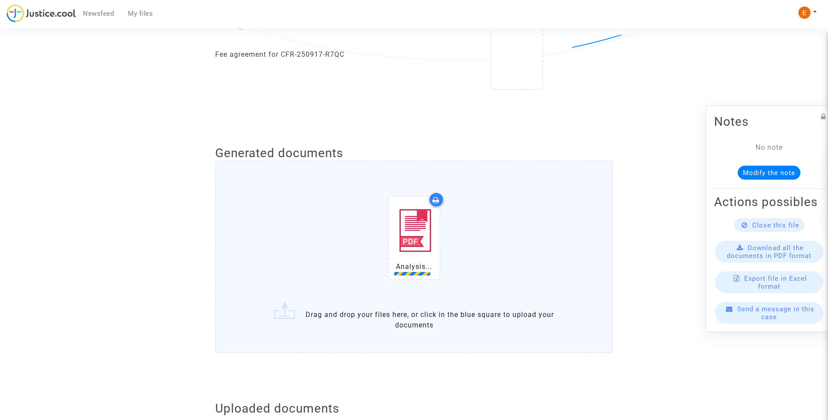
scroll to position [393, 0]
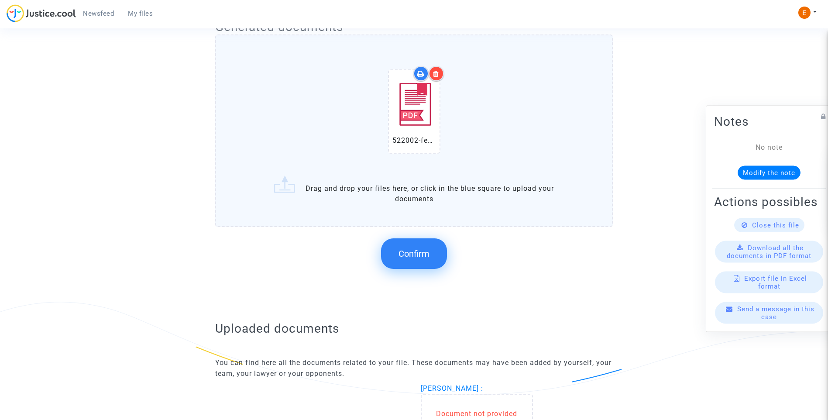
click at [441, 74] on div at bounding box center [436, 73] width 15 height 15
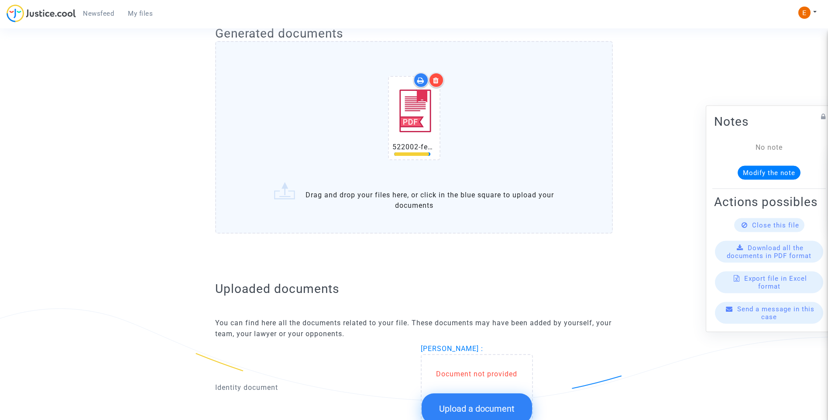
scroll to position [262, 0]
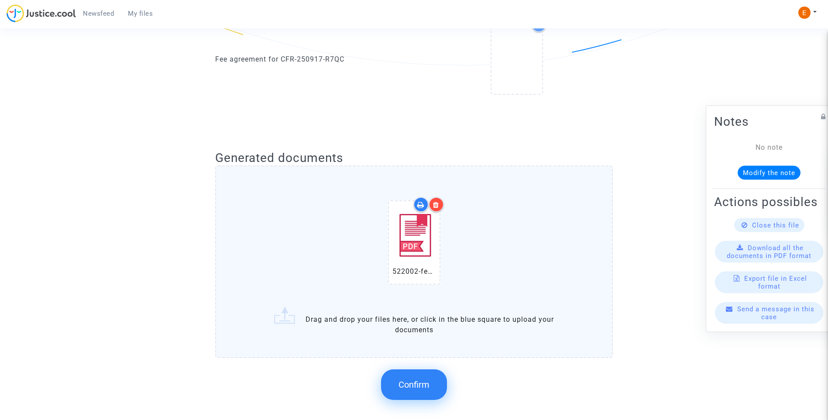
click at [441, 384] on button "Confirm" at bounding box center [414, 384] width 66 height 31
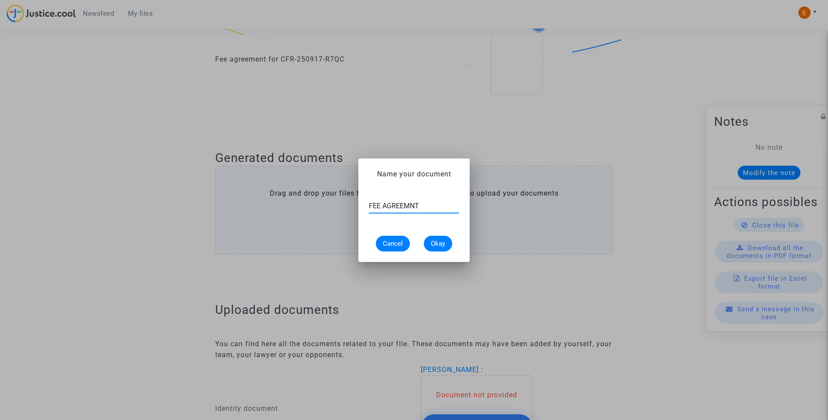
type input "FEE AGREEMNT"
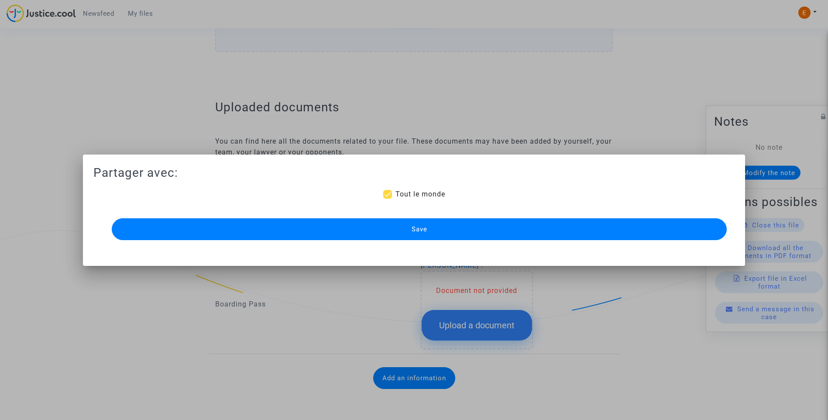
click at [458, 233] on button "Save" at bounding box center [419, 229] width 615 height 22
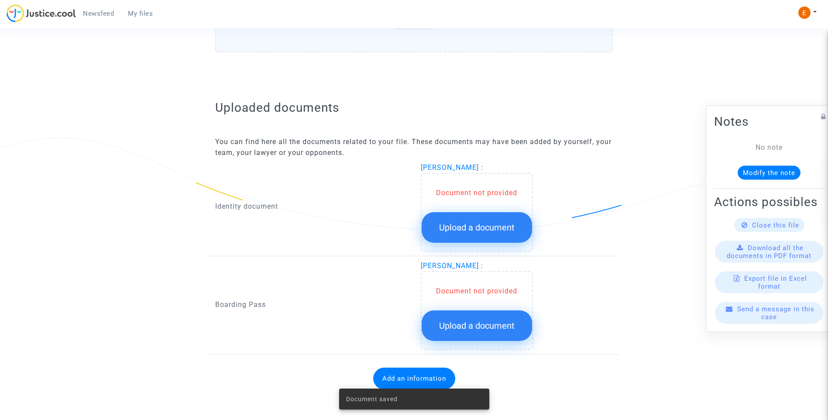
scroll to position [557, 0]
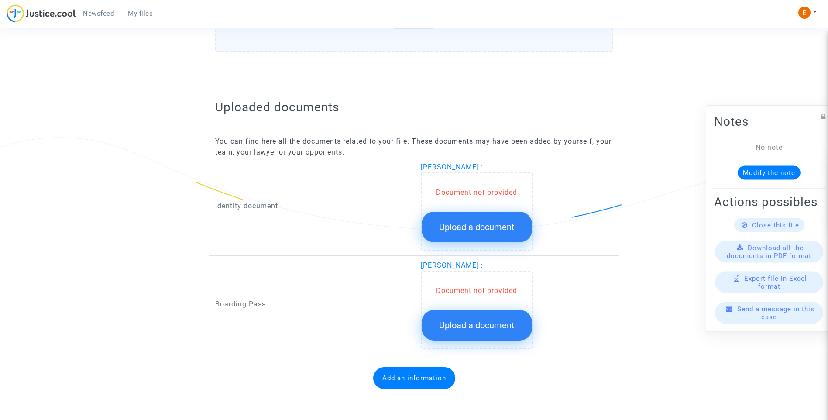
click at [478, 222] on span "Upload a document" at bounding box center [476, 227] width 75 height 10
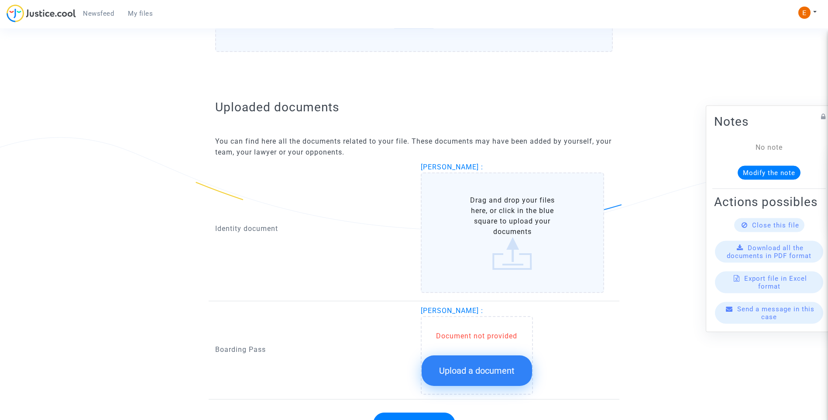
click at [498, 382] on button "Upload a document" at bounding box center [477, 370] width 110 height 31
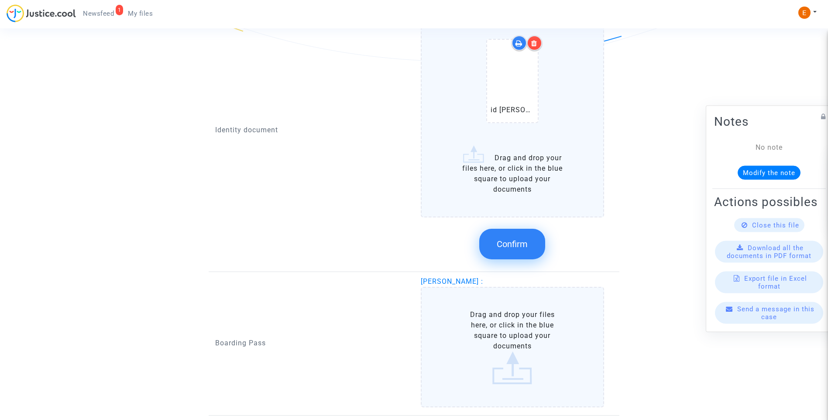
scroll to position [732, 0]
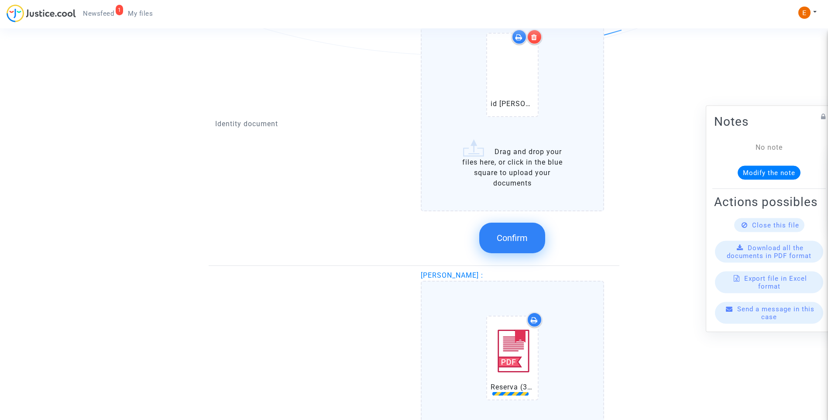
click at [522, 240] on span "Confirm" at bounding box center [512, 238] width 31 height 10
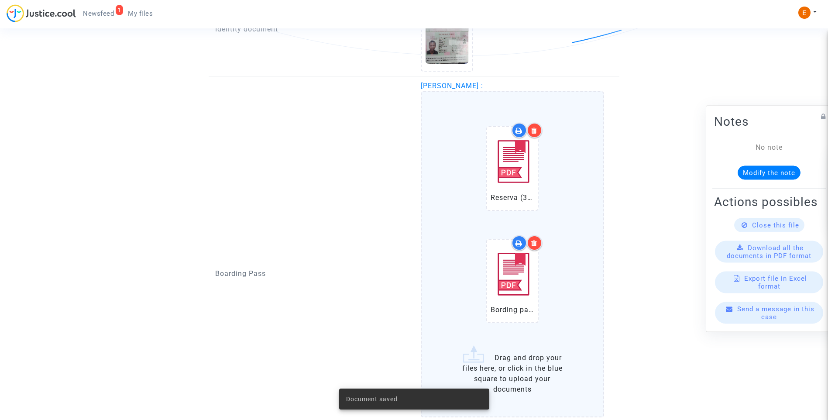
click at [536, 127] on icon at bounding box center [534, 130] width 6 height 7
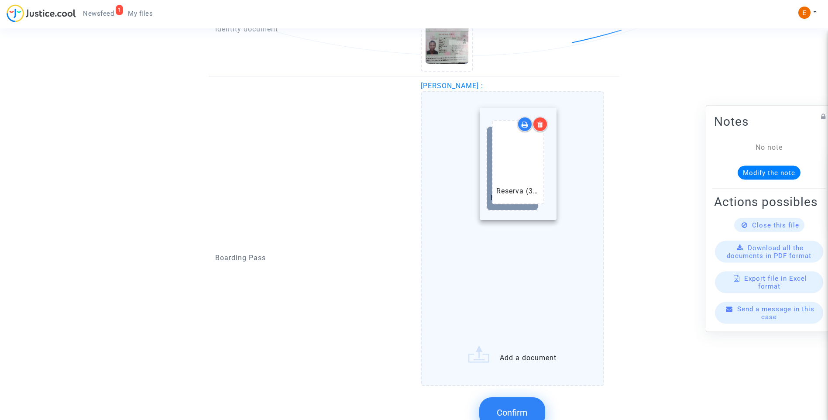
drag, startPoint x: 510, startPoint y: 298, endPoint x: 505, endPoint y: 175, distance: 122.3
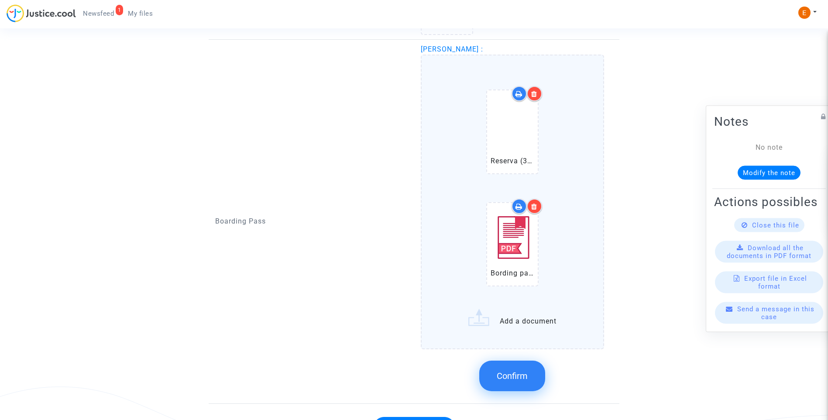
scroll to position [818, 0]
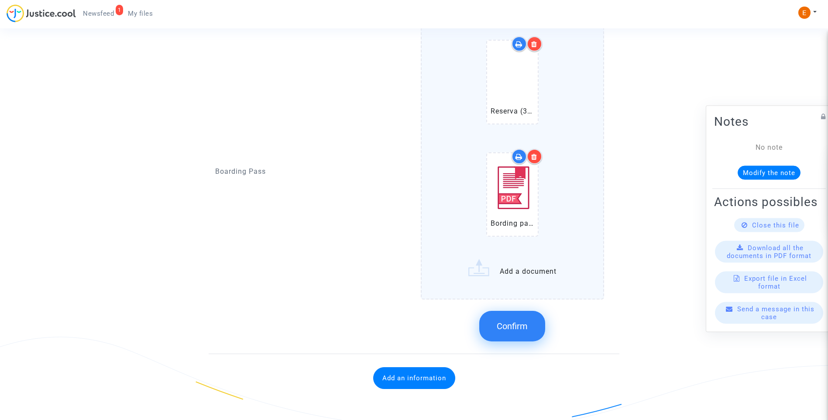
click at [523, 326] on span "Confirm" at bounding box center [512, 326] width 31 height 10
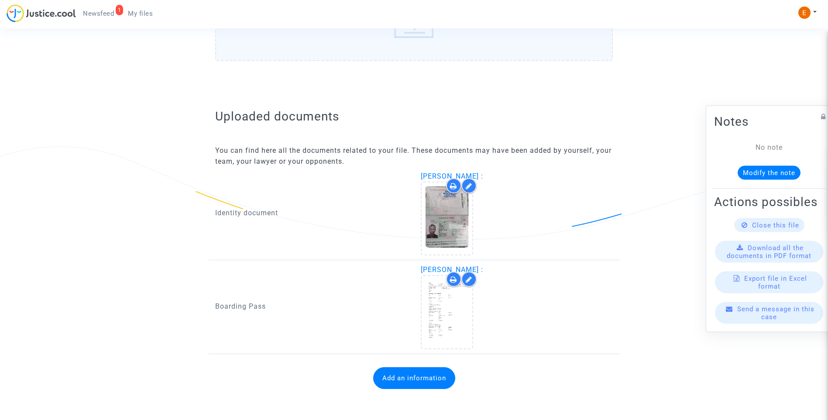
scroll to position [548, 0]
click at [426, 377] on button "Add an information" at bounding box center [414, 378] width 82 height 22
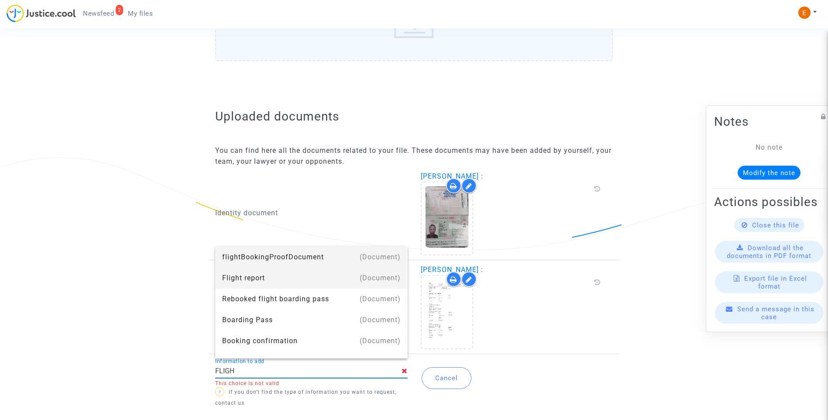
click at [240, 277] on div "Flight report" at bounding box center [311, 277] width 178 height 21
type input "Flight report"
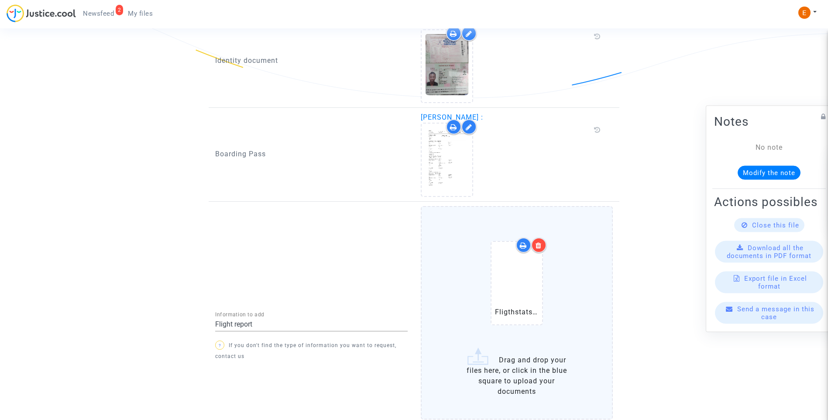
scroll to position [765, 0]
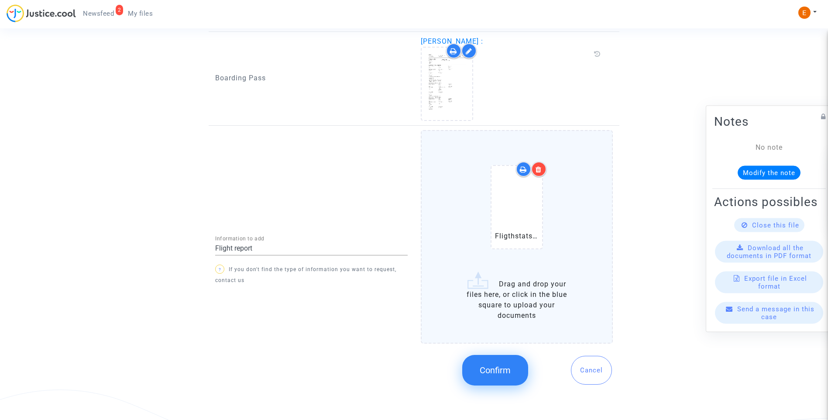
click at [510, 373] on span "Confirm" at bounding box center [495, 370] width 31 height 10
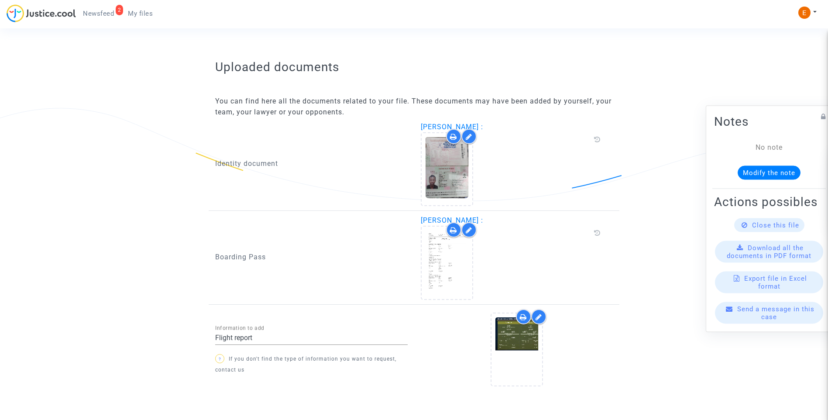
scroll to position [620, 0]
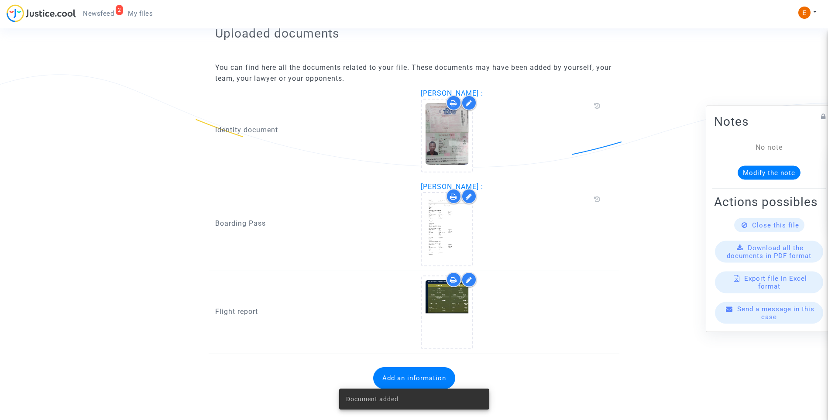
click at [110, 11] on span "Newsfeed" at bounding box center [98, 14] width 31 height 8
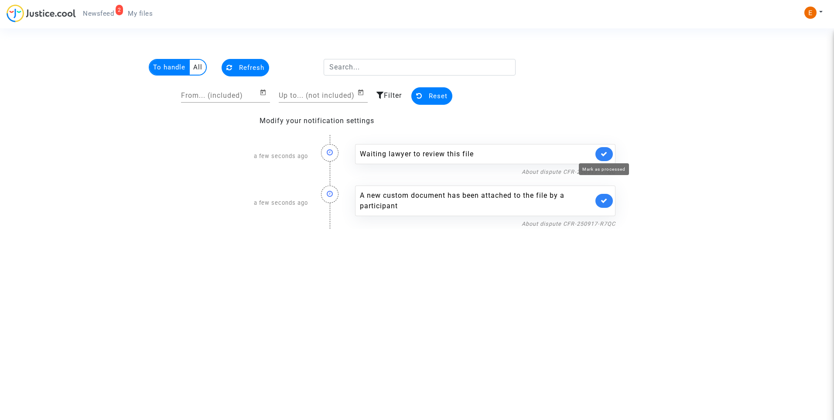
click at [604, 152] on icon at bounding box center [604, 154] width 7 height 7
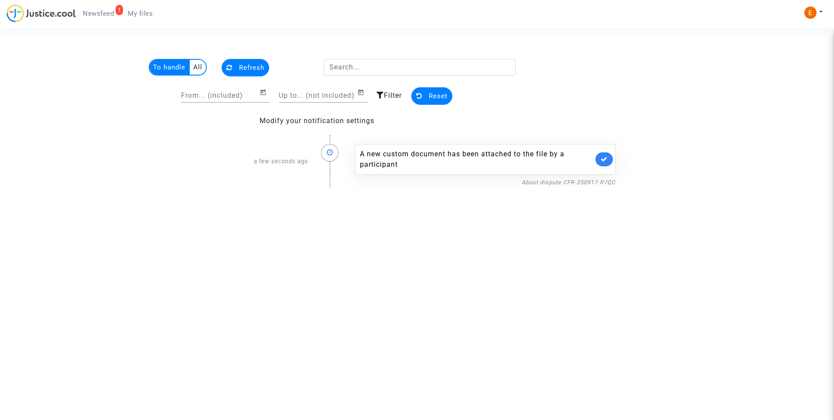
click at [603, 151] on div "A new custom document has been attached to the file by a participant" at bounding box center [485, 159] width 261 height 31
click at [607, 157] on icon at bounding box center [604, 159] width 7 height 7
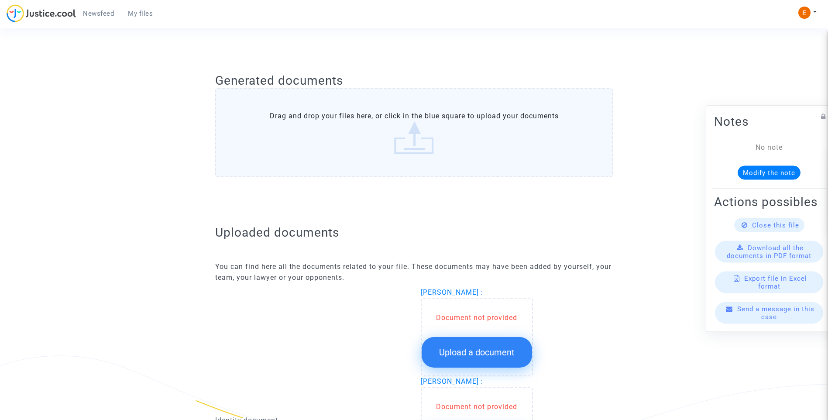
scroll to position [480, 0]
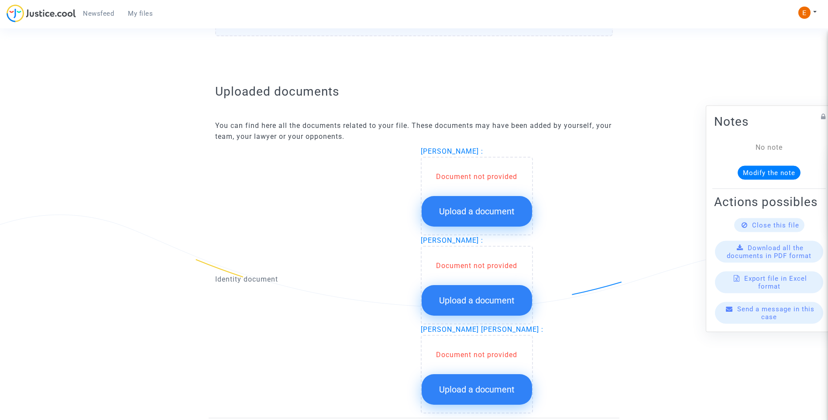
click at [500, 218] on button "Upload a document" at bounding box center [477, 211] width 110 height 31
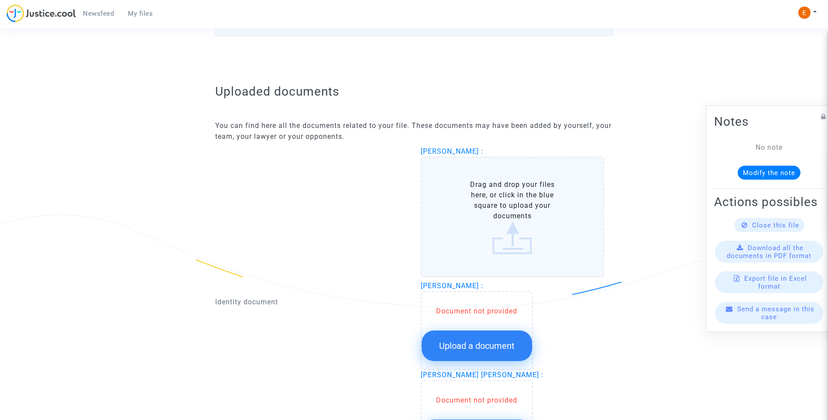
click at [503, 334] on button "Upload a document" at bounding box center [477, 345] width 110 height 31
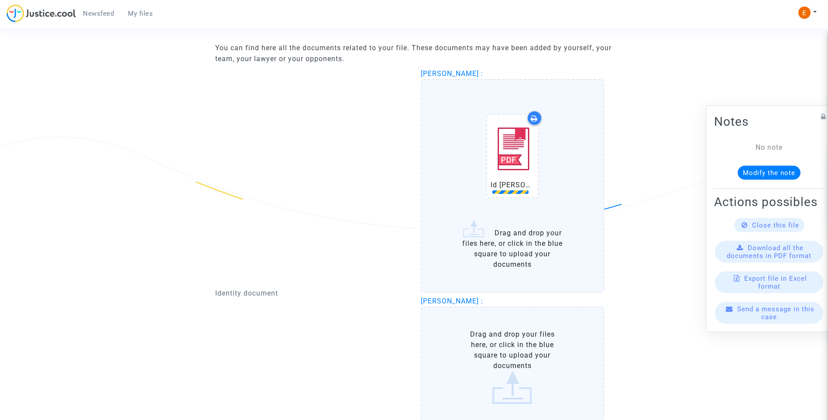
scroll to position [567, 0]
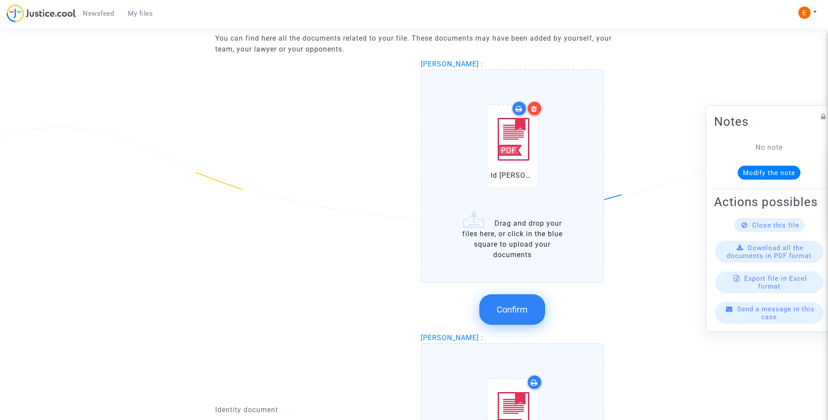
click at [527, 309] on span "Confirm" at bounding box center [512, 309] width 31 height 10
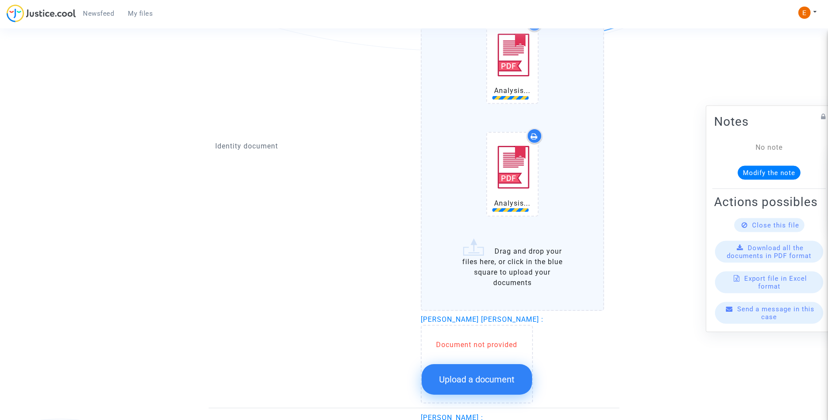
scroll to position [742, 0]
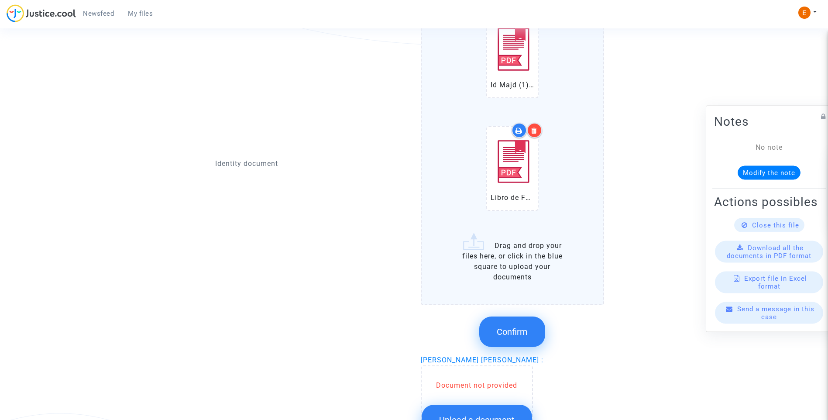
click at [527, 334] on span "Confirm" at bounding box center [512, 331] width 31 height 10
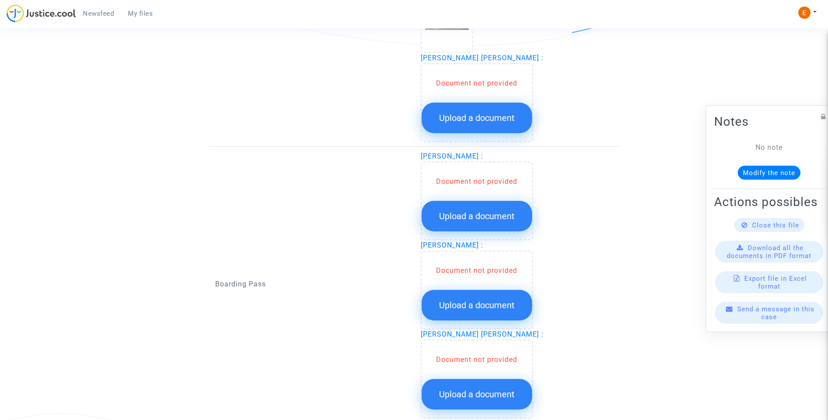
click at [487, 112] on button "Upload a document" at bounding box center [477, 118] width 110 height 31
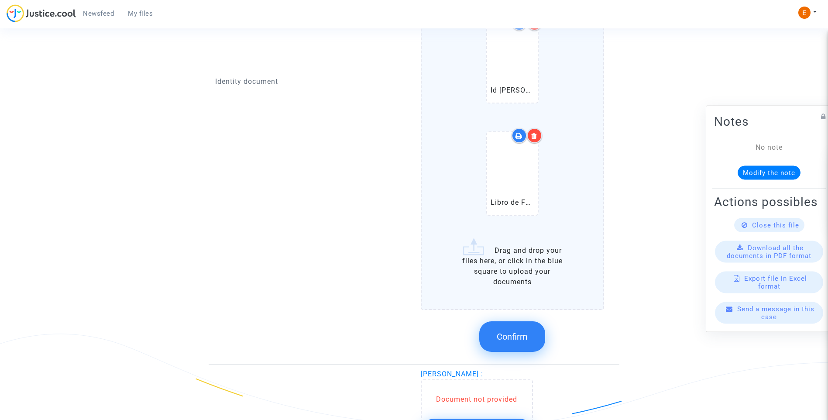
scroll to position [829, 0]
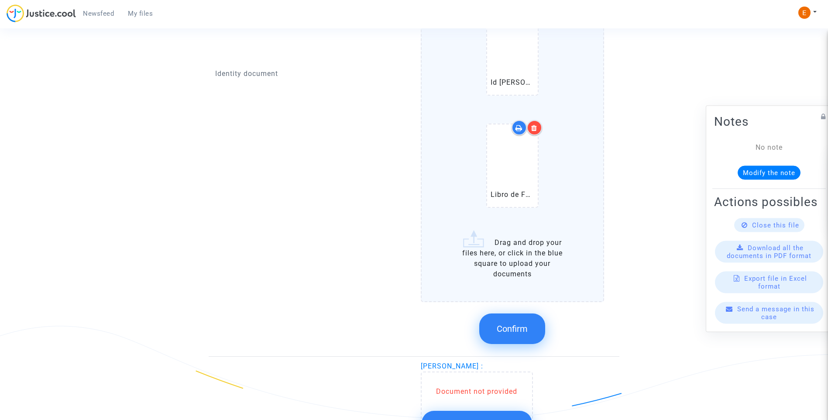
click at [535, 331] on button "Confirm" at bounding box center [512, 328] width 66 height 31
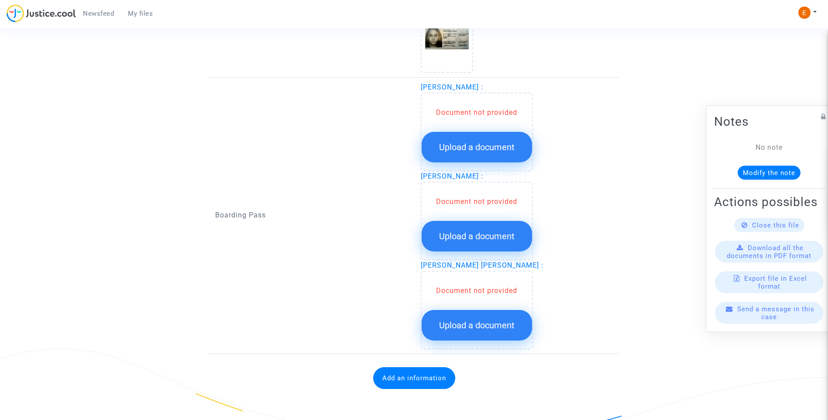
scroll to position [806, 0]
click at [493, 149] on span "Upload a document" at bounding box center [476, 147] width 75 height 10
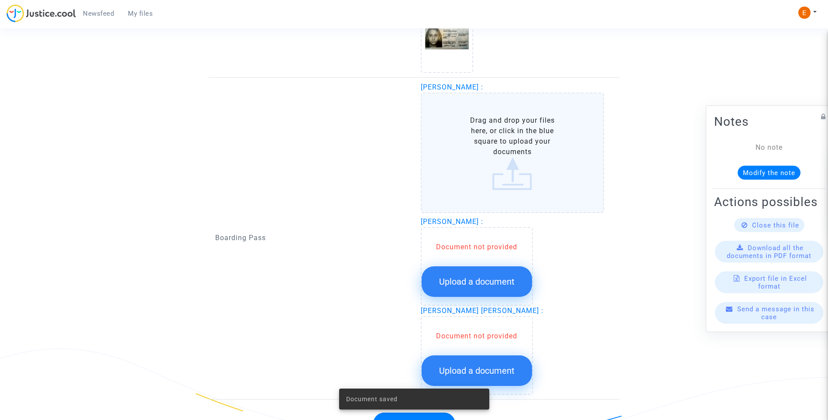
click at [498, 277] on span "Upload a document" at bounding box center [476, 281] width 75 height 10
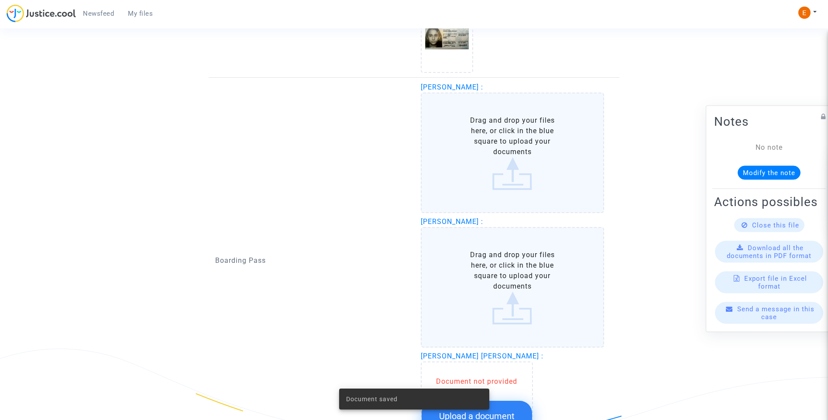
click at [524, 409] on button "Upload a document" at bounding box center [477, 416] width 110 height 31
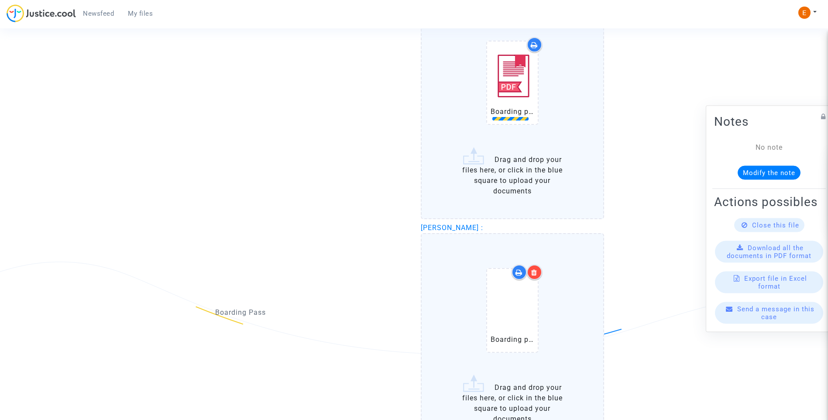
scroll to position [1068, 0]
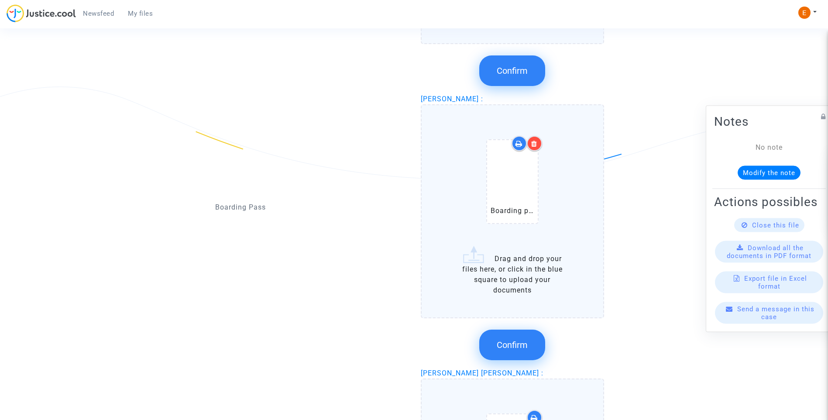
click at [529, 345] on button "Confirm" at bounding box center [512, 344] width 66 height 31
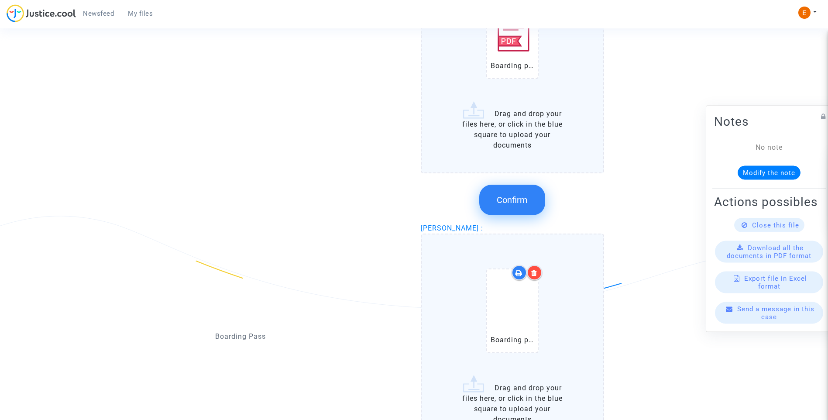
scroll to position [937, 0]
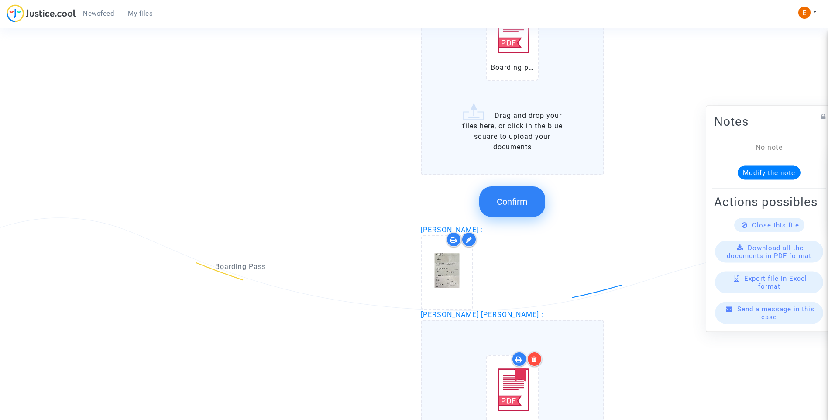
click at [514, 204] on span "Confirm" at bounding box center [512, 201] width 31 height 10
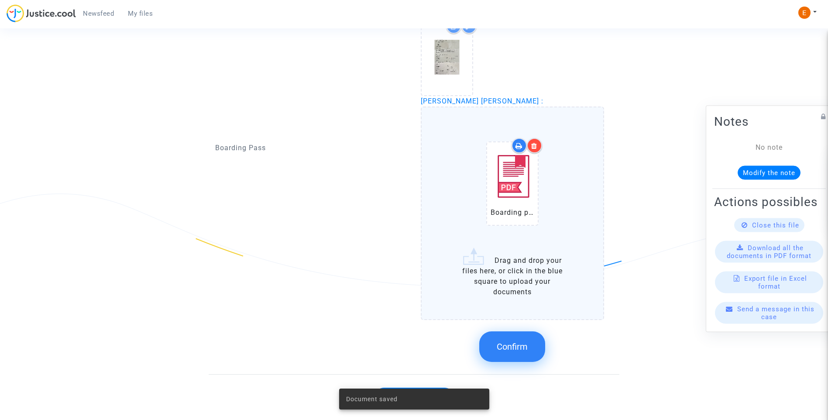
scroll to position [982, 0]
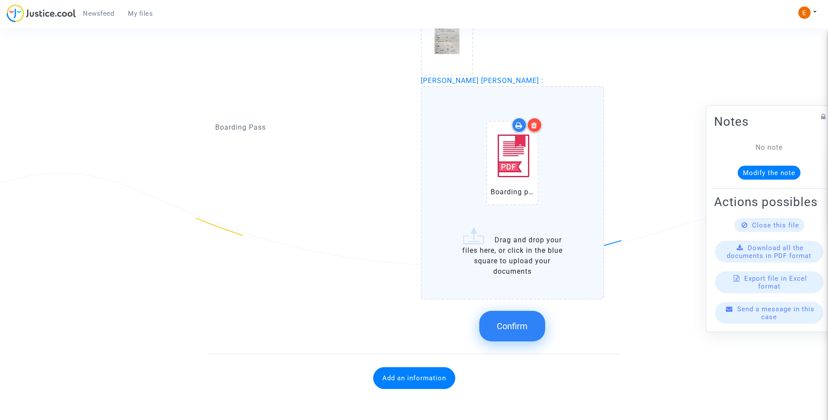
click at [523, 334] on button "Confirm" at bounding box center [512, 326] width 66 height 31
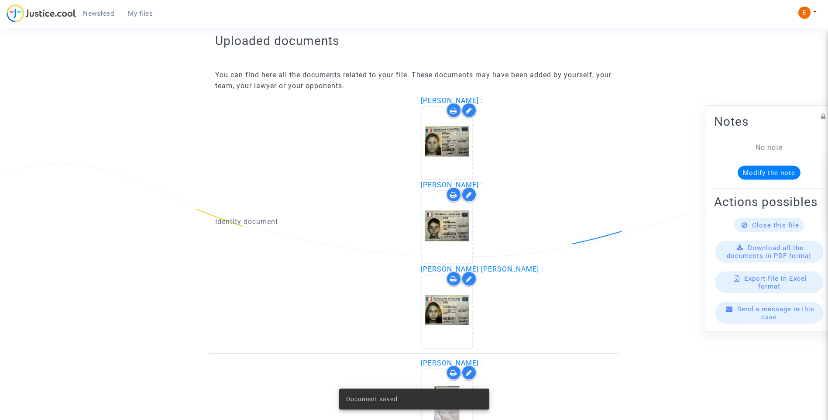
scroll to position [428, 0]
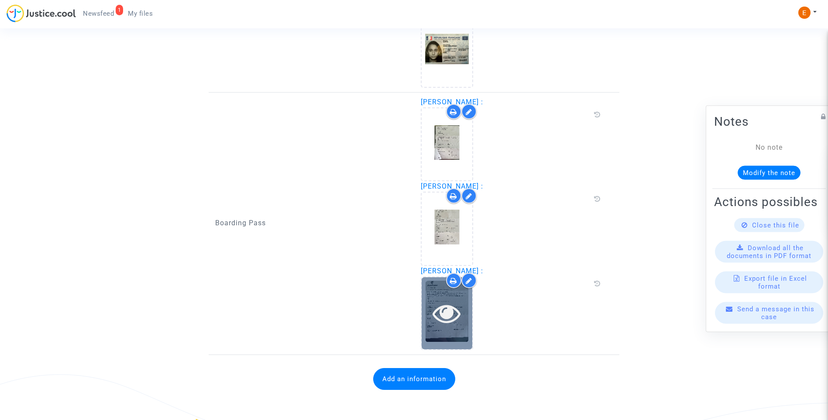
scroll to position [782, 0]
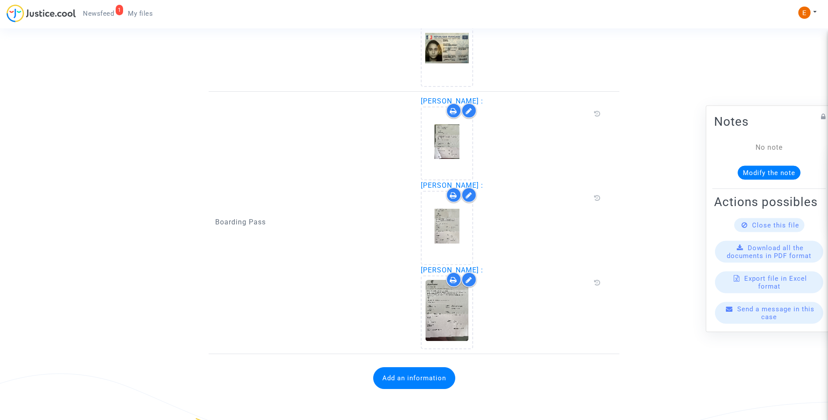
click at [427, 374] on button "Add an information" at bounding box center [414, 378] width 82 height 22
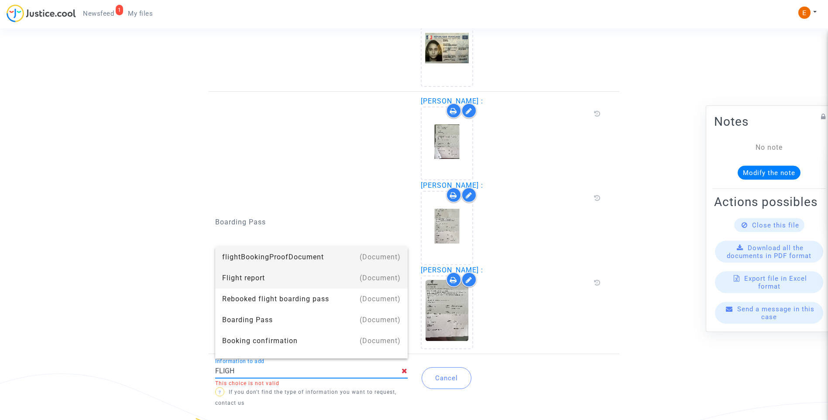
click at [293, 281] on div "Flight report" at bounding box center [311, 277] width 178 height 21
type input "Flight report"
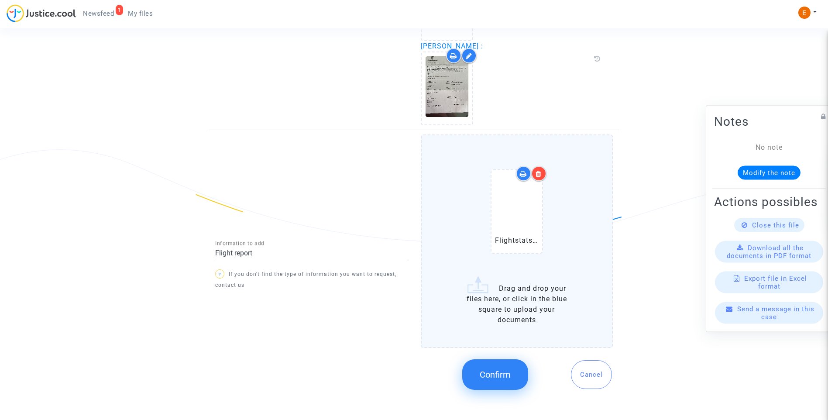
scroll to position [1010, 0]
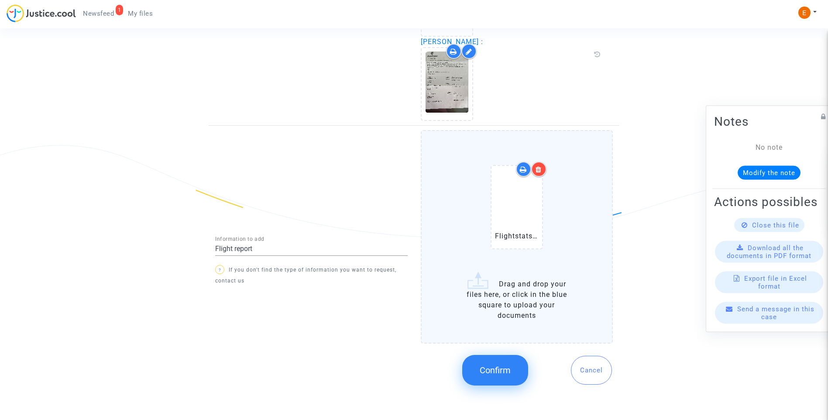
click at [507, 364] on button "Confirm" at bounding box center [495, 370] width 66 height 31
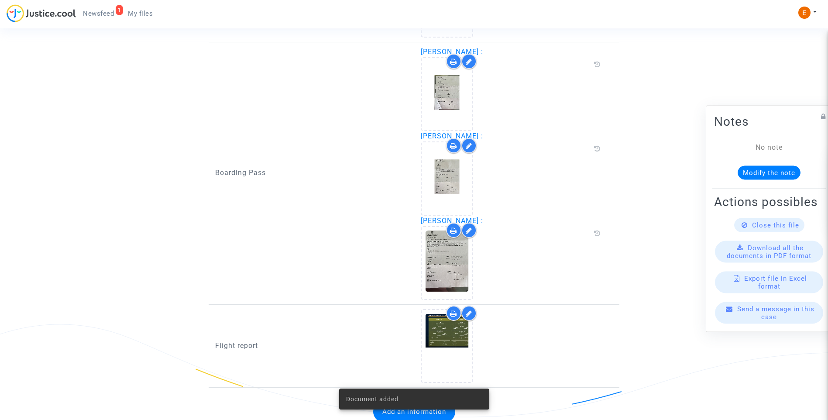
scroll to position [864, 0]
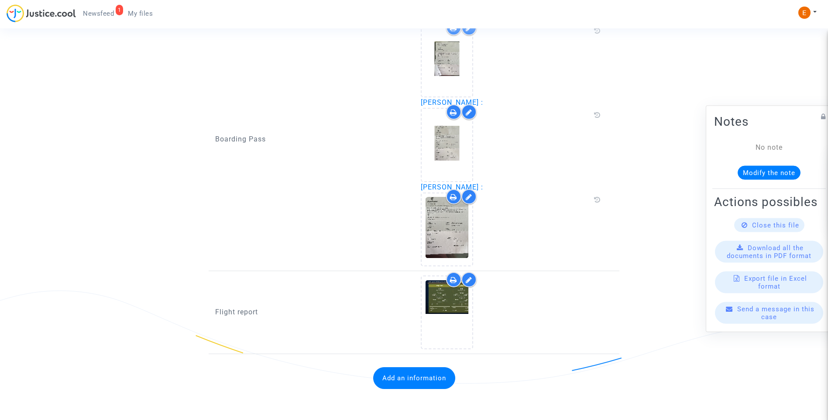
click at [96, 11] on span "Newsfeed" at bounding box center [98, 14] width 31 height 8
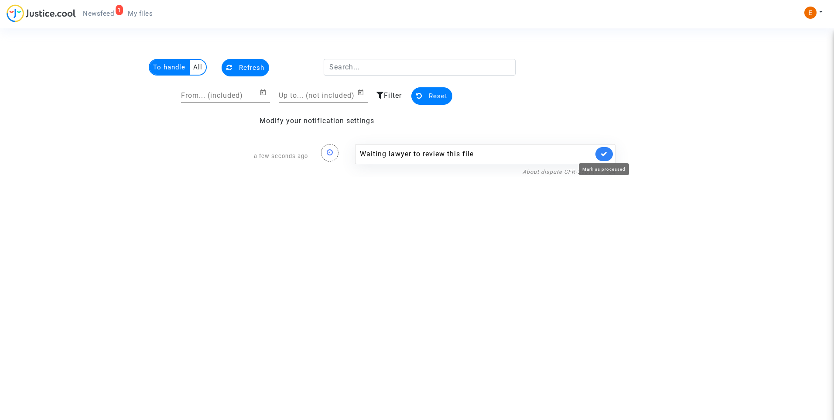
click at [602, 156] on icon at bounding box center [604, 154] width 7 height 7
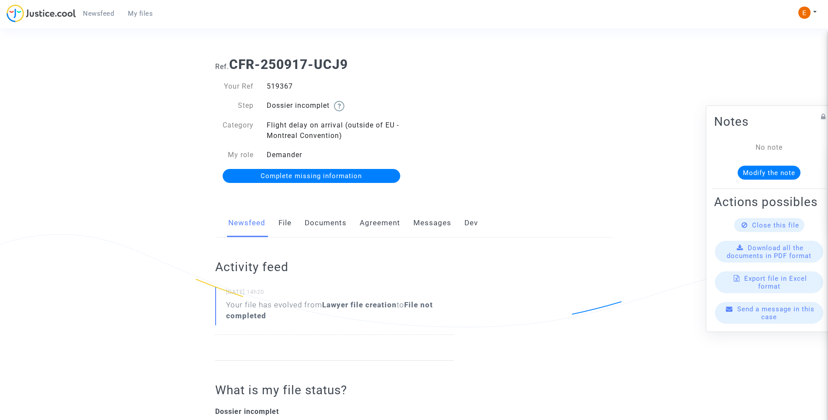
click at [329, 226] on link "Documents" at bounding box center [326, 223] width 42 height 29
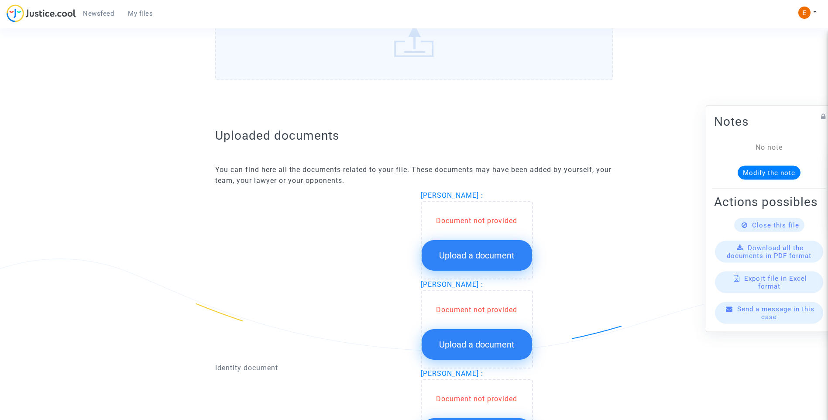
scroll to position [436, 0]
click at [502, 250] on span "Upload a document" at bounding box center [476, 255] width 75 height 10
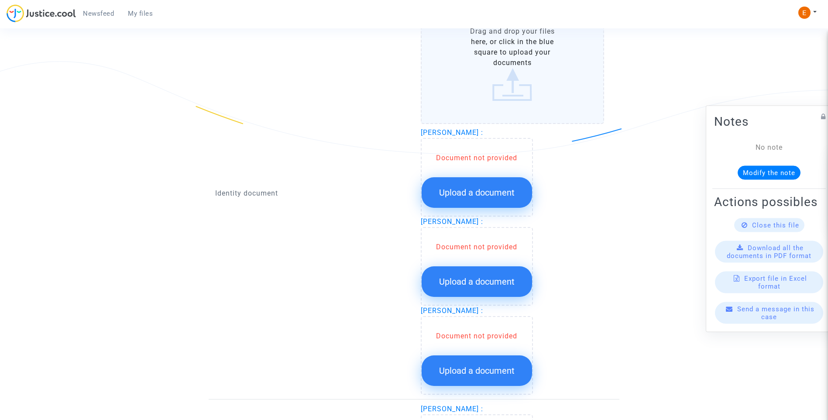
scroll to position [655, 0]
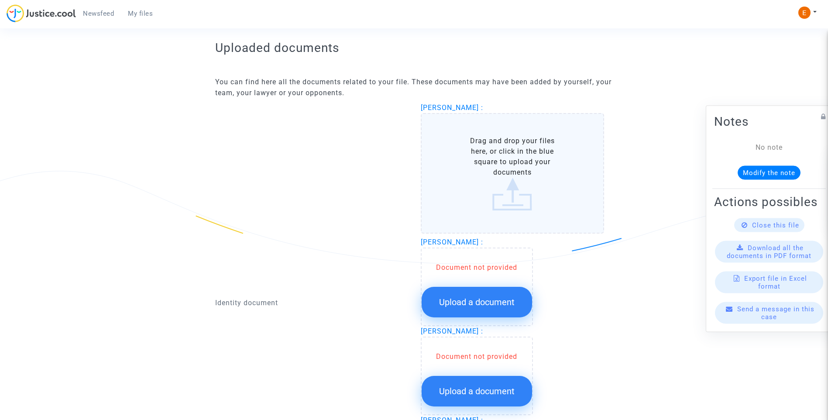
click at [486, 295] on button "Upload a document" at bounding box center [477, 302] width 110 height 31
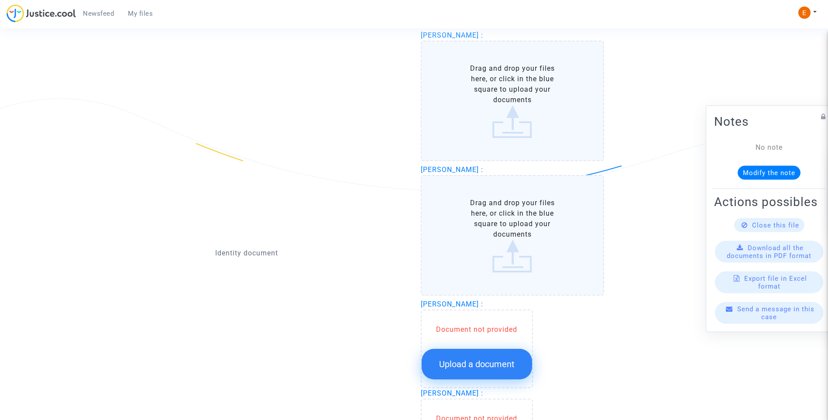
scroll to position [698, 0]
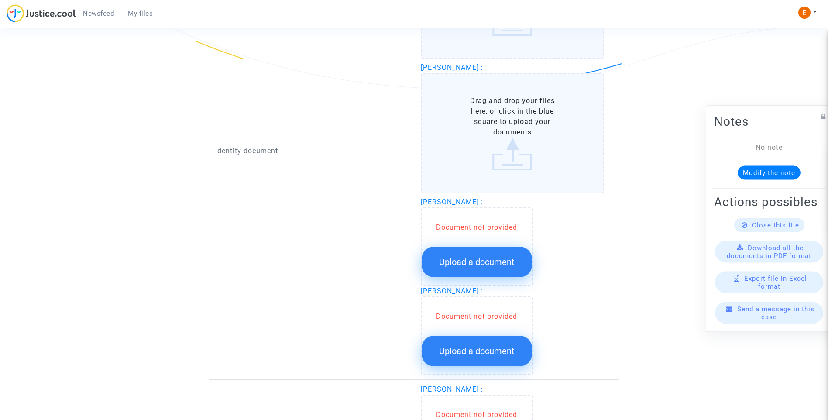
click at [496, 261] on span "Upload a document" at bounding box center [476, 262] width 75 height 10
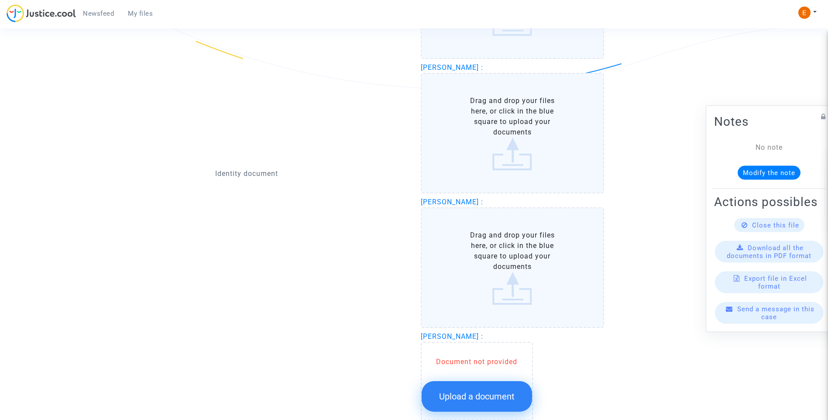
click at [506, 391] on button "Upload a document" at bounding box center [477, 396] width 110 height 31
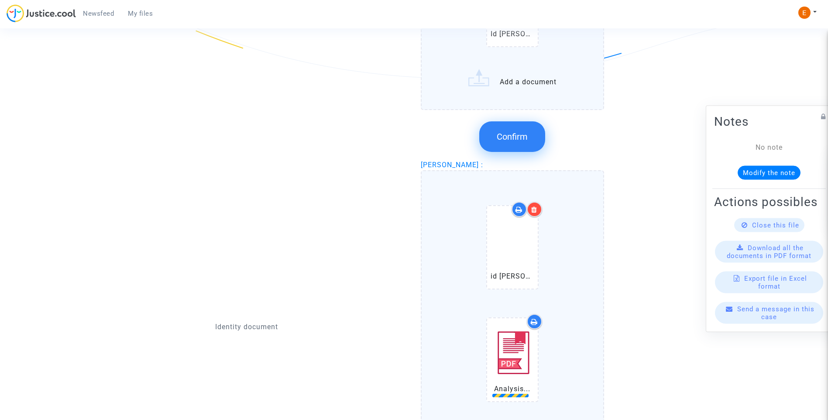
scroll to position [619, 0]
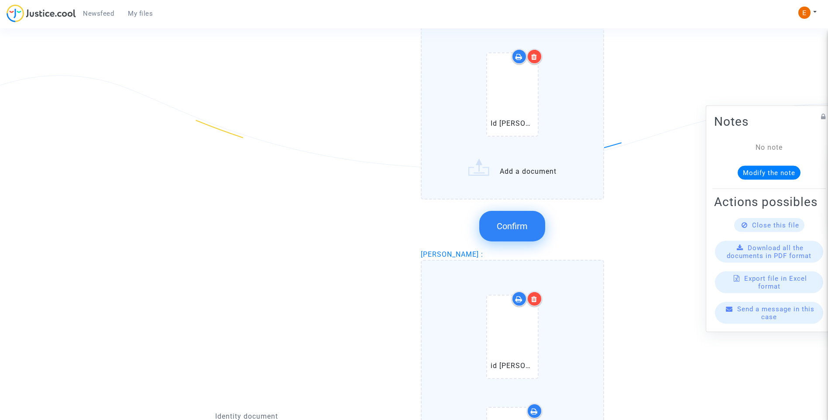
click at [522, 234] on button "Confirm" at bounding box center [512, 226] width 66 height 31
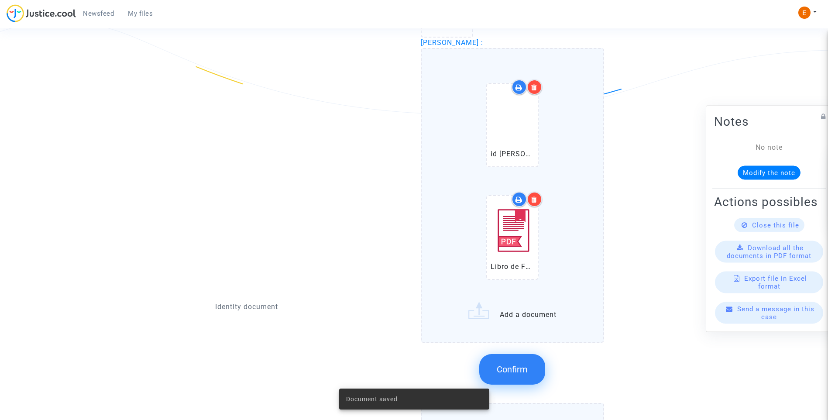
scroll to position [706, 0]
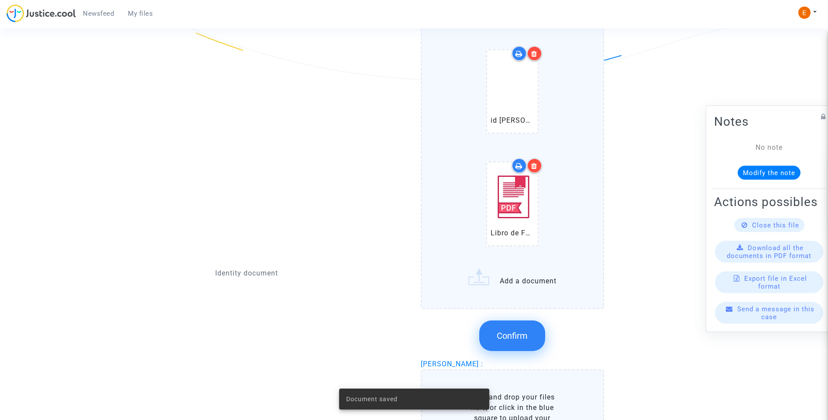
click at [528, 330] on span "Confirm" at bounding box center [512, 335] width 31 height 10
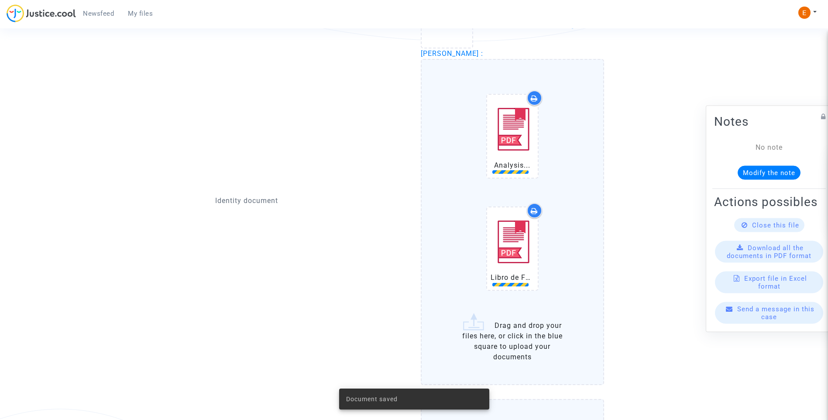
scroll to position [925, 0]
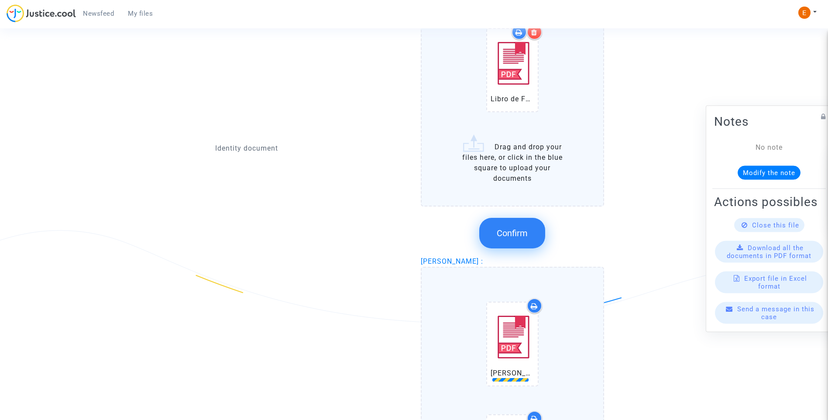
click at [526, 237] on span "Confirm" at bounding box center [512, 233] width 31 height 10
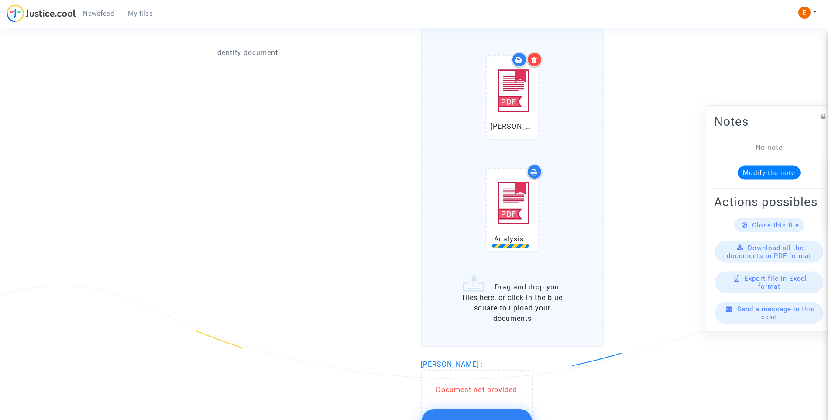
scroll to position [881, 0]
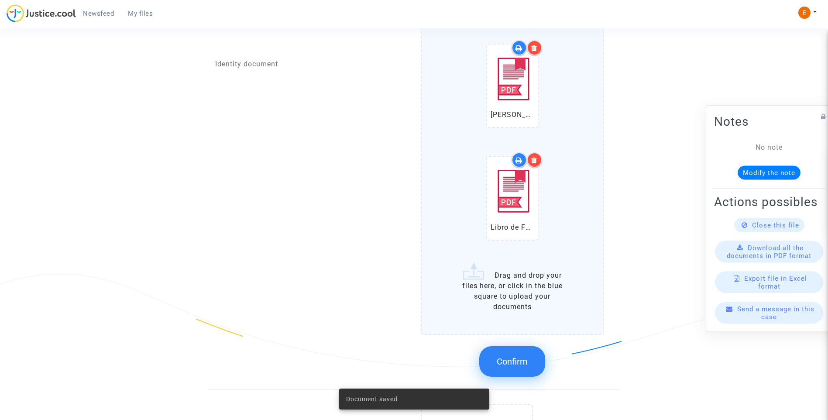
click at [509, 368] on button "Confirm" at bounding box center [512, 361] width 66 height 31
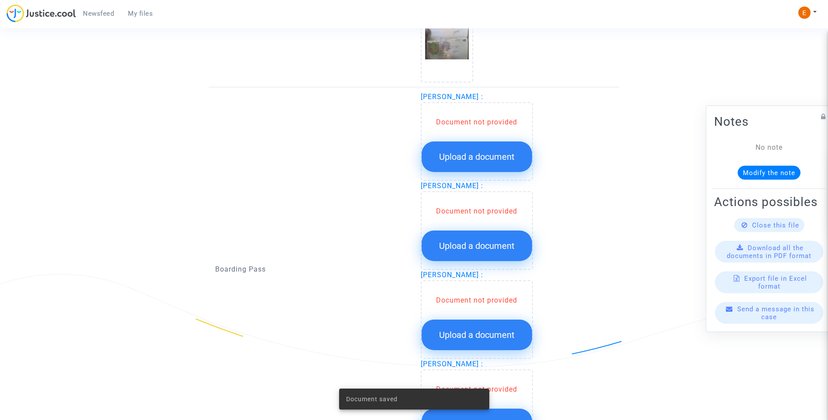
click at [494, 152] on span "Upload a document" at bounding box center [476, 156] width 75 height 10
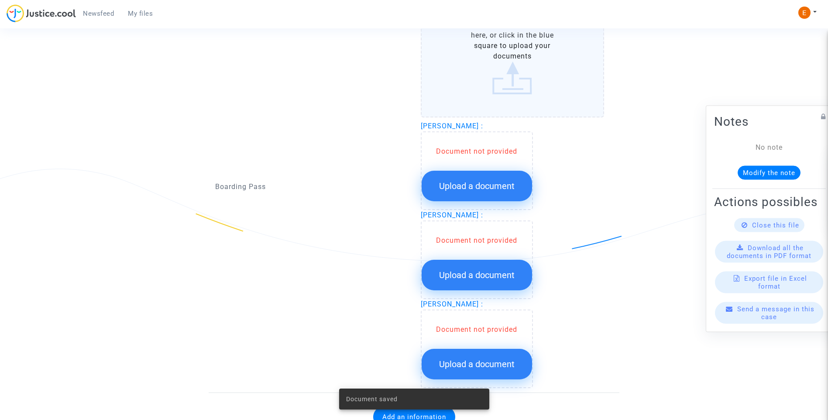
scroll to position [1012, 0]
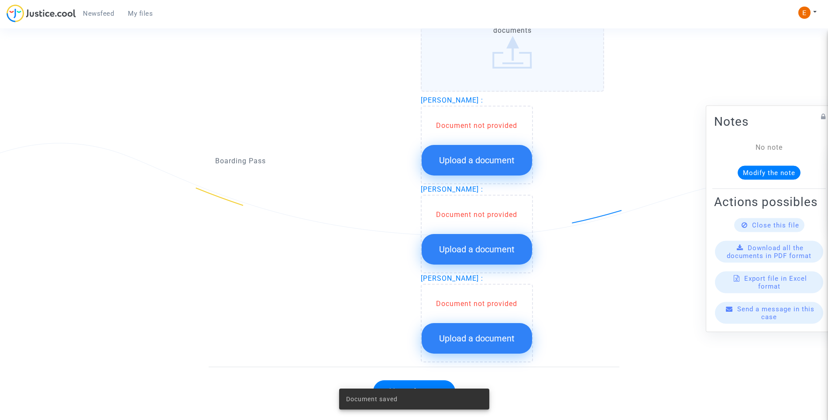
click at [486, 175] on button "Upload a document" at bounding box center [477, 160] width 110 height 31
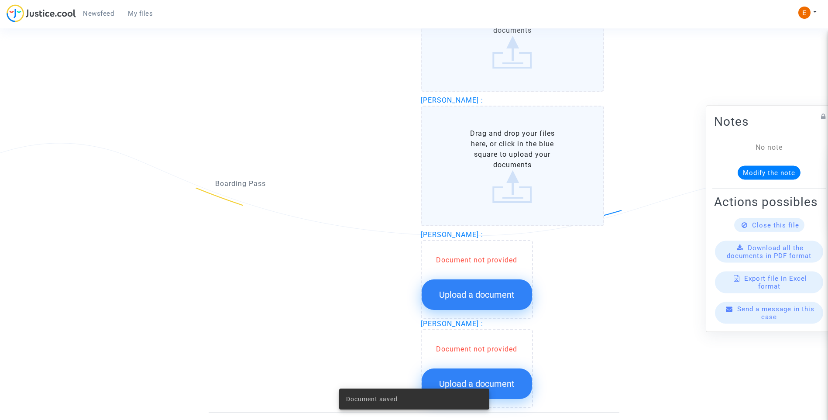
click at [482, 300] on span "Upload a document" at bounding box center [476, 294] width 75 height 10
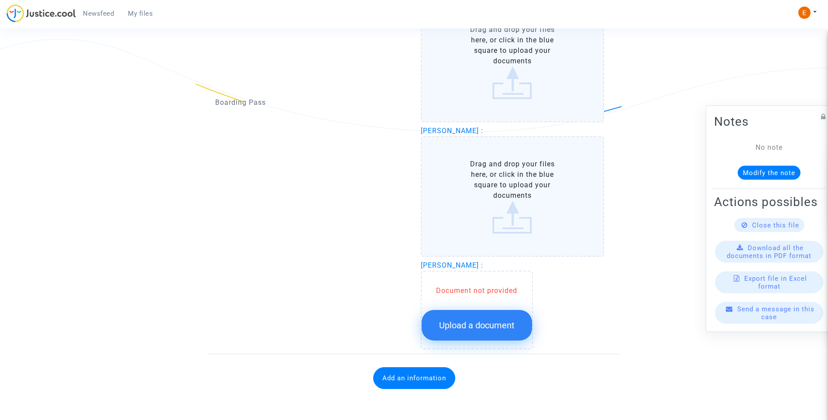
click at [498, 333] on button "Upload a document" at bounding box center [477, 325] width 110 height 31
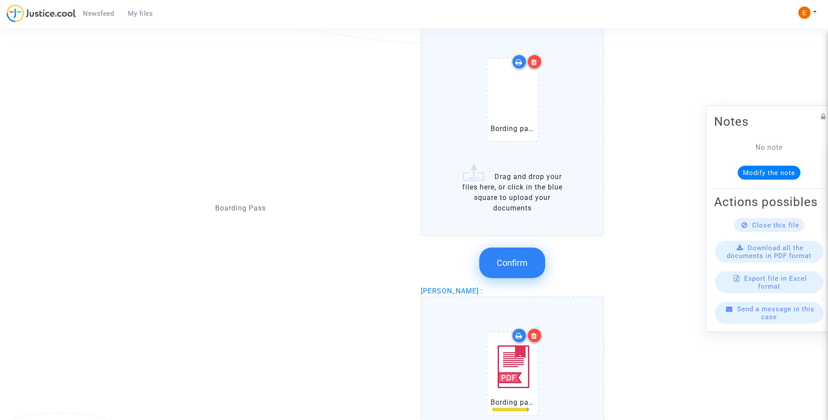
scroll to position [1465, 0]
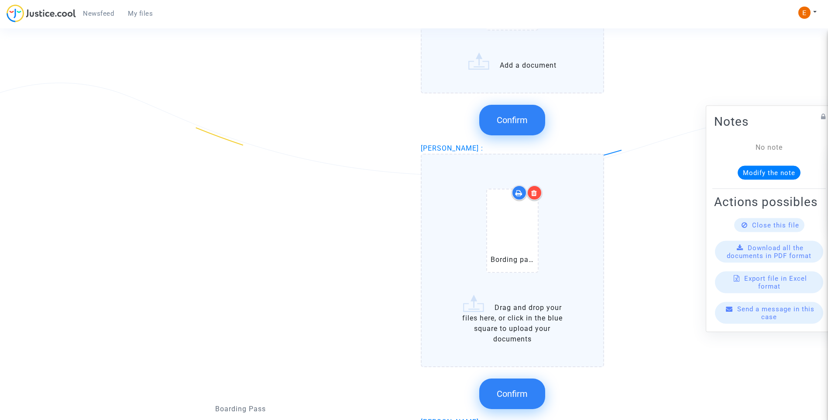
click at [534, 195] on icon at bounding box center [534, 192] width 6 height 7
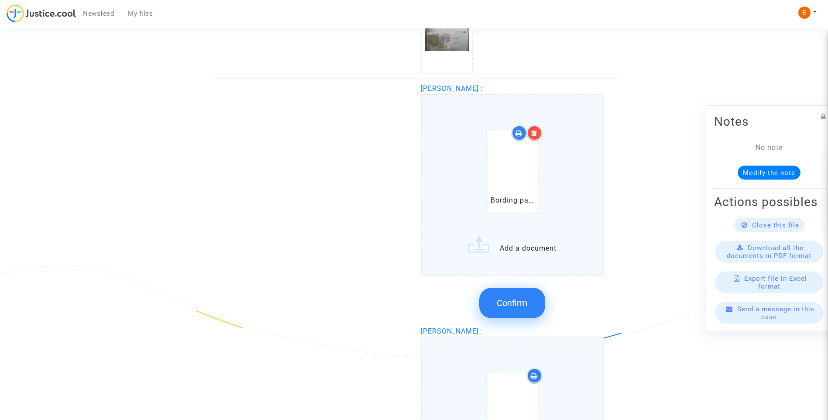
scroll to position [854, 0]
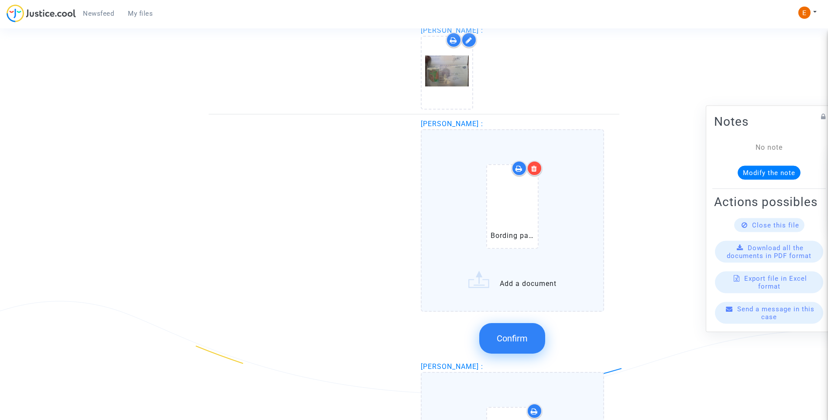
click at [531, 340] on button "Confirm" at bounding box center [512, 338] width 66 height 31
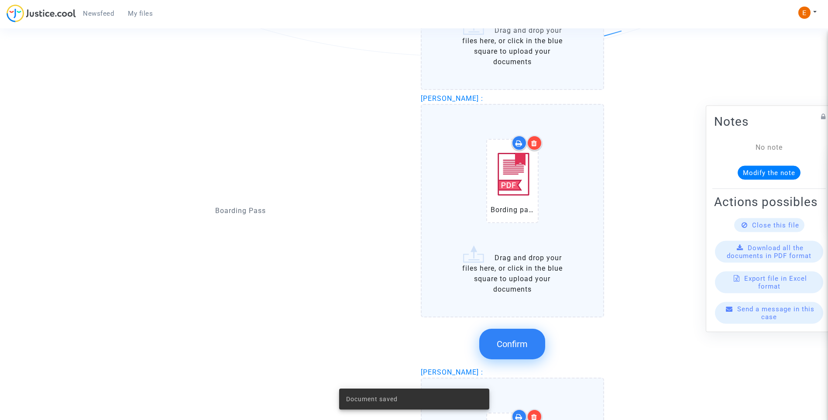
scroll to position [1203, 0]
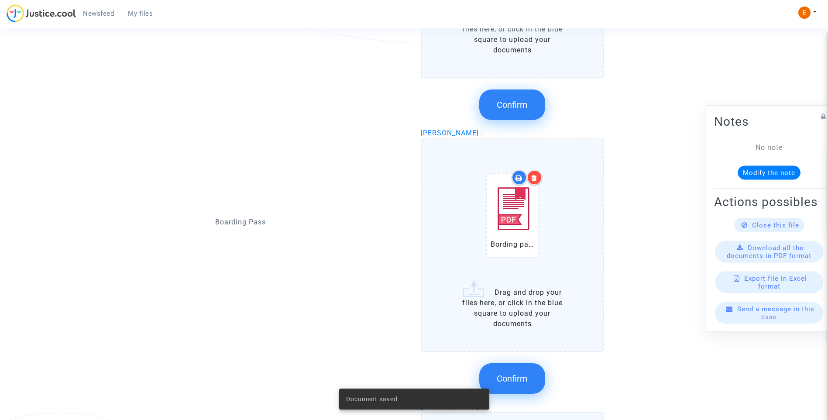
click at [512, 383] on span "Confirm" at bounding box center [512, 378] width 31 height 10
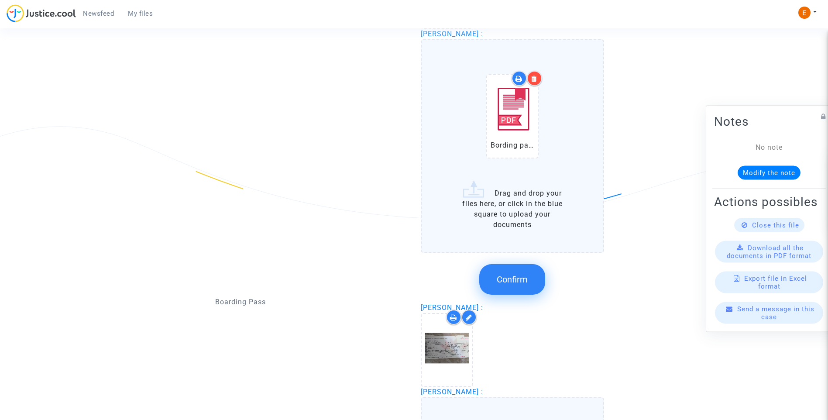
click at [523, 284] on span "Confirm" at bounding box center [512, 279] width 31 height 10
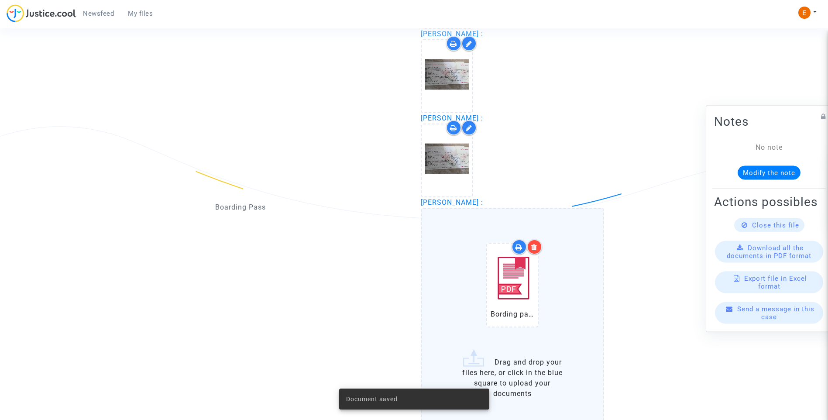
scroll to position [1151, 0]
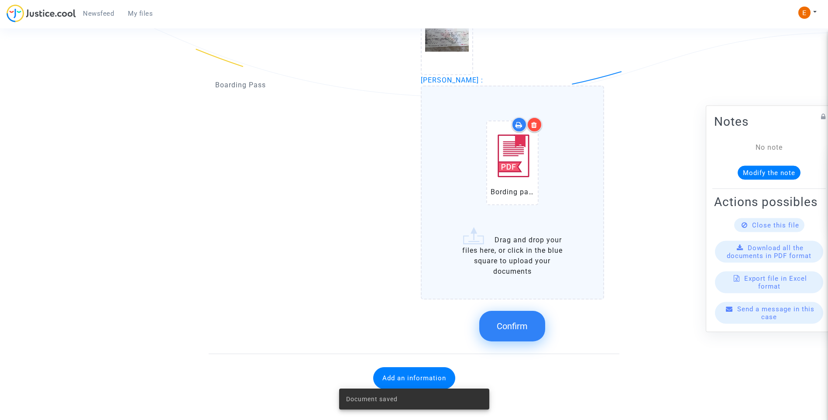
click at [527, 343] on div "Confirm" at bounding box center [513, 326] width 184 height 46
click at [522, 332] on button "Confirm" at bounding box center [512, 326] width 66 height 31
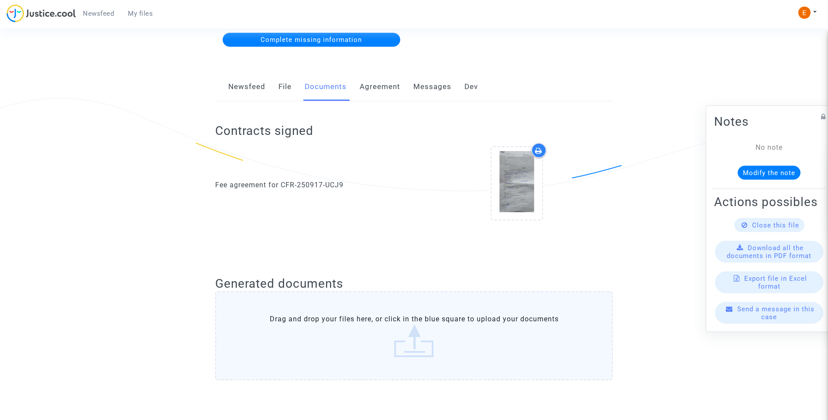
scroll to position [1, 0]
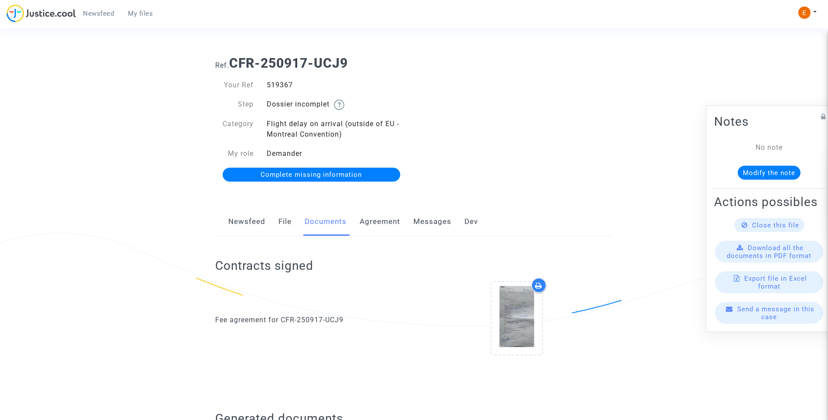
click at [323, 178] on span "Complete missing information" at bounding box center [311, 175] width 101 height 8
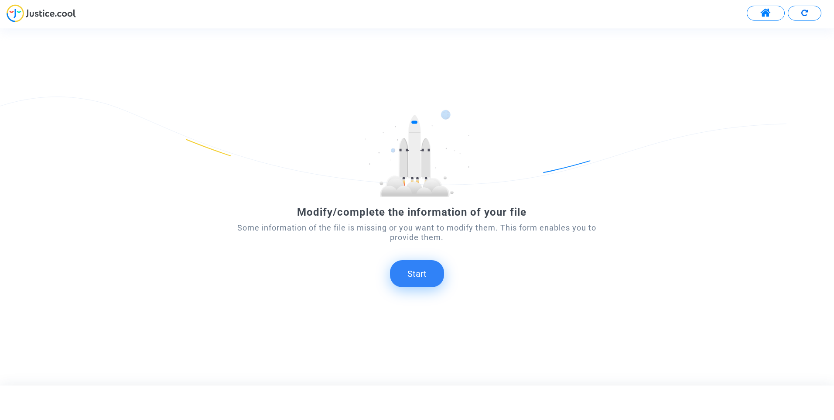
click at [417, 276] on button "Start" at bounding box center [417, 273] width 54 height 27
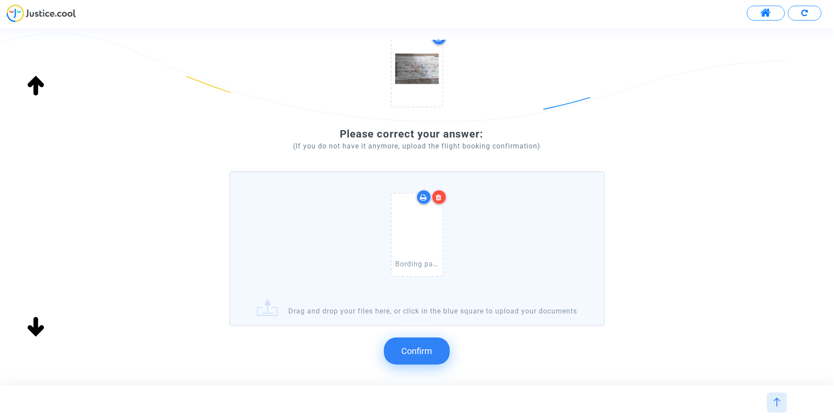
scroll to position [168, 0]
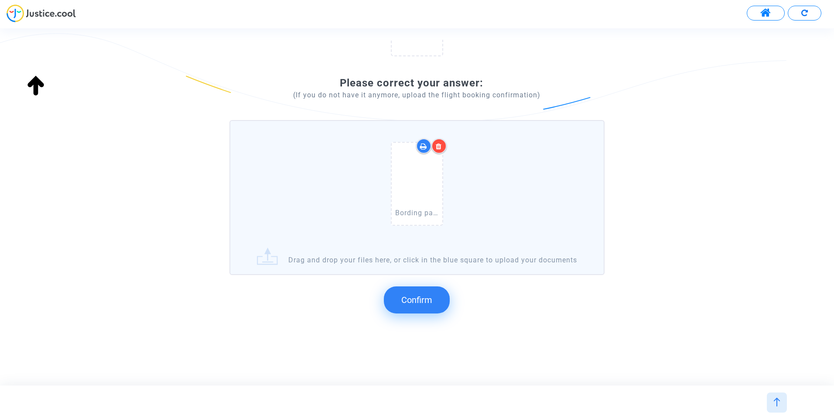
click at [432, 309] on button "Confirm" at bounding box center [417, 299] width 66 height 27
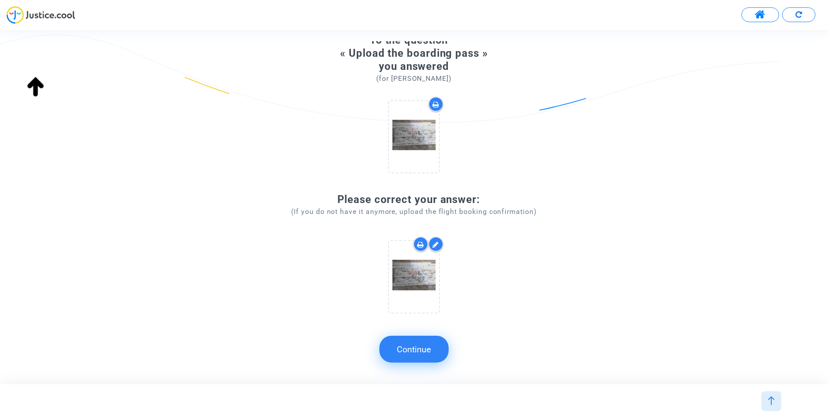
scroll to position [42, 0]
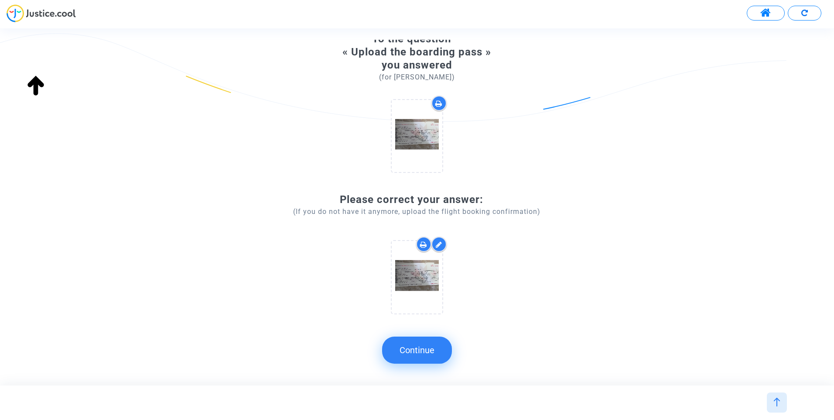
click at [427, 348] on button "Continue" at bounding box center [417, 349] width 70 height 27
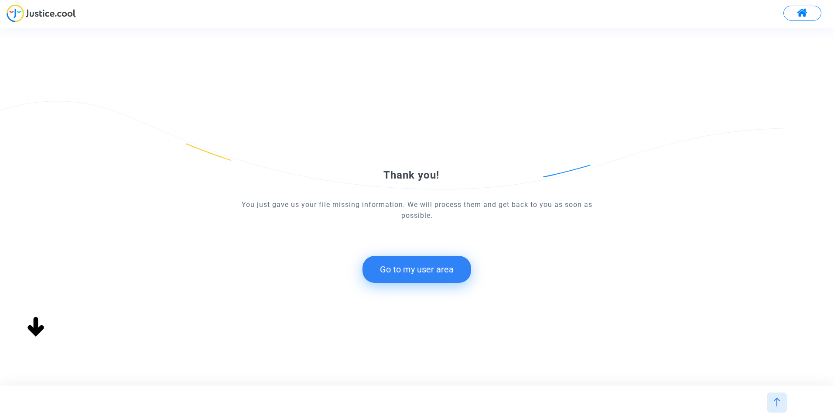
click at [438, 276] on button "Go to my user area" at bounding box center [417, 269] width 109 height 27
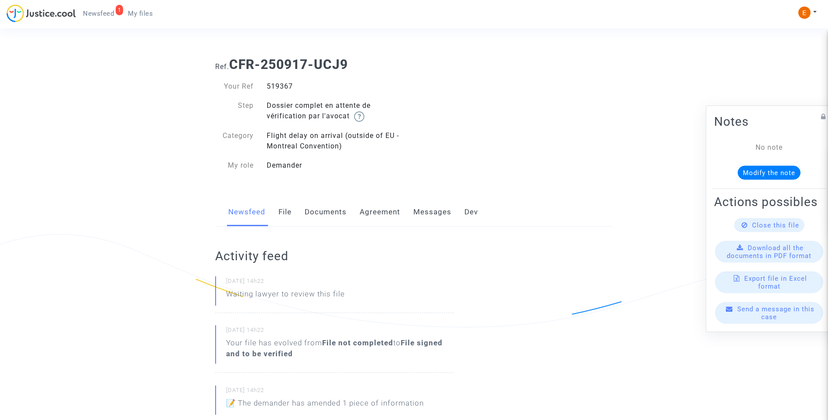
click at [343, 212] on link "Documents" at bounding box center [326, 212] width 42 height 29
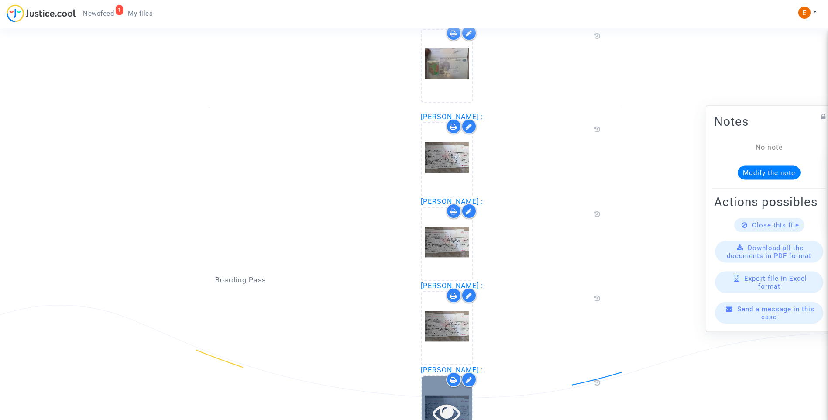
scroll to position [950, 0]
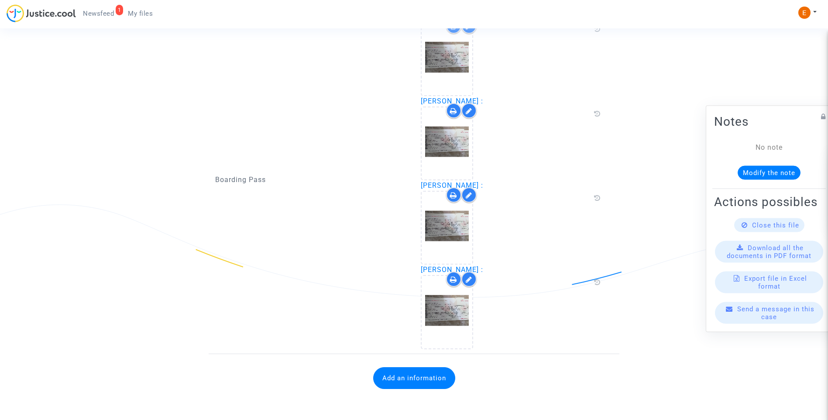
click at [430, 380] on button "Add an information" at bounding box center [414, 378] width 82 height 22
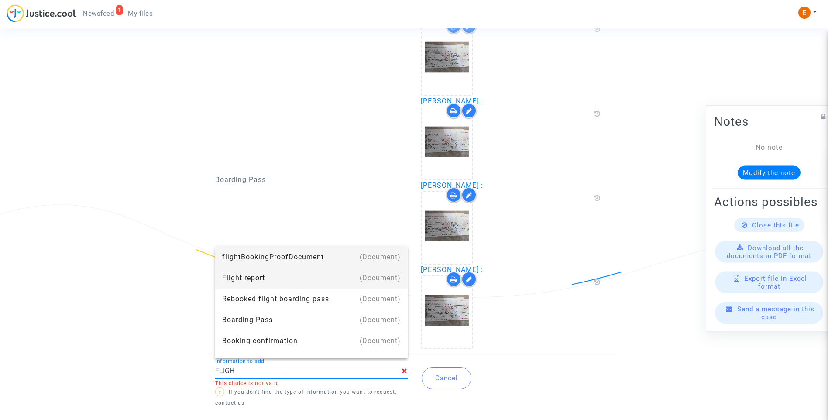
click at [287, 275] on div "Flight report" at bounding box center [311, 277] width 178 height 21
type input "Flight report"
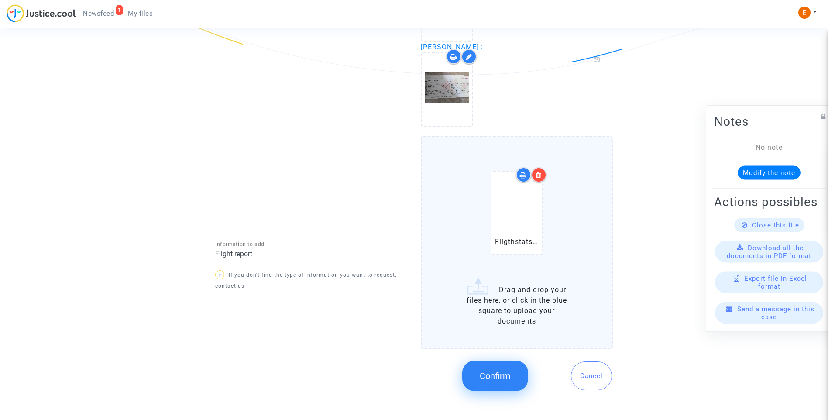
scroll to position [1179, 0]
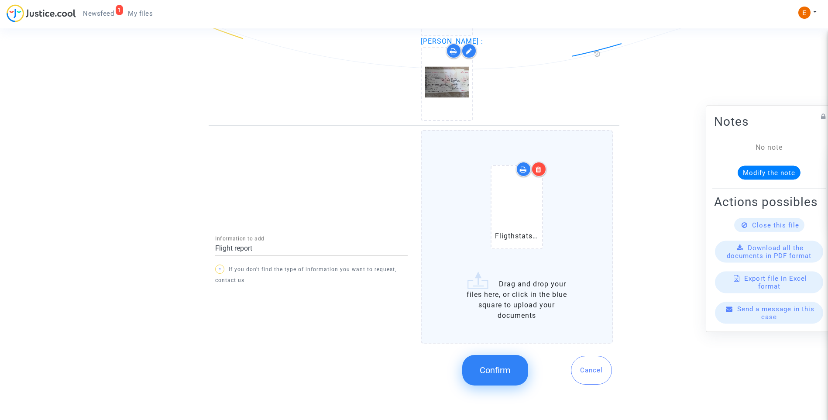
click at [504, 372] on span "Confirm" at bounding box center [495, 370] width 31 height 10
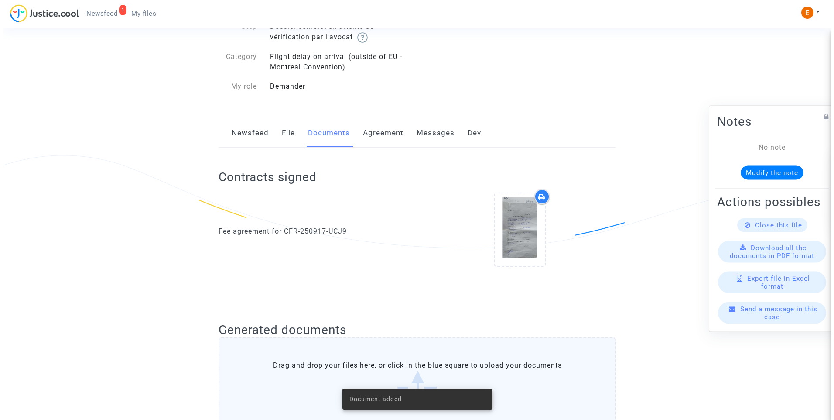
scroll to position [0, 0]
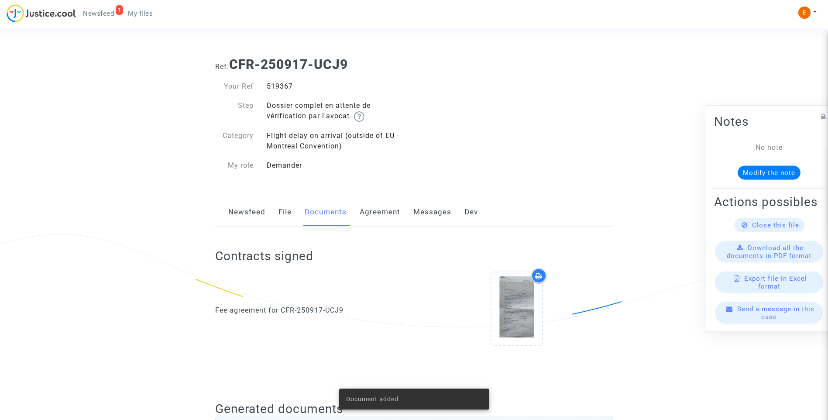
click at [111, 14] on span "Newsfeed" at bounding box center [98, 14] width 31 height 8
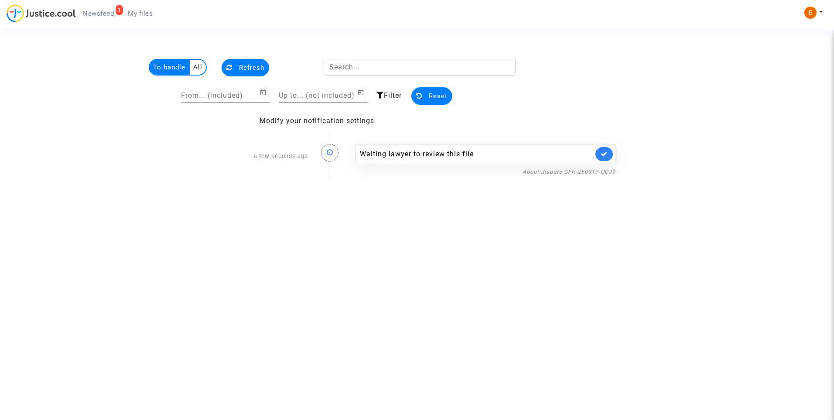
click at [603, 156] on icon at bounding box center [604, 154] width 7 height 7
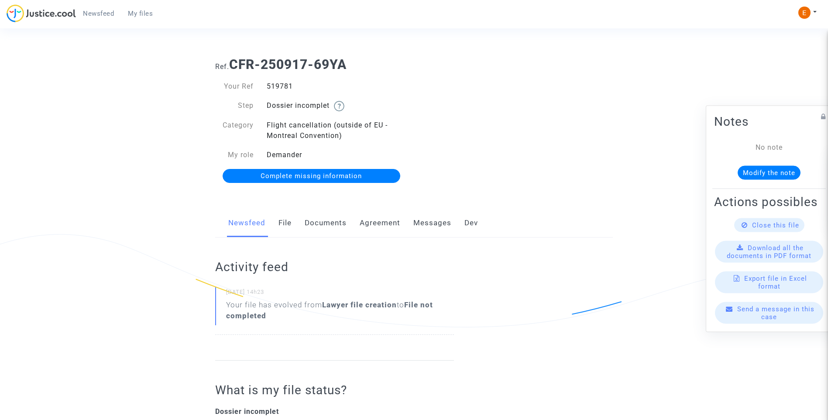
click at [320, 232] on link "Documents" at bounding box center [326, 223] width 42 height 29
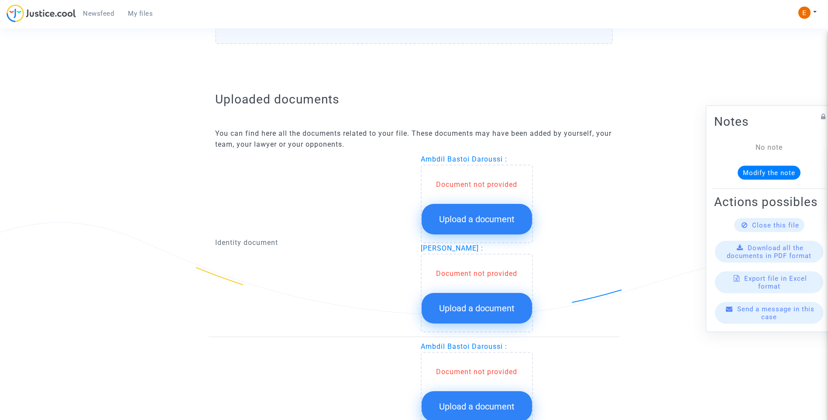
scroll to position [480, 0]
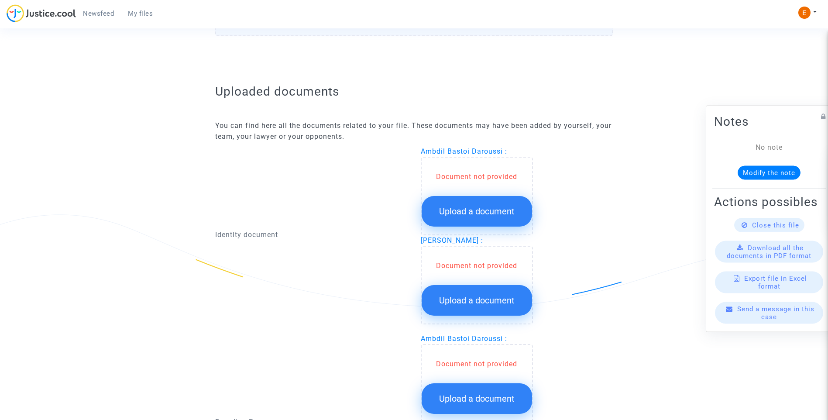
click at [495, 214] on span "Upload a document" at bounding box center [476, 211] width 75 height 10
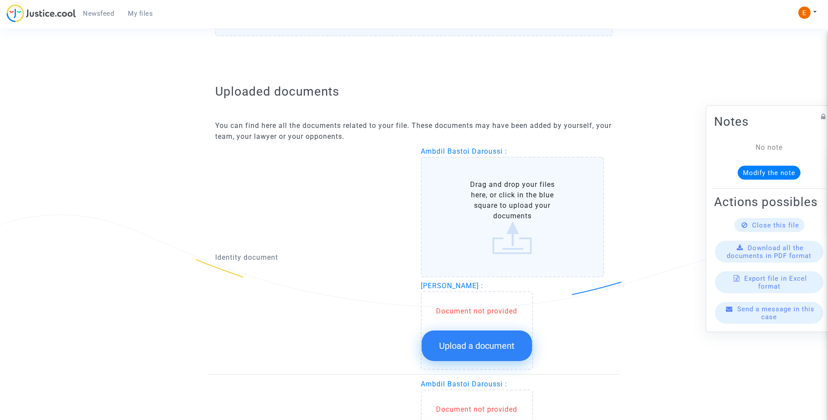
click at [504, 337] on button "Upload a document" at bounding box center [477, 345] width 110 height 31
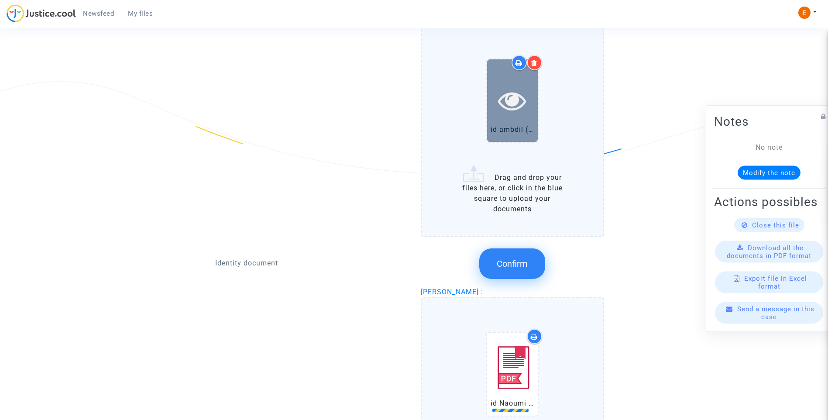
scroll to position [567, 0]
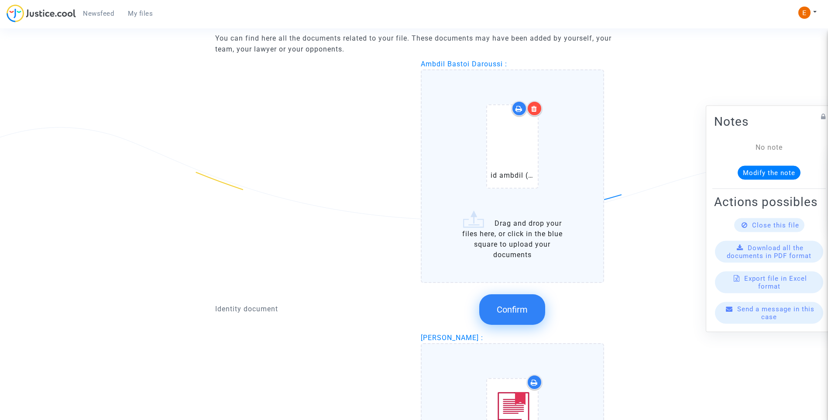
click at [538, 109] on div at bounding box center [534, 108] width 15 height 15
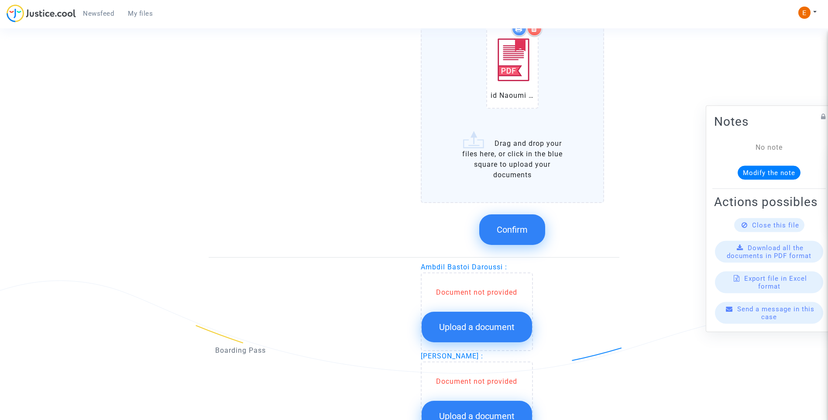
scroll to position [965, 0]
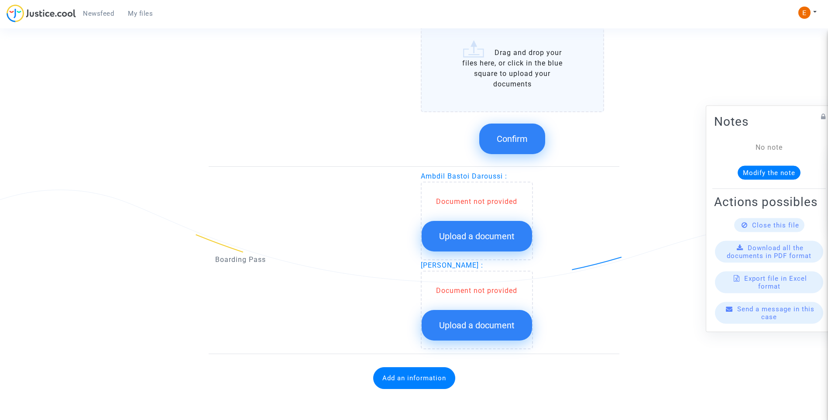
click at [497, 237] on span "Upload a document" at bounding box center [476, 236] width 75 height 10
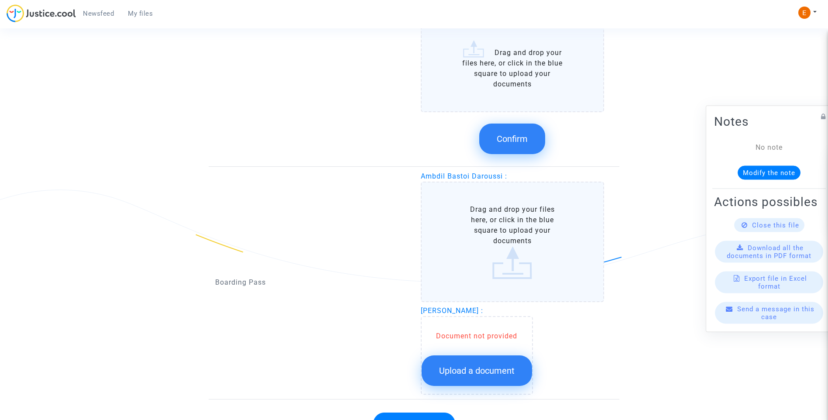
click at [491, 364] on button "Upload a document" at bounding box center [477, 370] width 110 height 31
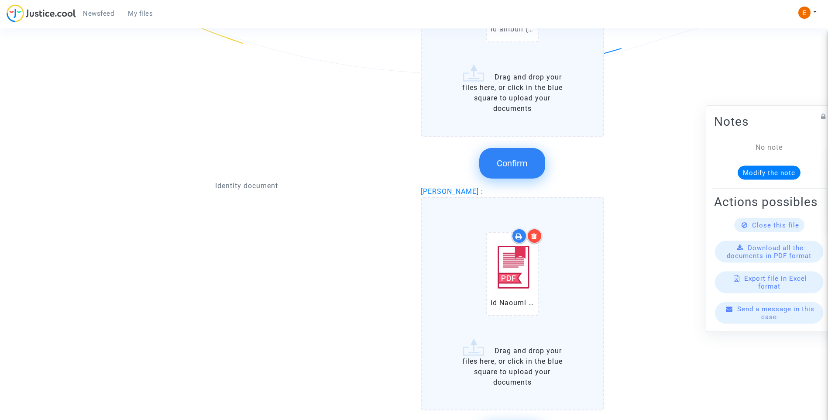
scroll to position [628, 0]
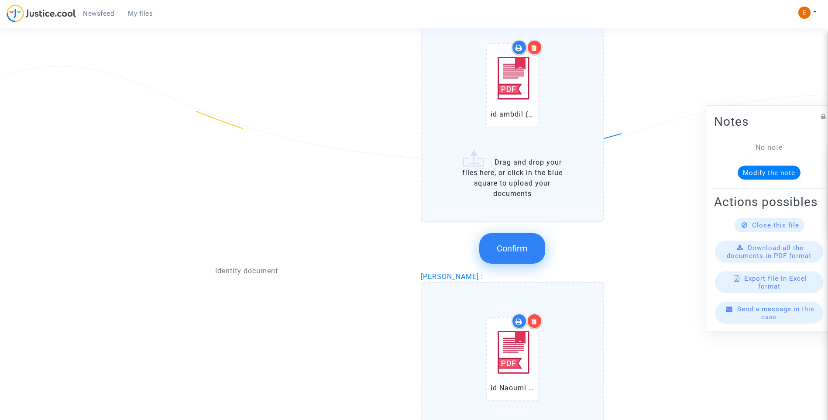
click at [519, 250] on span "Confirm" at bounding box center [512, 248] width 31 height 10
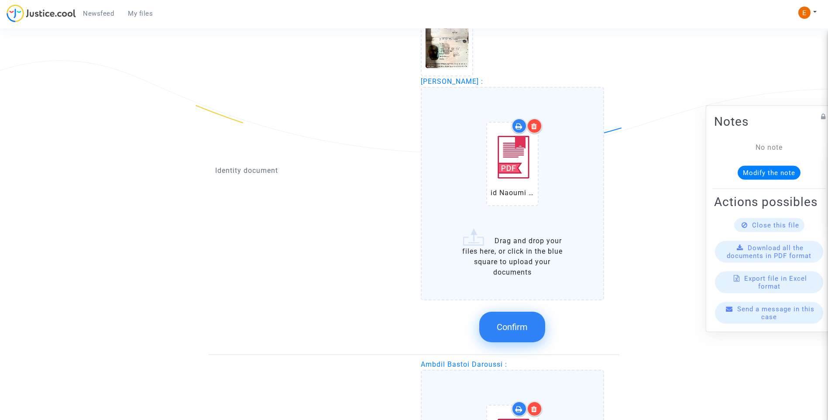
scroll to position [716, 0]
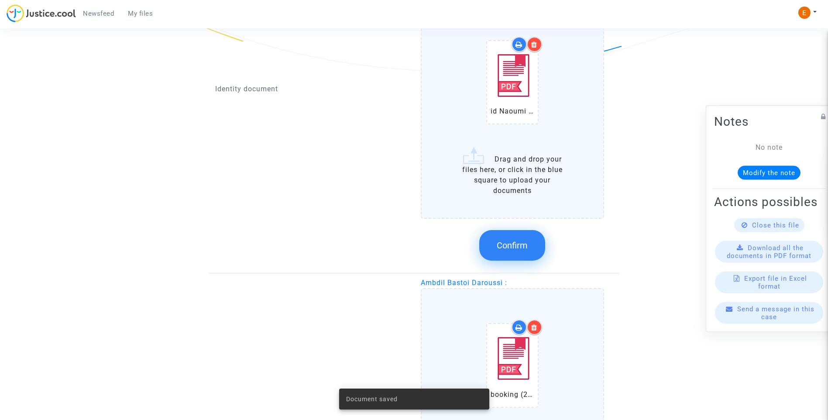
drag, startPoint x: 531, startPoint y: 244, endPoint x: 403, endPoint y: 246, distance: 127.4
click at [531, 243] on button "Confirm" at bounding box center [512, 245] width 66 height 31
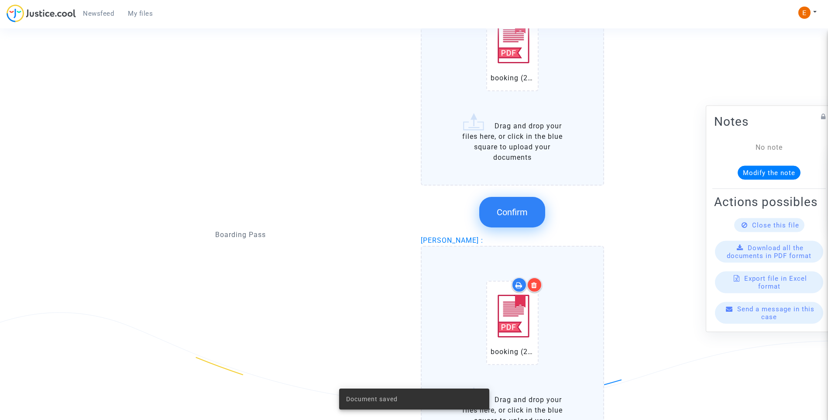
scroll to position [847, 0]
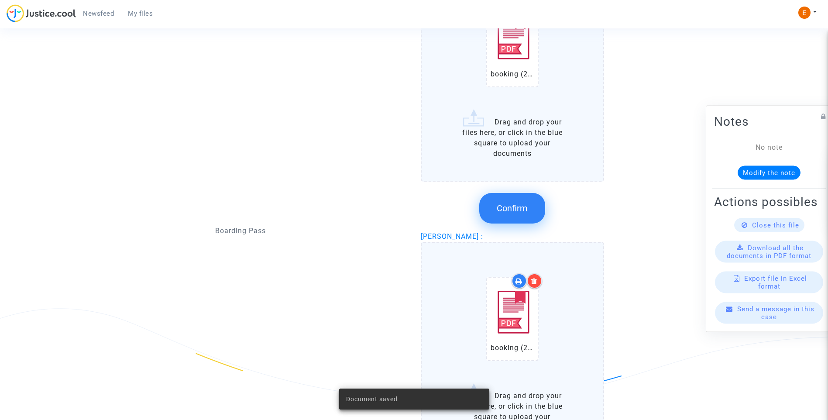
click at [521, 206] on span "Confirm" at bounding box center [512, 208] width 31 height 10
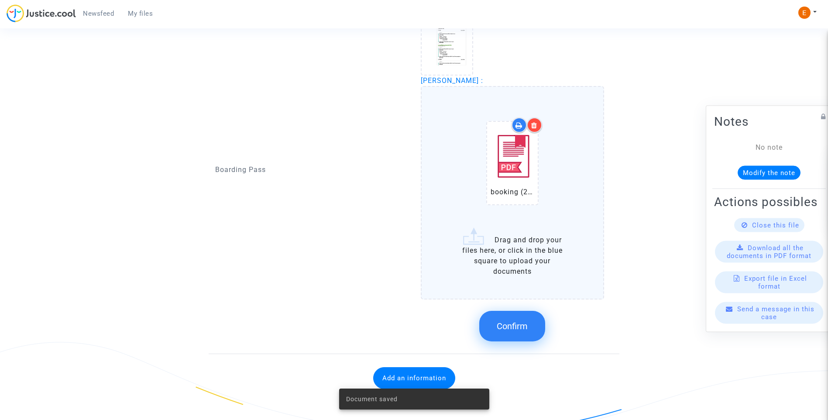
scroll to position [813, 0]
click at [513, 326] on span "Confirm" at bounding box center [512, 326] width 31 height 10
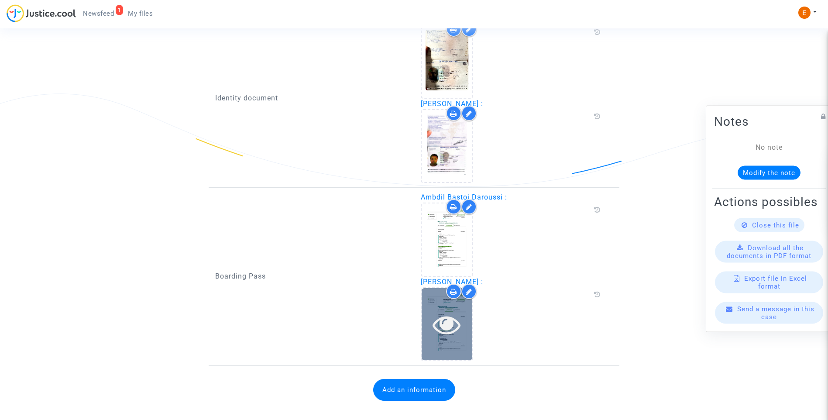
scroll to position [613, 0]
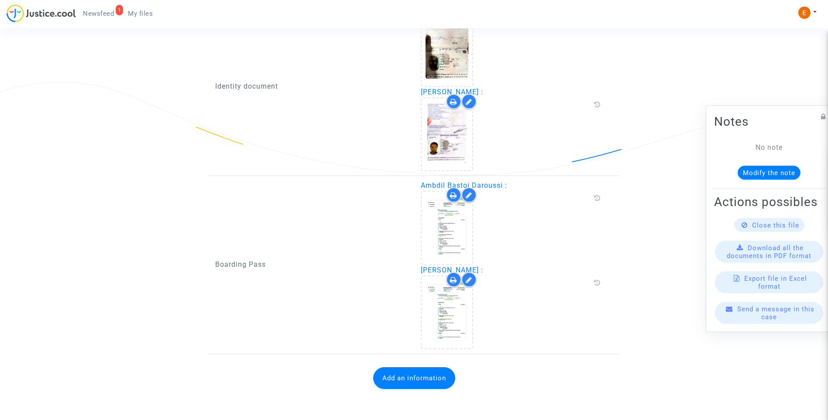
click at [419, 379] on button "Add an information" at bounding box center [414, 378] width 82 height 22
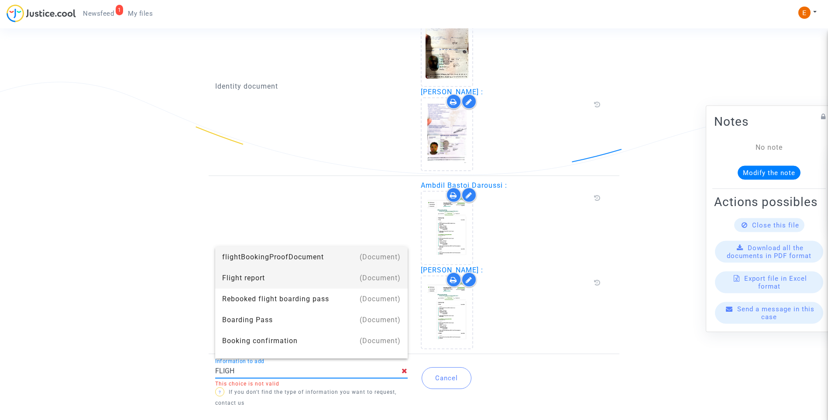
click at [298, 276] on div "Flight report" at bounding box center [311, 277] width 178 height 21
type input "Flight report"
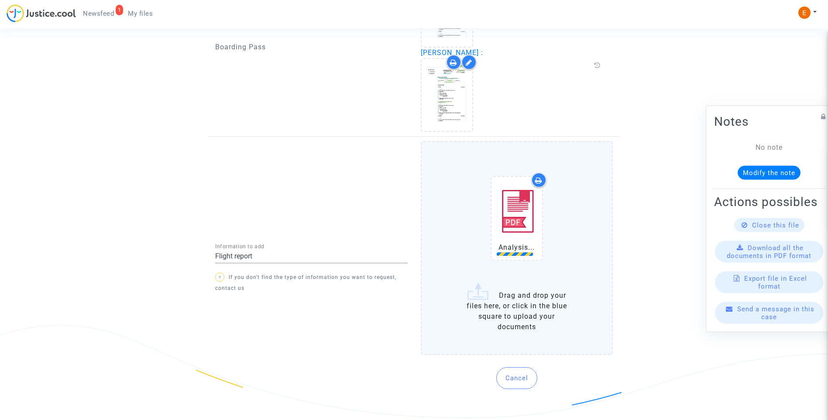
scroll to position [834, 0]
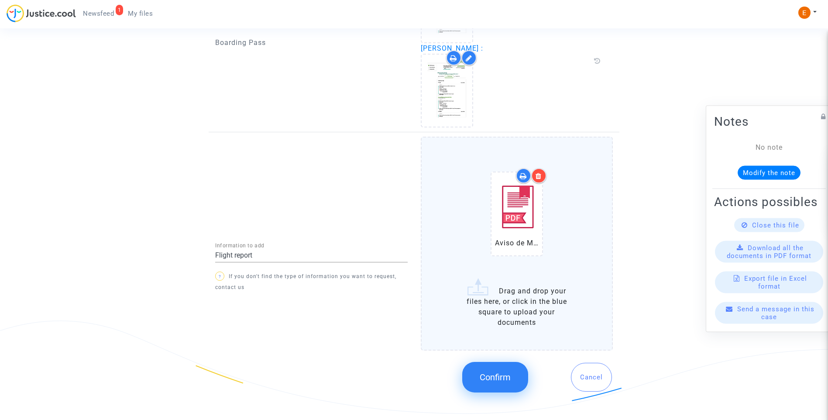
click at [527, 377] on button "Confirm" at bounding box center [495, 377] width 66 height 31
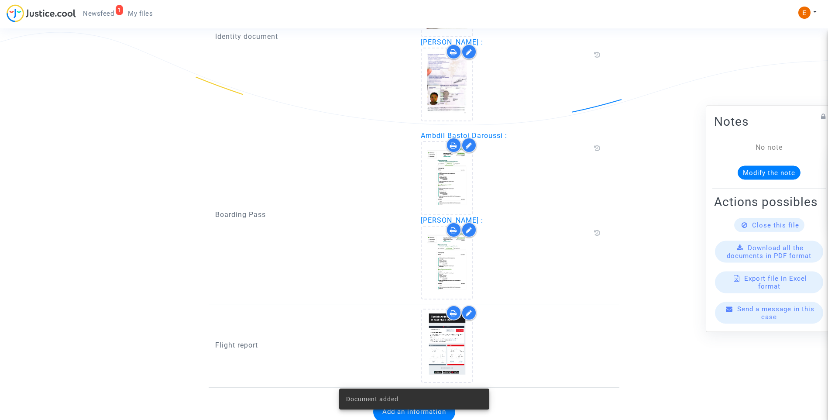
scroll to position [696, 0]
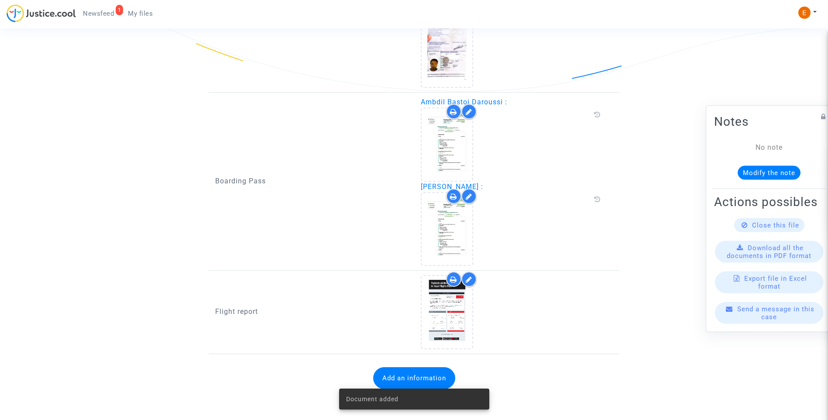
click at [93, 11] on span "Newsfeed" at bounding box center [98, 14] width 31 height 8
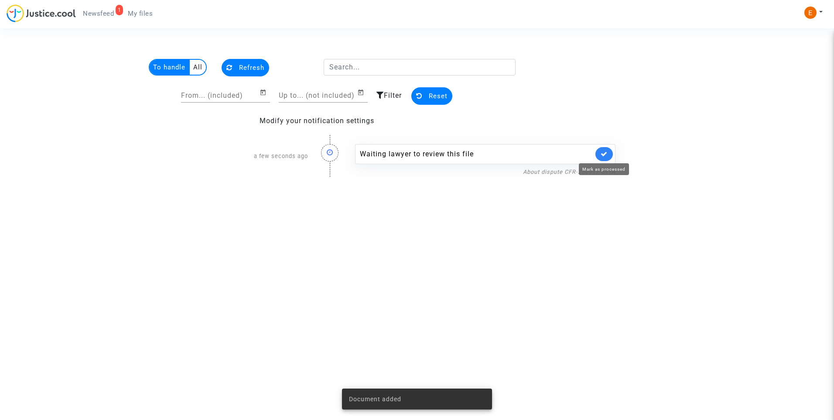
click at [604, 156] on icon at bounding box center [604, 154] width 7 height 7
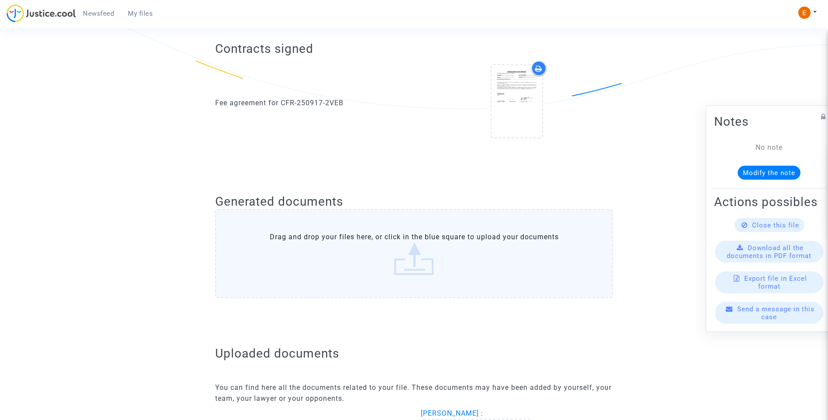
scroll to position [436, 0]
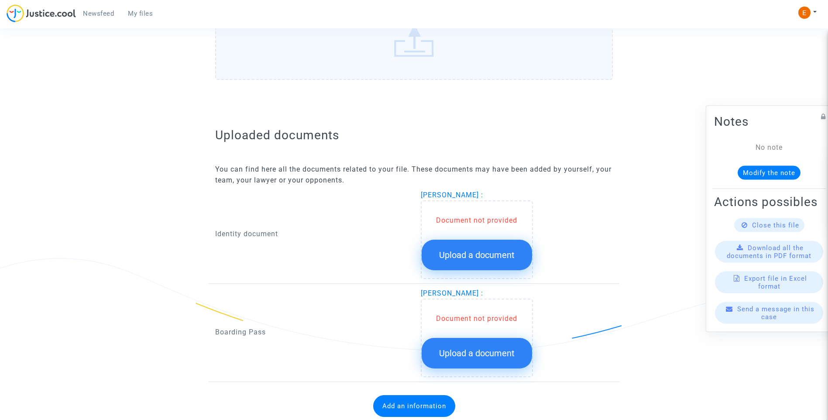
click at [469, 251] on span "Upload a document" at bounding box center [476, 255] width 75 height 10
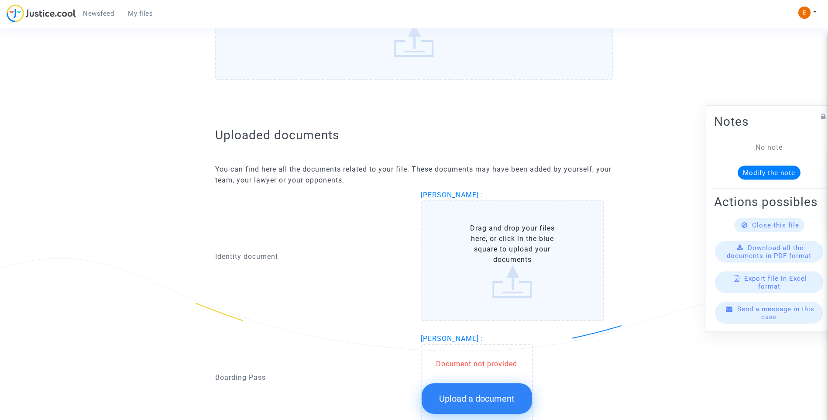
click at [504, 392] on button "Upload a document" at bounding box center [477, 398] width 110 height 31
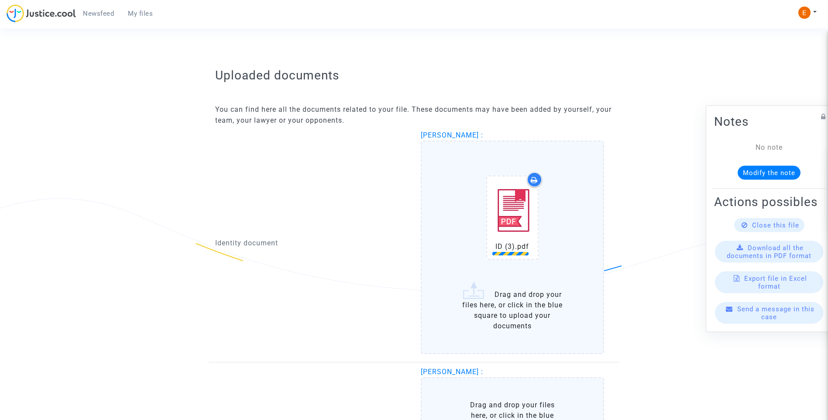
scroll to position [611, 0]
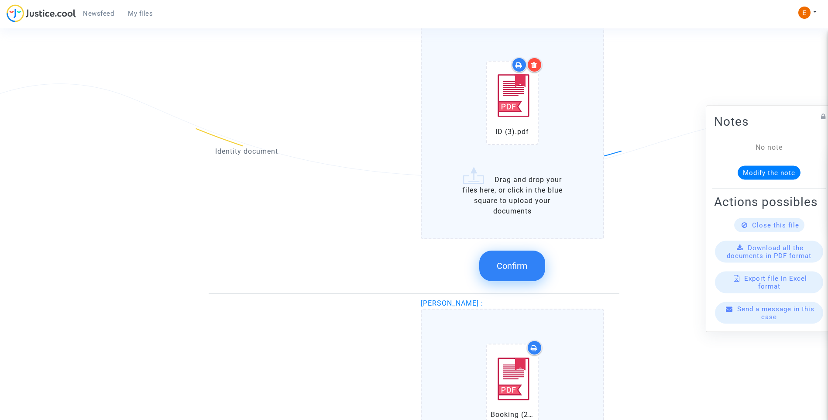
click at [518, 264] on span "Confirm" at bounding box center [512, 266] width 31 height 10
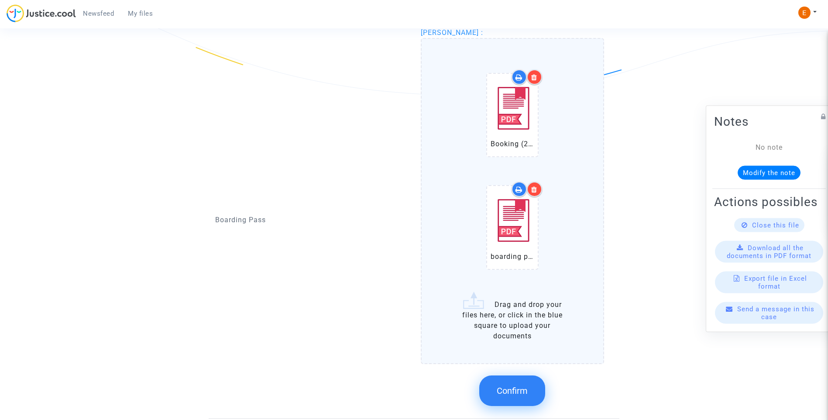
scroll to position [698, 0]
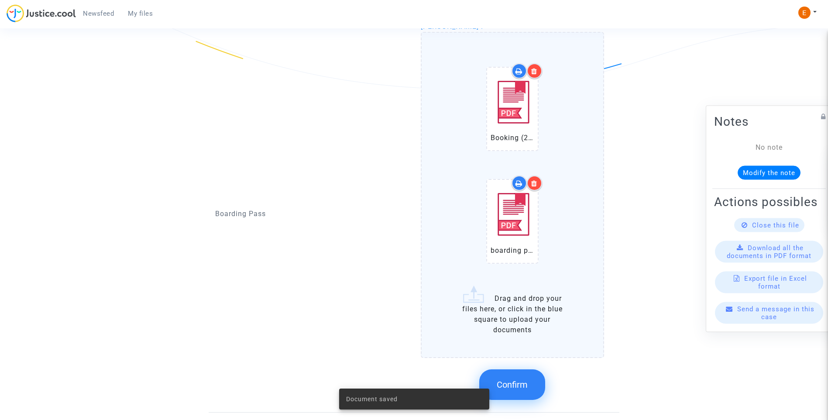
click at [526, 385] on span "Confirm" at bounding box center [512, 384] width 31 height 10
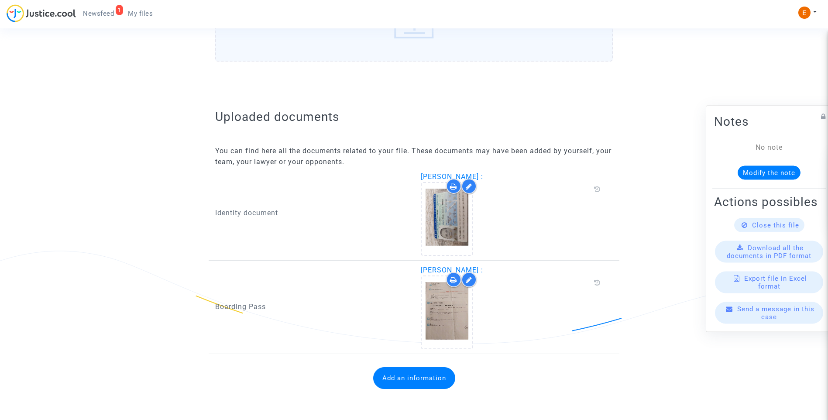
click at [420, 369] on button "Add an information" at bounding box center [414, 378] width 82 height 22
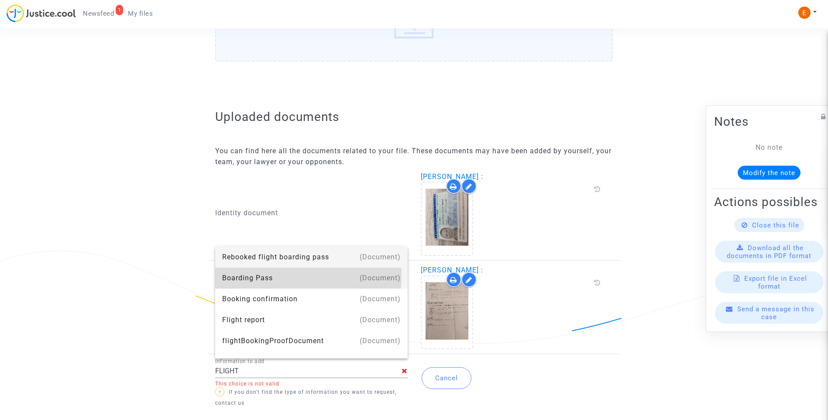
click at [269, 274] on div "Boarding Pass" at bounding box center [311, 277] width 178 height 21
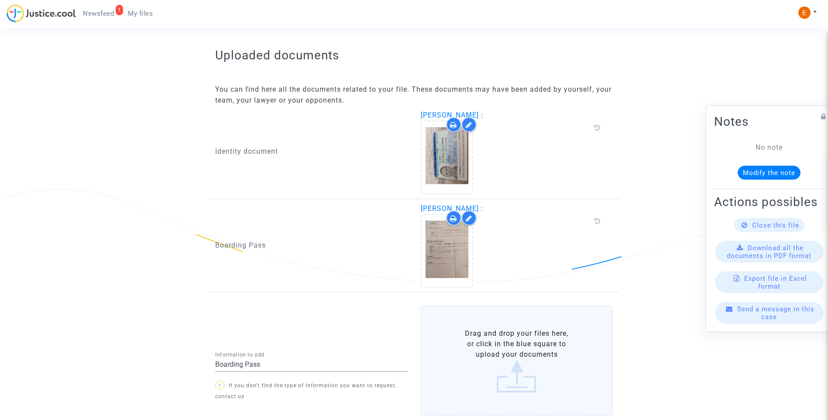
scroll to position [570, 0]
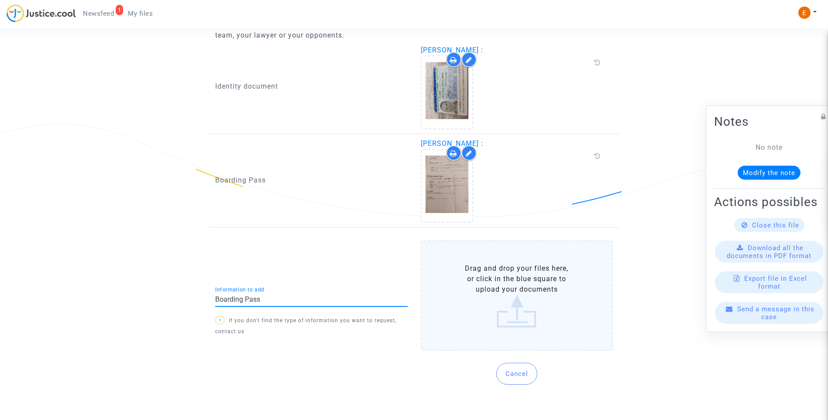
drag, startPoint x: 298, startPoint y: 298, endPoint x: 174, endPoint y: 300, distance: 124.4
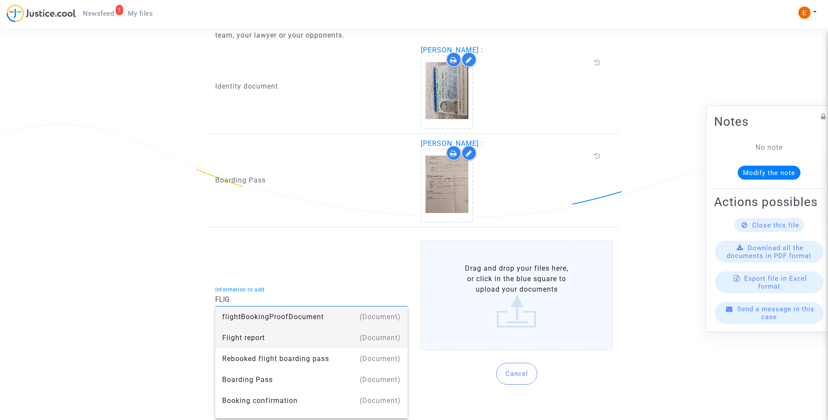
click at [238, 339] on div "Flight report" at bounding box center [311, 337] width 178 height 21
type input "Flight report"
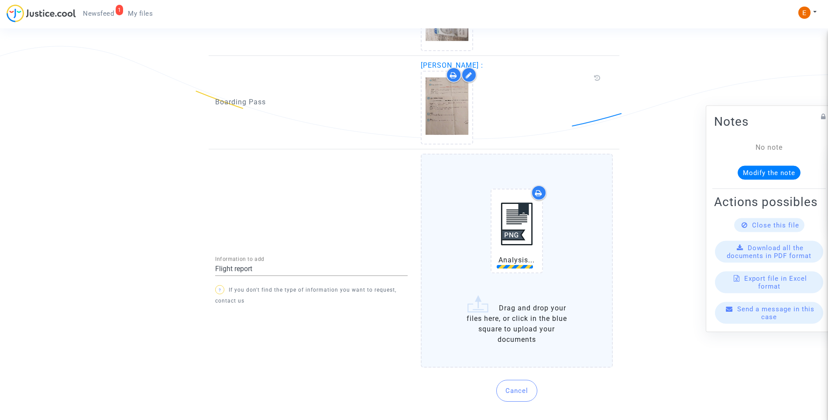
scroll to position [649, 0]
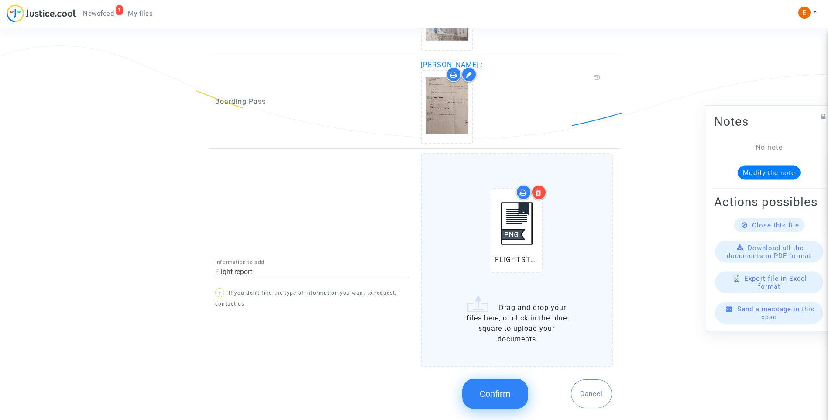
click at [504, 397] on span "Confirm" at bounding box center [495, 393] width 31 height 10
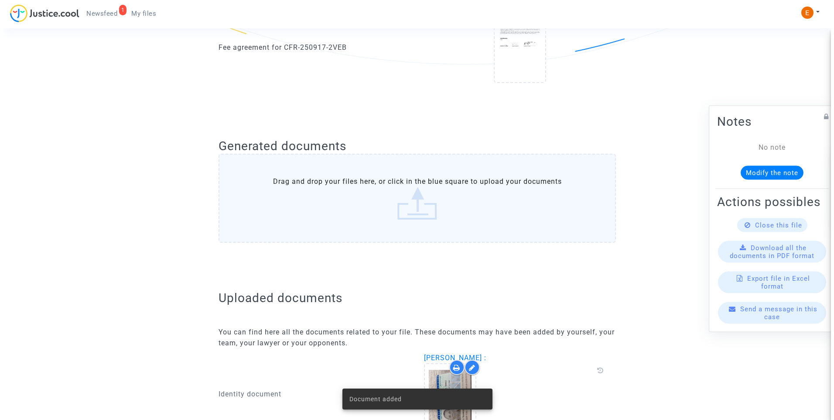
scroll to position [0, 0]
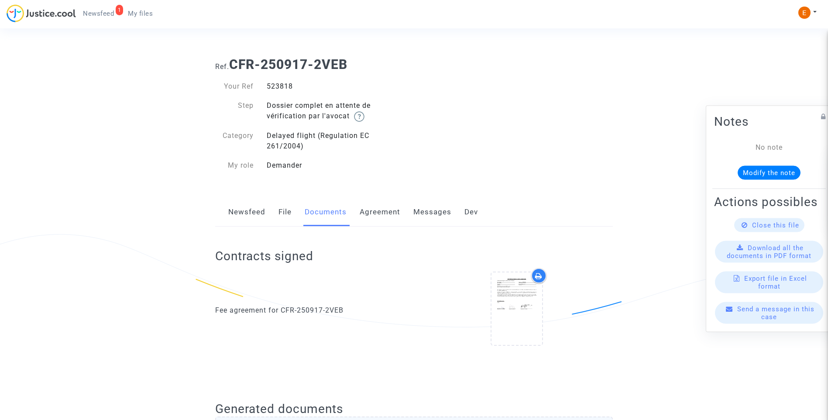
click at [106, 14] on span "Newsfeed" at bounding box center [98, 14] width 31 height 8
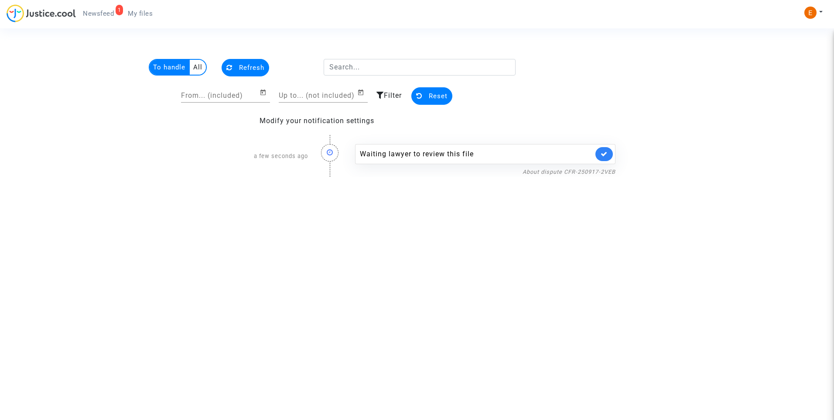
click at [601, 157] on link at bounding box center [604, 154] width 17 height 14
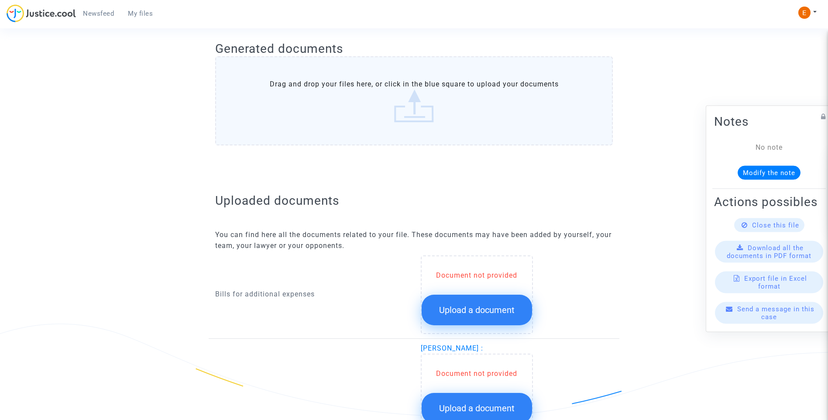
scroll to position [393, 0]
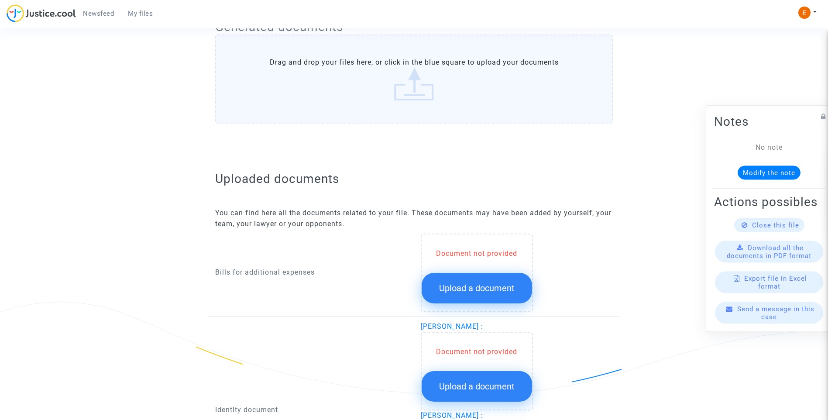
click at [484, 302] on button "Upload a document" at bounding box center [477, 288] width 110 height 31
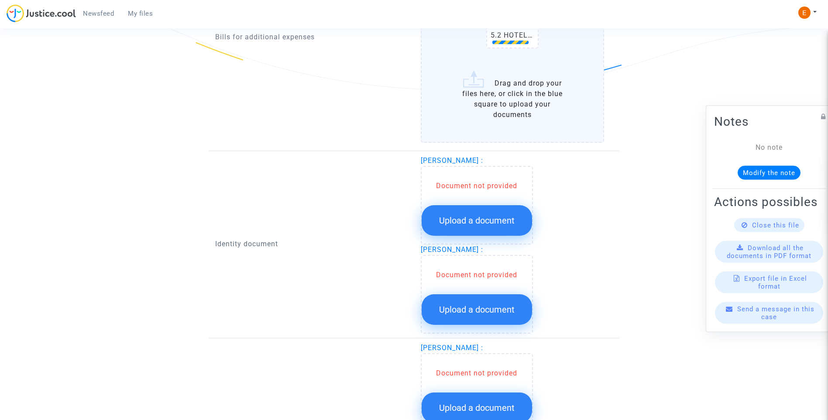
scroll to position [698, 0]
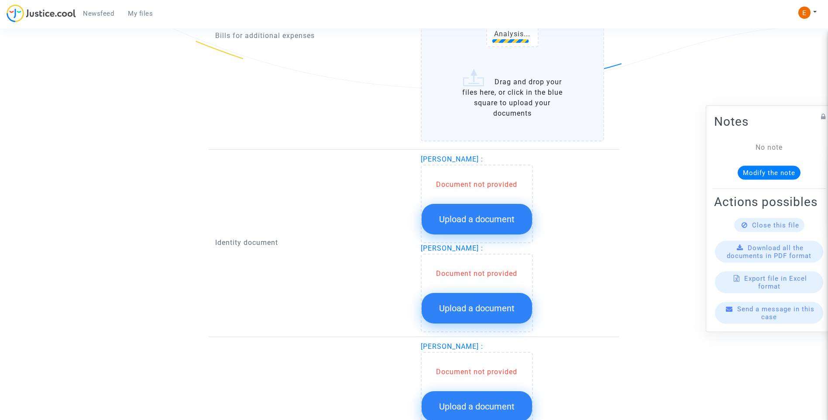
click at [487, 212] on button "Upload a document" at bounding box center [477, 219] width 110 height 31
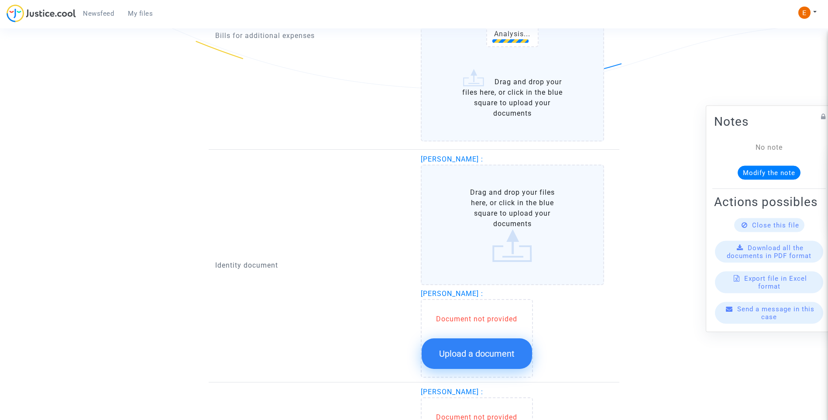
click at [498, 352] on span "Upload a document" at bounding box center [476, 353] width 75 height 10
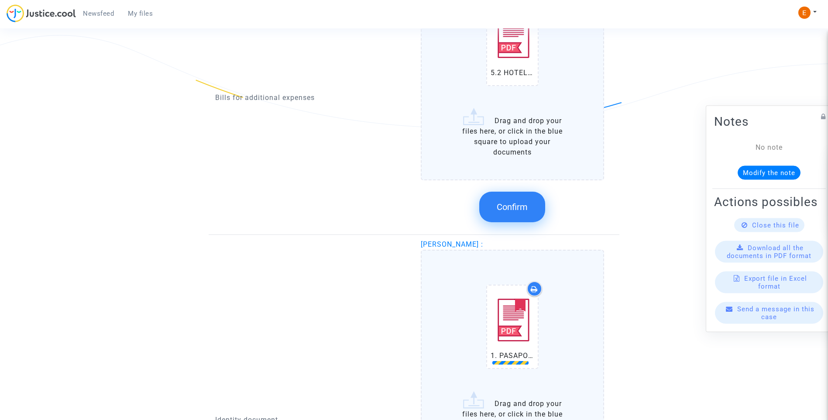
scroll to position [611, 0]
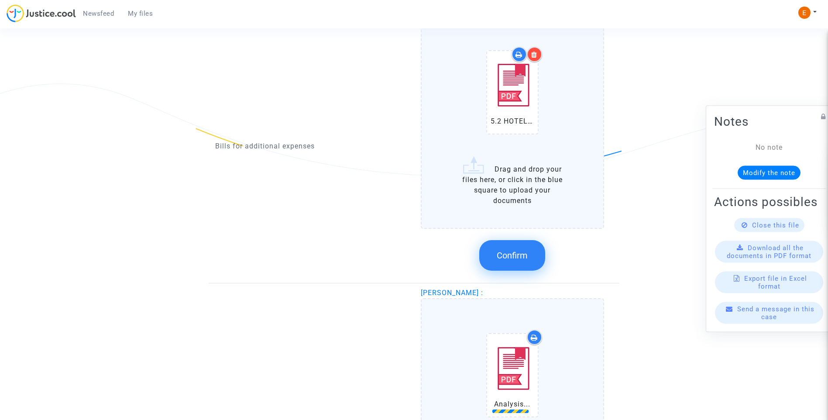
click at [519, 254] on span "Confirm" at bounding box center [512, 255] width 31 height 10
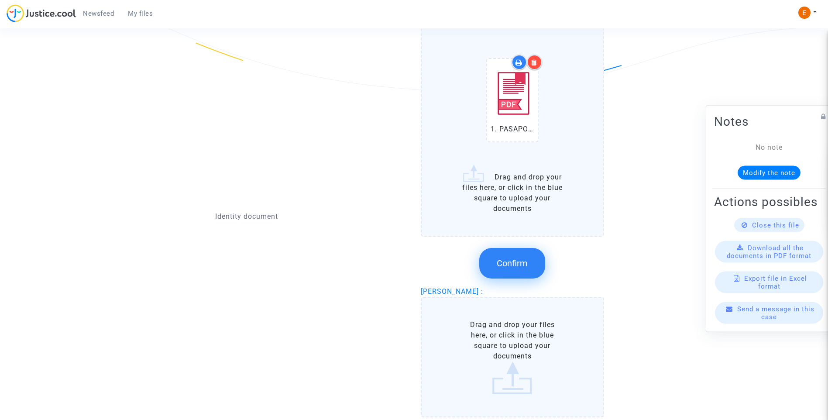
scroll to position [698, 0]
click at [511, 266] on span "Confirm" at bounding box center [512, 261] width 31 height 10
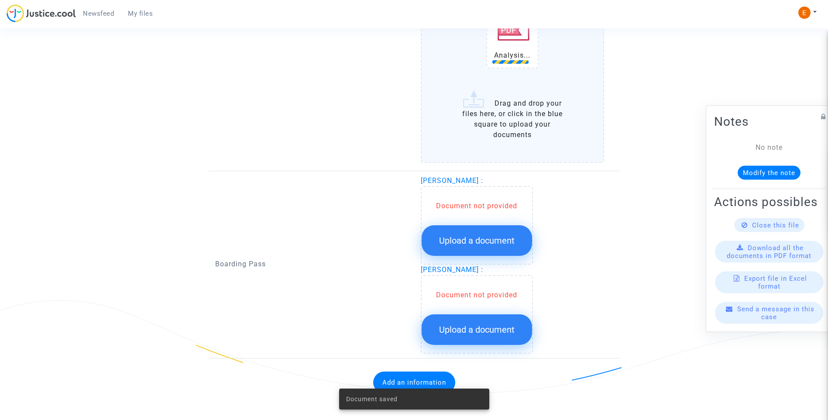
scroll to position [859, 0]
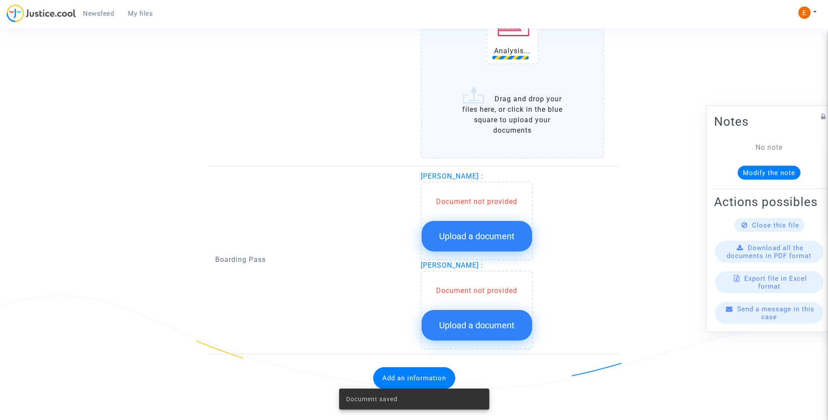
click at [490, 233] on span "Upload a document" at bounding box center [476, 236] width 75 height 10
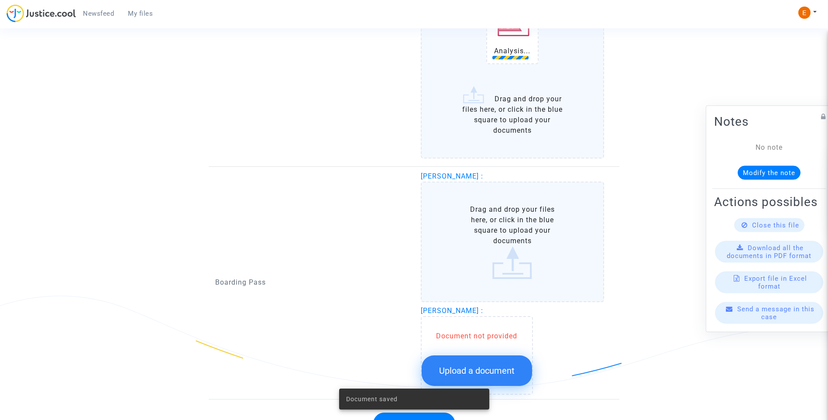
click at [502, 375] on span "Upload a document" at bounding box center [476, 370] width 75 height 10
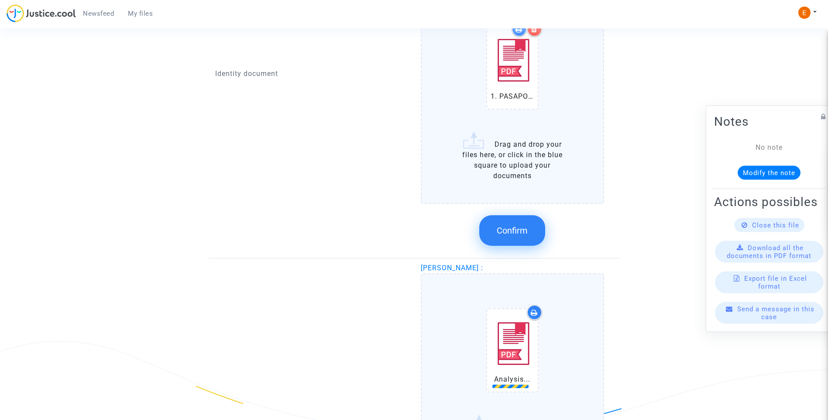
scroll to position [685, 0]
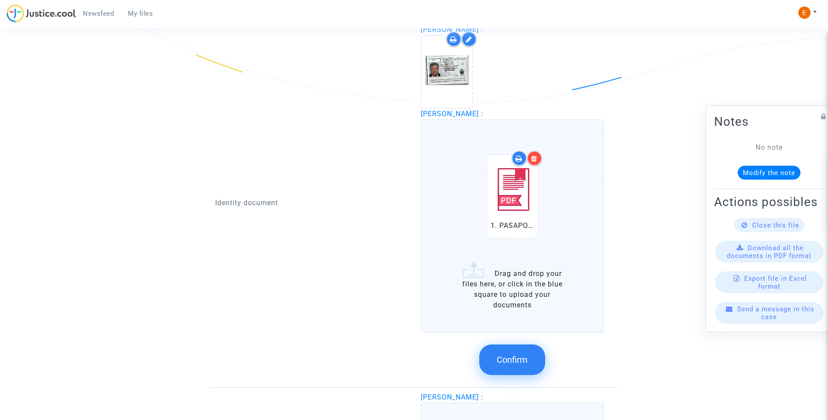
click at [513, 361] on span "Confirm" at bounding box center [512, 359] width 31 height 10
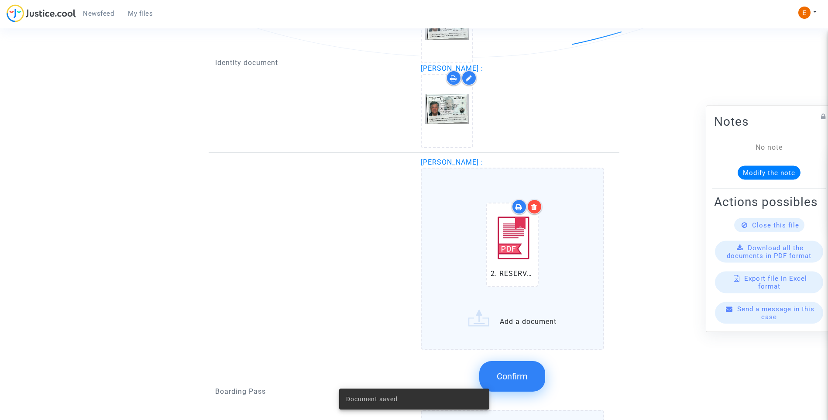
scroll to position [816, 0]
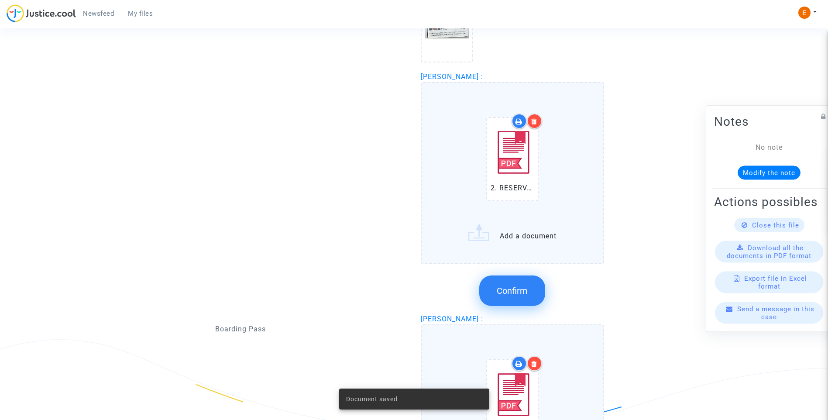
click at [511, 293] on span "Confirm" at bounding box center [512, 290] width 31 height 10
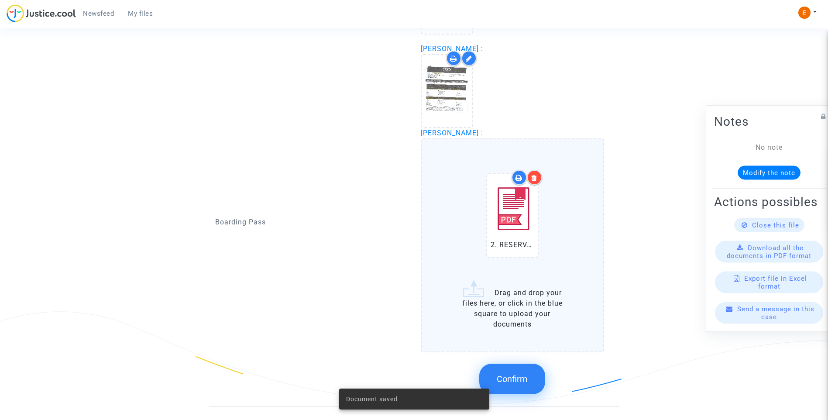
scroll to position [896, 0]
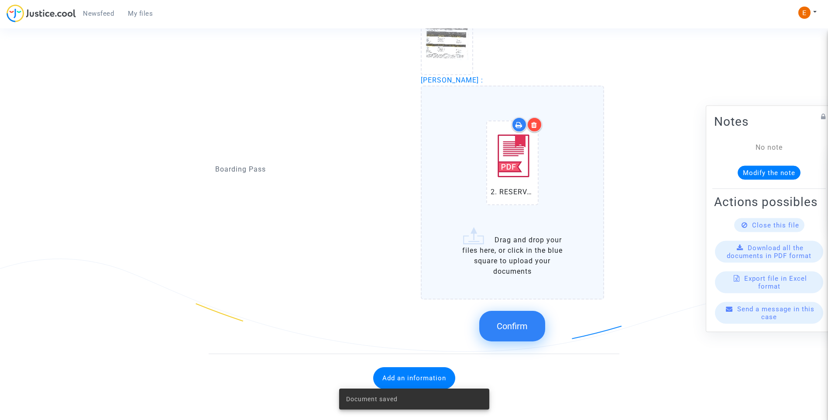
click at [512, 331] on span "Confirm" at bounding box center [512, 326] width 31 height 10
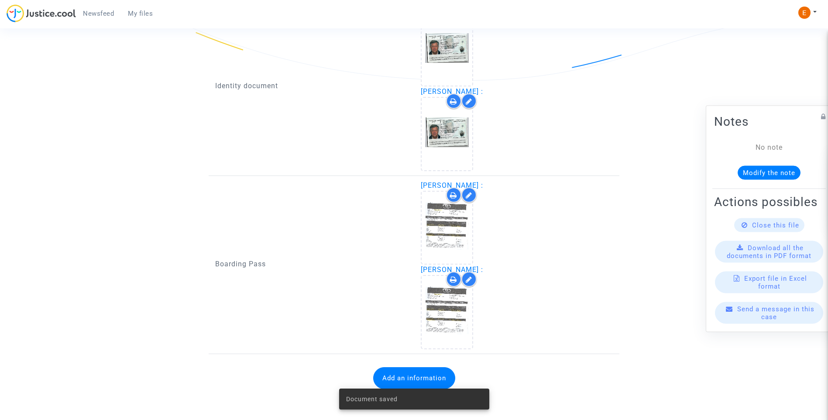
scroll to position [707, 0]
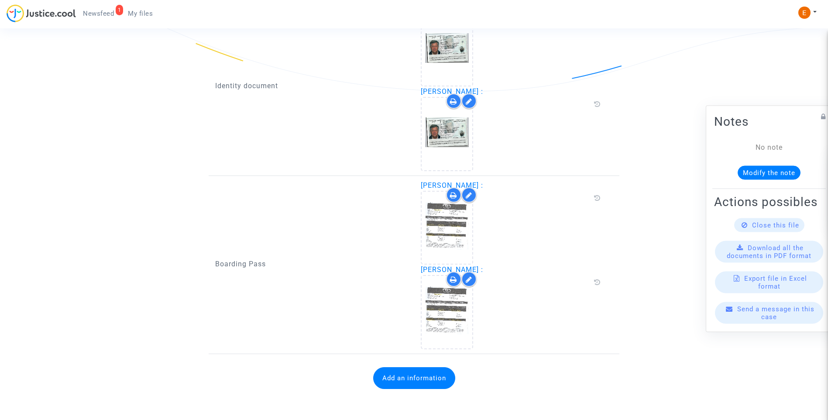
click at [420, 385] on button "Add an information" at bounding box center [414, 378] width 82 height 22
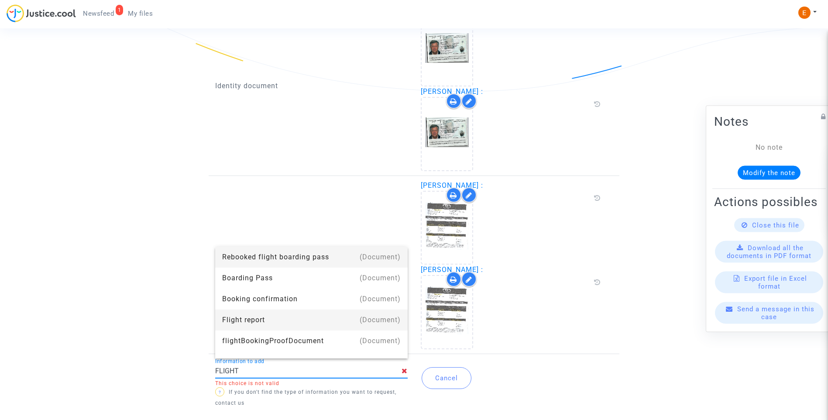
click at [268, 319] on div "Flight report" at bounding box center [311, 319] width 178 height 21
type input "Flight report"
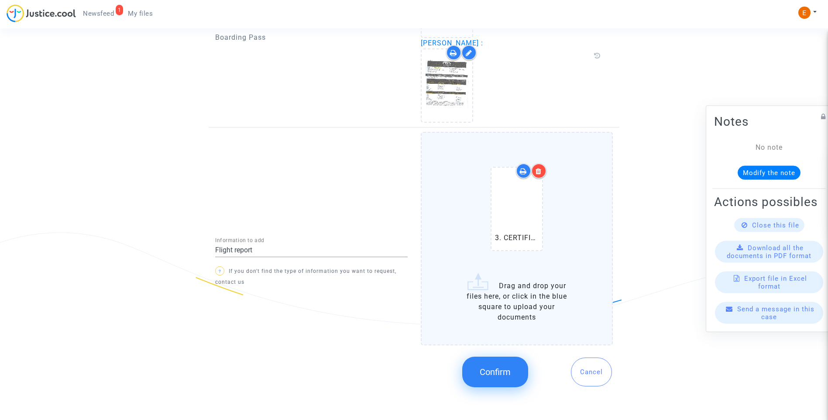
scroll to position [924, 0]
click at [502, 375] on span "Confirm" at bounding box center [495, 370] width 31 height 10
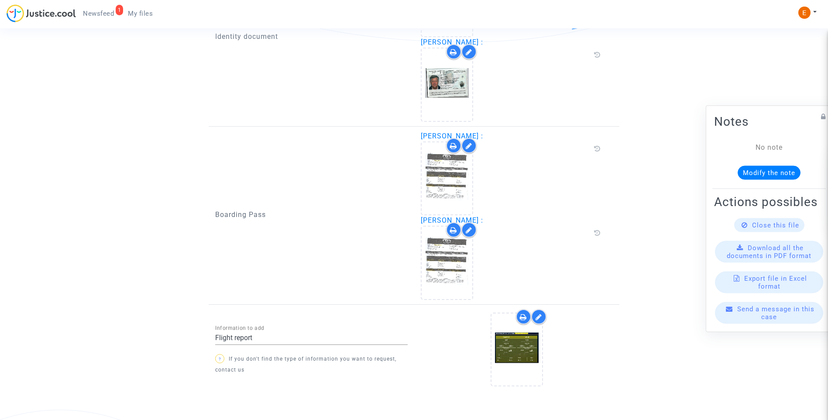
scroll to position [779, 0]
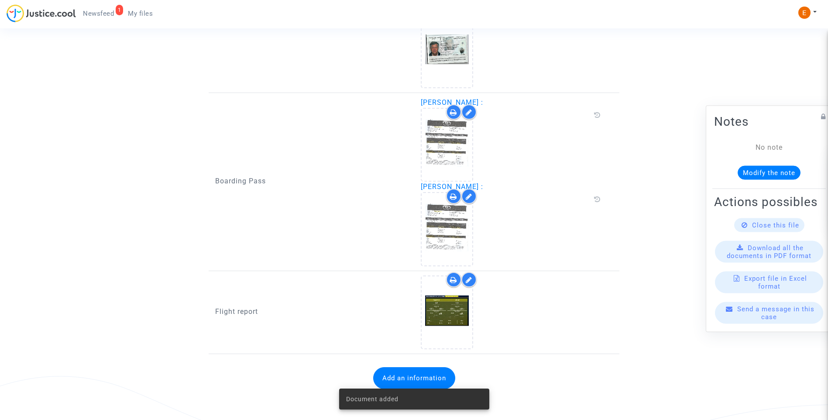
click at [101, 11] on span "Newsfeed" at bounding box center [98, 14] width 31 height 8
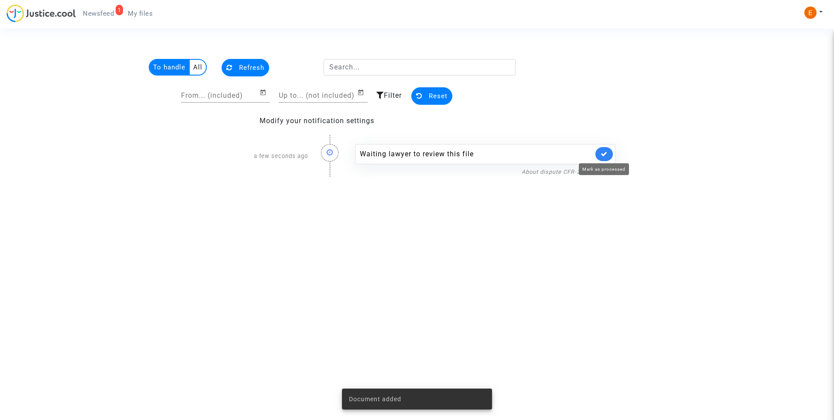
click at [610, 152] on link at bounding box center [604, 154] width 17 height 14
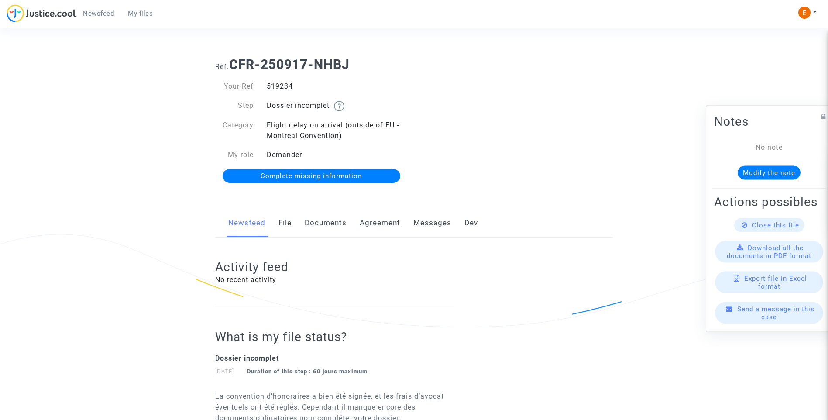
click at [327, 219] on link "Documents" at bounding box center [326, 223] width 42 height 29
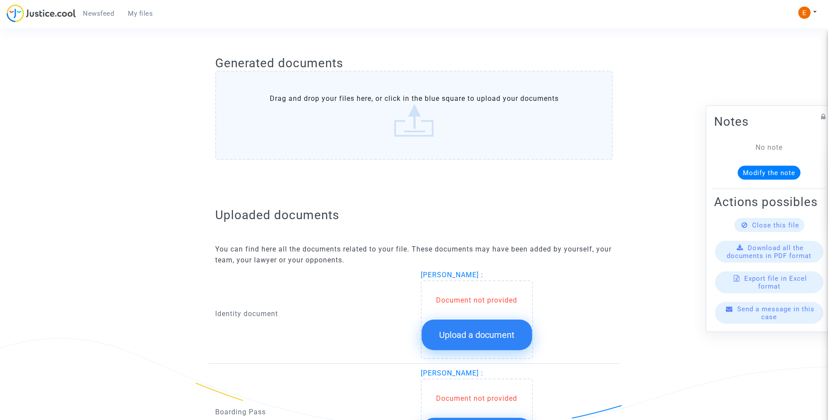
scroll to position [436, 0]
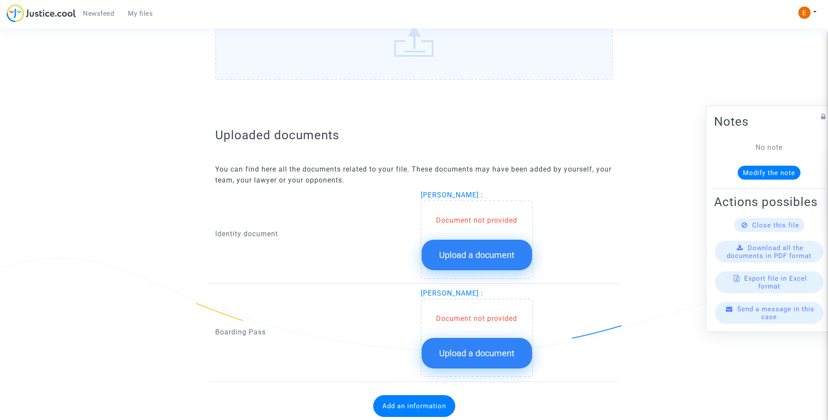
click at [490, 253] on span "Upload a document" at bounding box center [476, 255] width 75 height 10
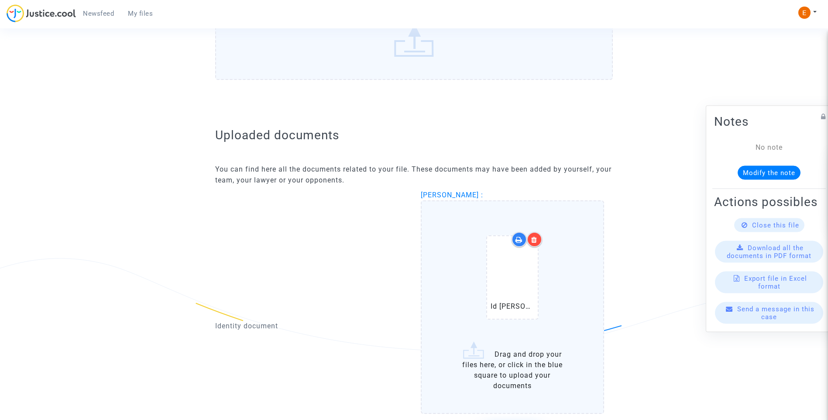
click at [538, 241] on div at bounding box center [534, 239] width 15 height 15
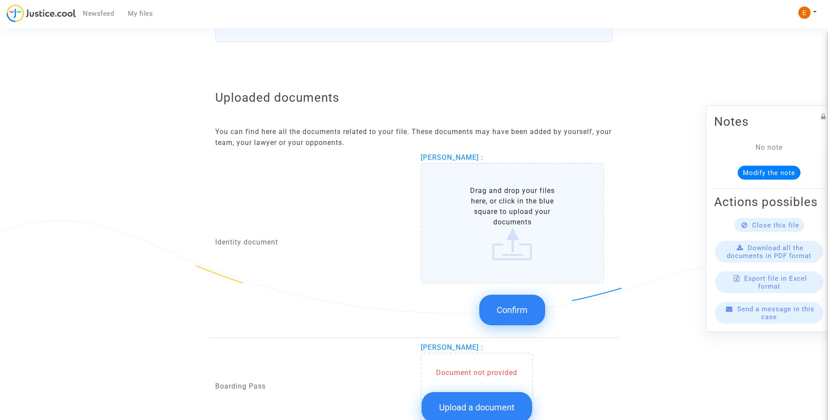
scroll to position [556, 0]
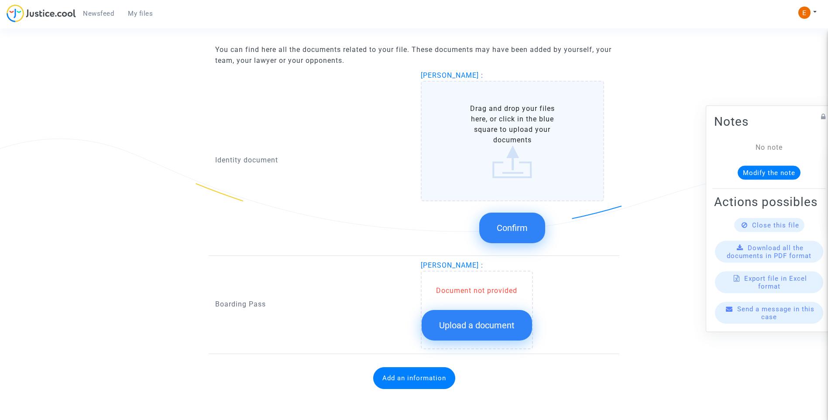
click at [503, 331] on button "Upload a document" at bounding box center [477, 325] width 110 height 31
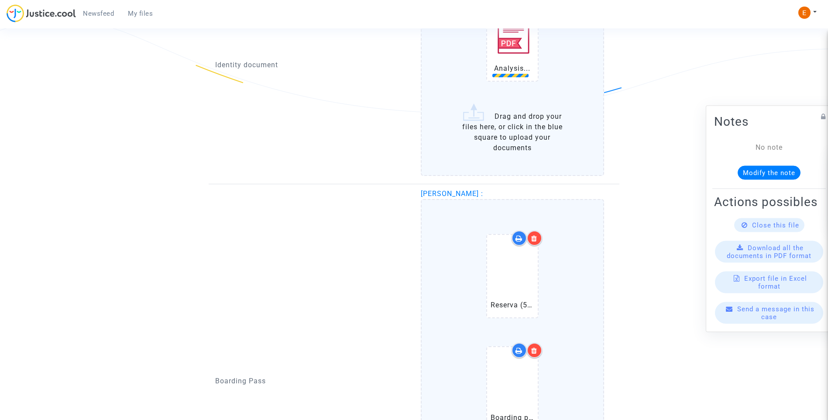
scroll to position [687, 0]
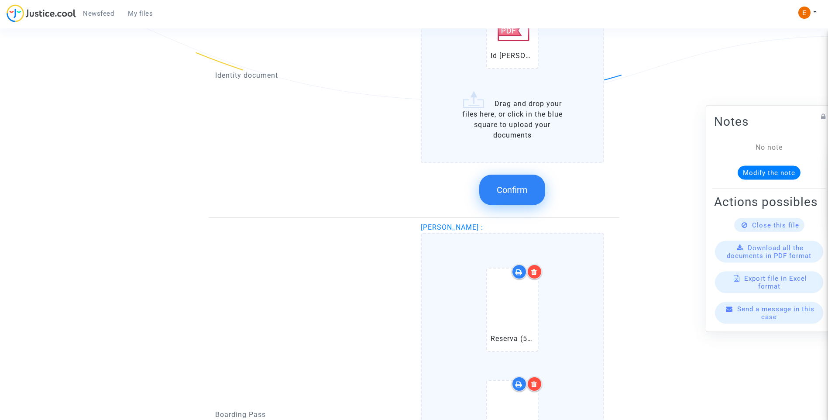
click at [534, 270] on icon at bounding box center [534, 271] width 6 height 7
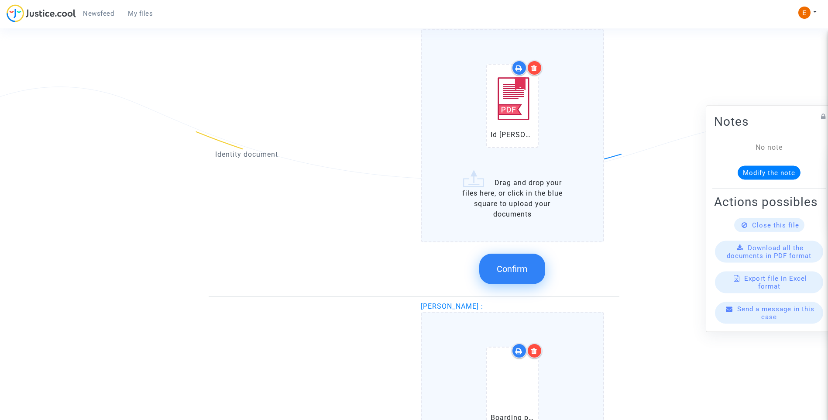
scroll to position [512, 0]
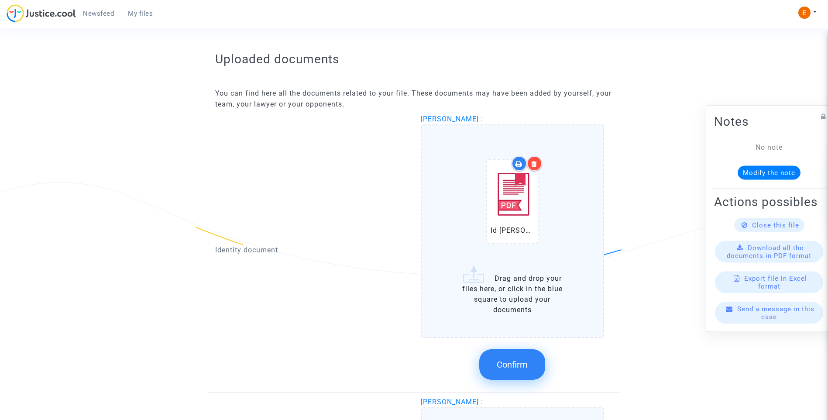
click at [513, 372] on button "Confirm" at bounding box center [512, 364] width 66 height 31
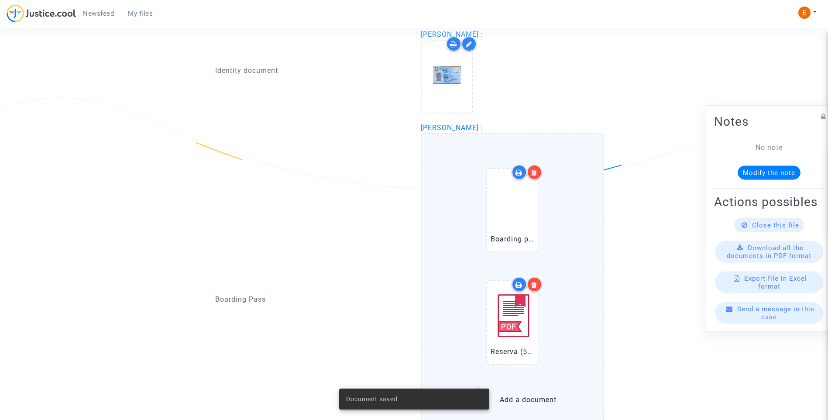
scroll to position [725, 0]
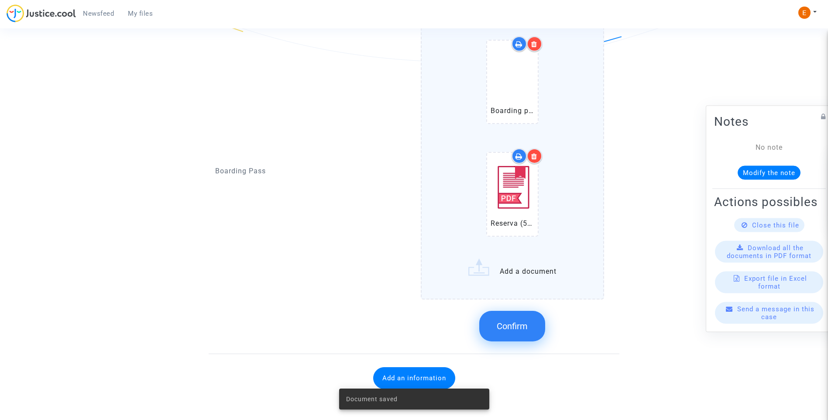
click at [513, 336] on button "Confirm" at bounding box center [512, 326] width 66 height 31
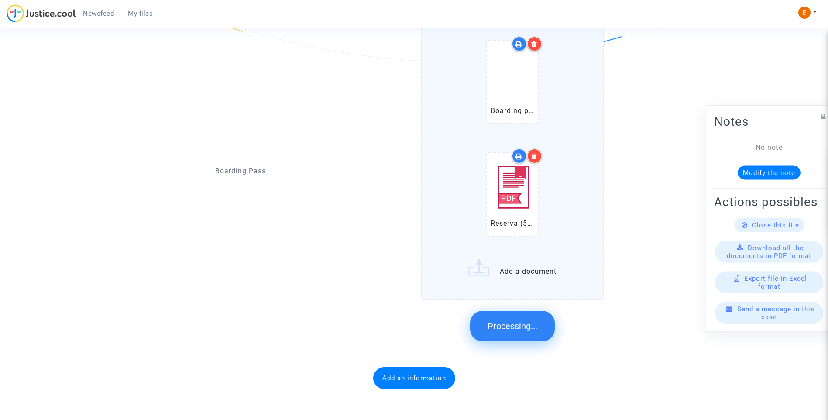
scroll to position [455, 0]
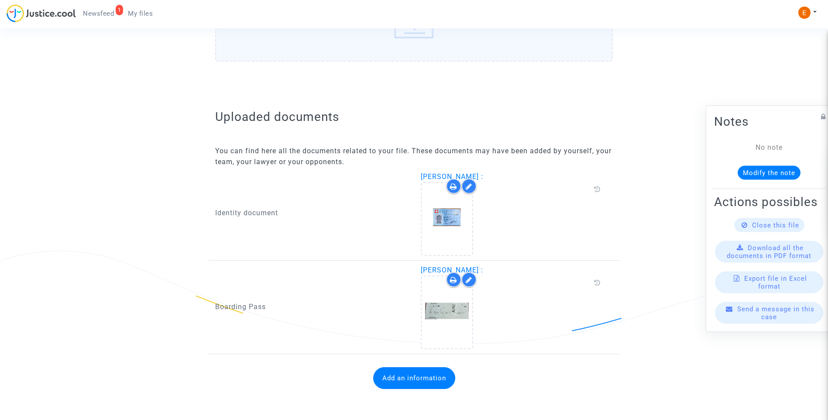
click at [439, 380] on button "Add an information" at bounding box center [414, 378] width 82 height 22
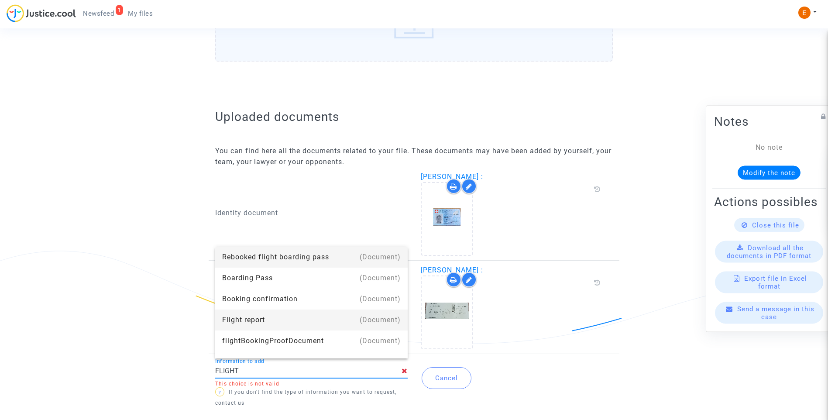
click at [277, 319] on div "Flight report" at bounding box center [311, 319] width 178 height 21
type input "Flight report"
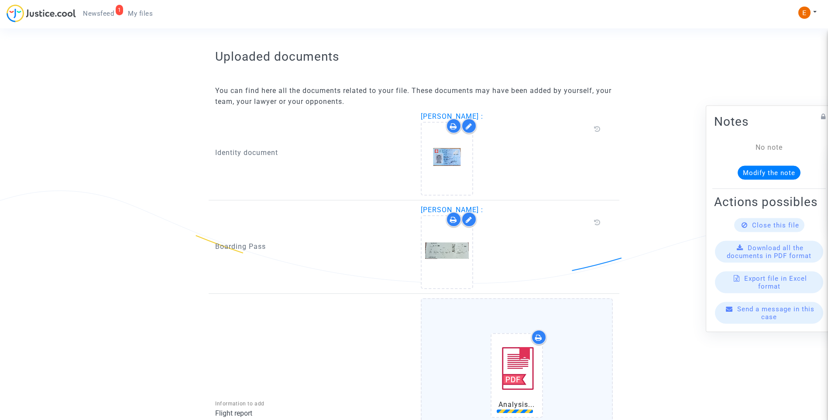
scroll to position [662, 0]
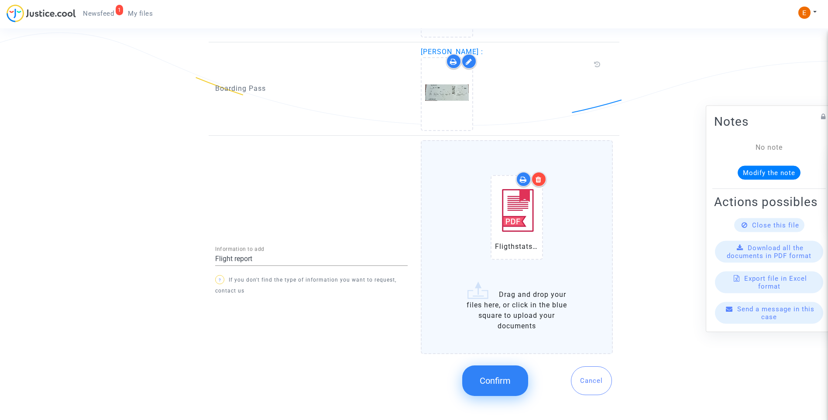
click at [503, 387] on button "Confirm" at bounding box center [495, 380] width 66 height 31
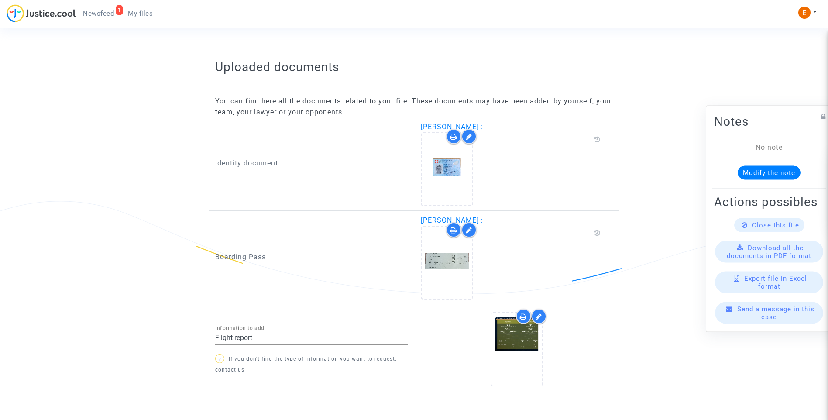
scroll to position [527, 0]
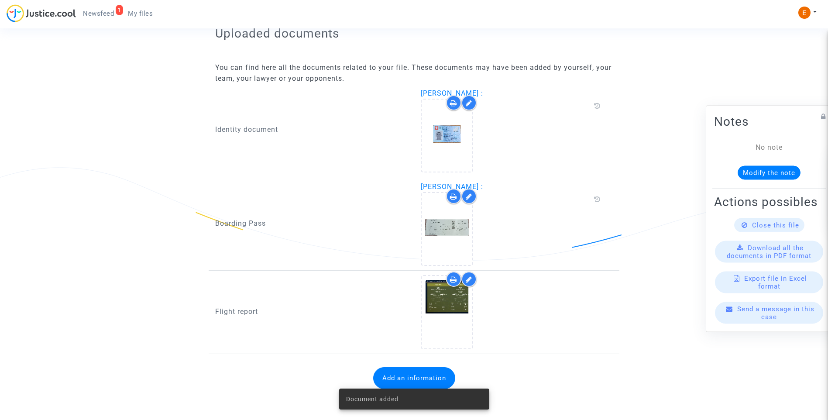
click at [108, 11] on span "Newsfeed" at bounding box center [98, 14] width 31 height 8
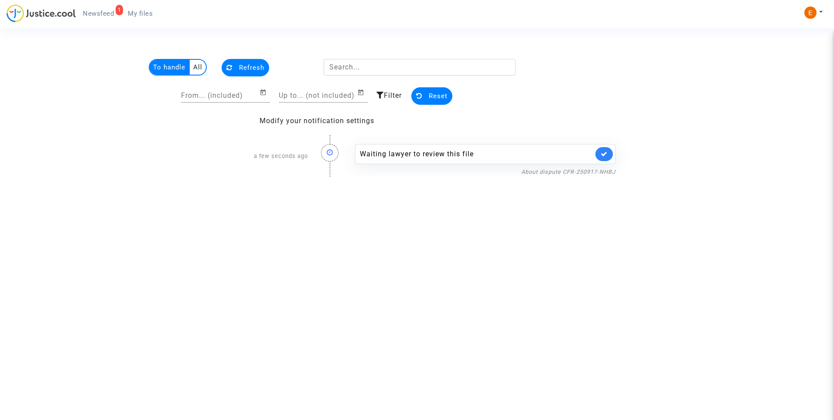
click at [608, 157] on link at bounding box center [604, 154] width 17 height 14
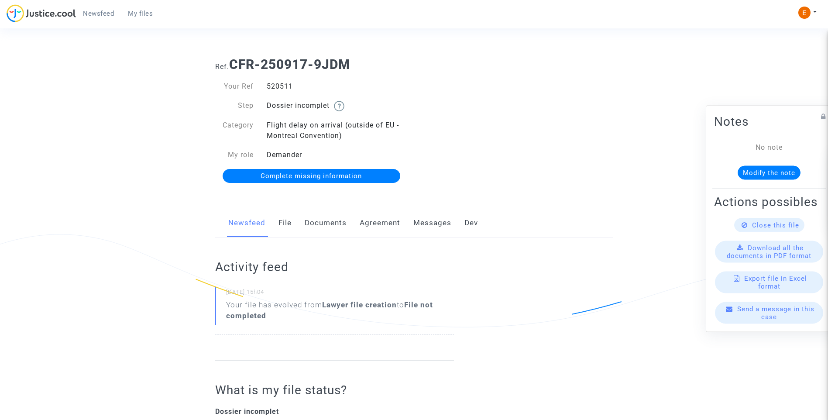
click at [330, 223] on link "Documents" at bounding box center [326, 223] width 42 height 29
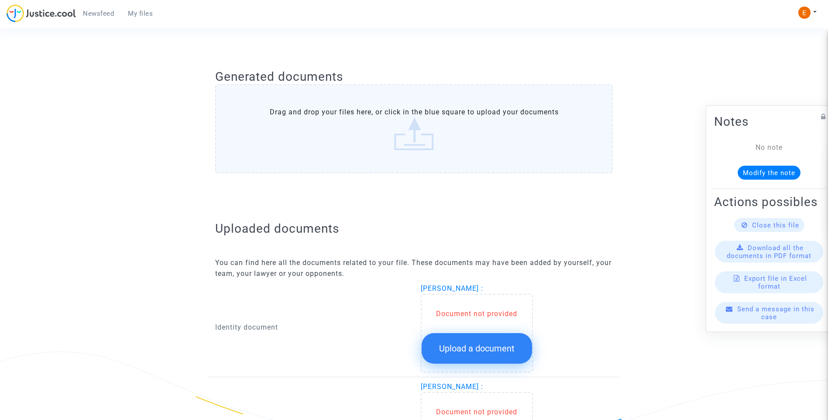
scroll to position [464, 0]
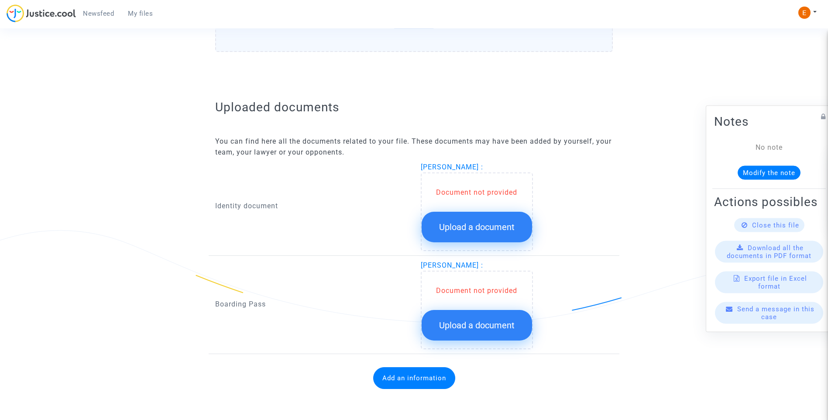
click at [488, 233] on button "Upload a document" at bounding box center [477, 227] width 110 height 31
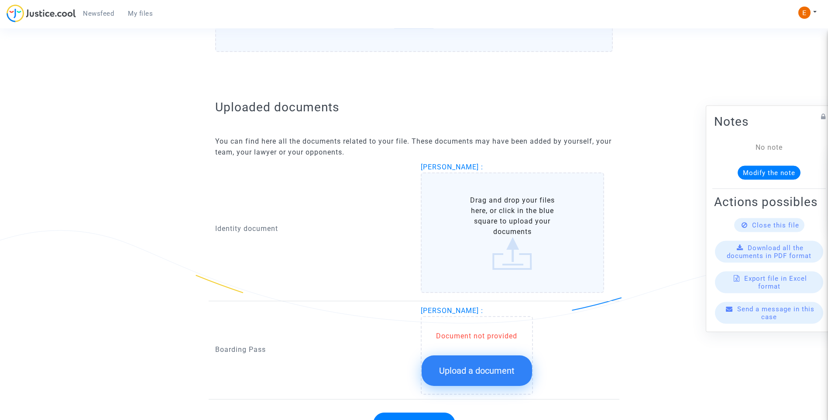
click at [504, 362] on button "Upload a document" at bounding box center [477, 370] width 110 height 31
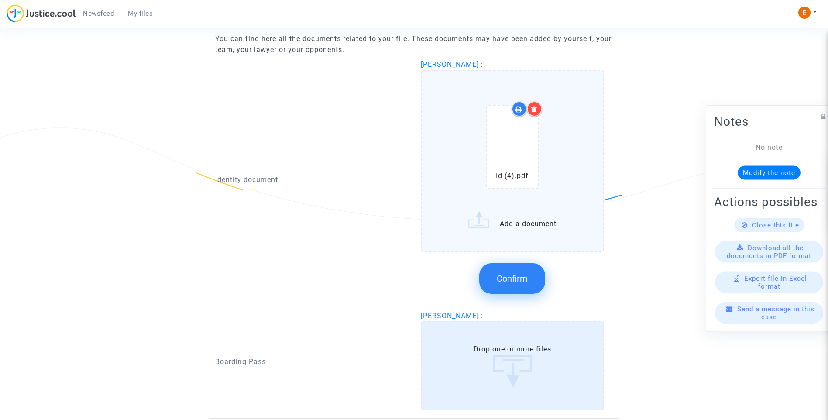
scroll to position [572, 0]
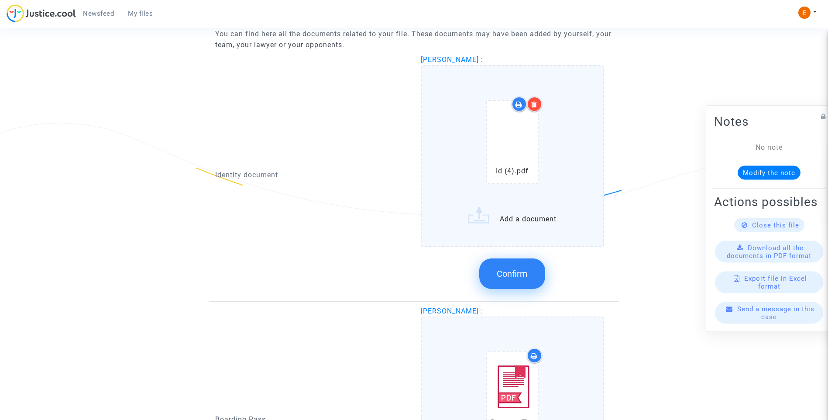
click at [520, 279] on button "Confirm" at bounding box center [512, 273] width 66 height 31
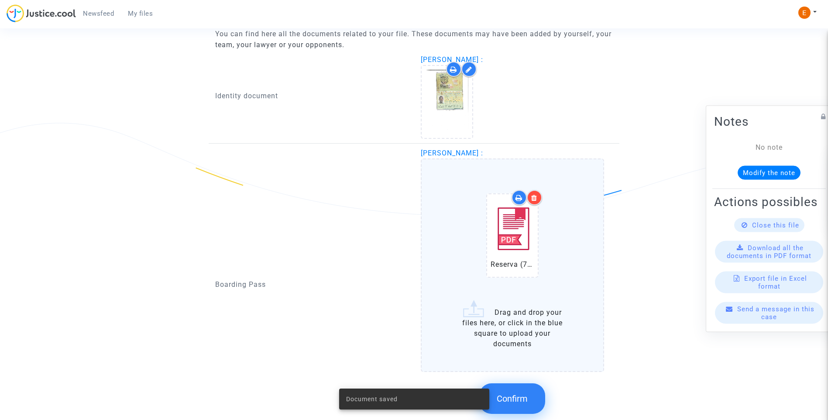
click at [513, 395] on span "Confirm" at bounding box center [512, 398] width 31 height 10
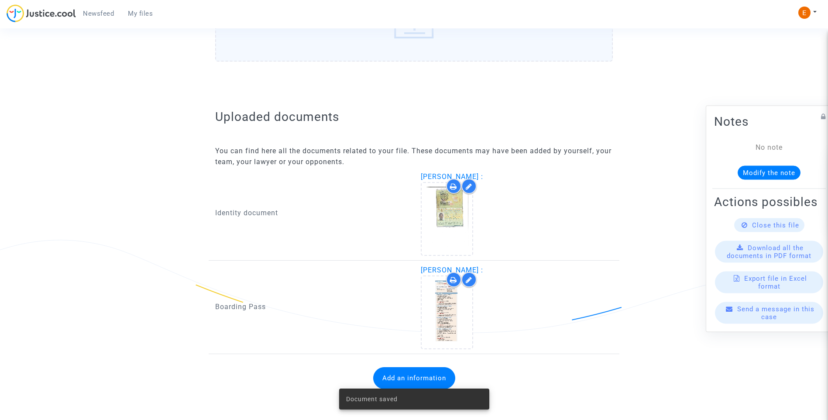
scroll to position [455, 0]
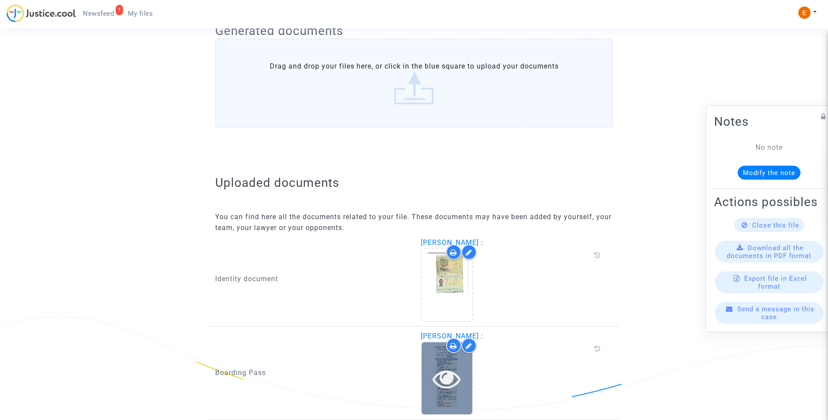
scroll to position [444, 0]
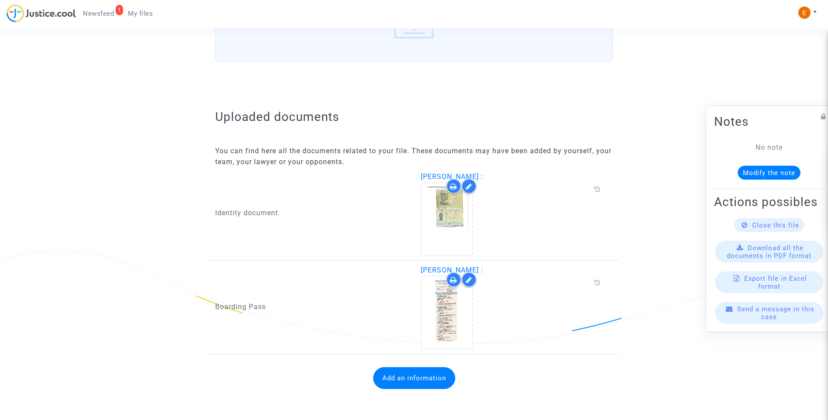
click at [430, 378] on button "Add an information" at bounding box center [414, 378] width 82 height 22
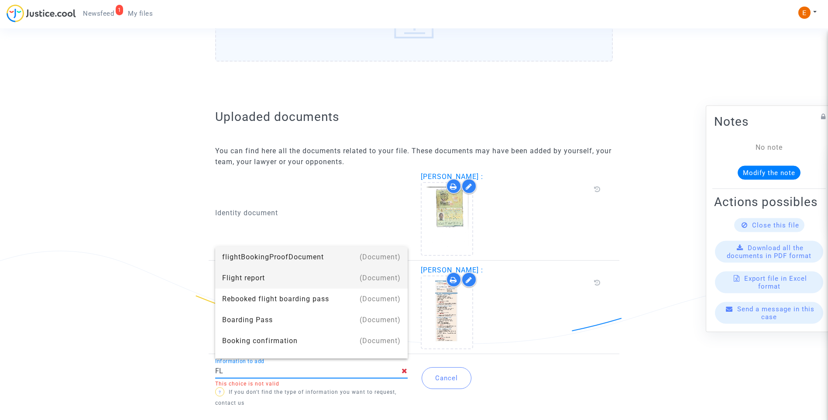
click at [257, 274] on div "Flight report" at bounding box center [311, 277] width 178 height 21
type input "Flight report"
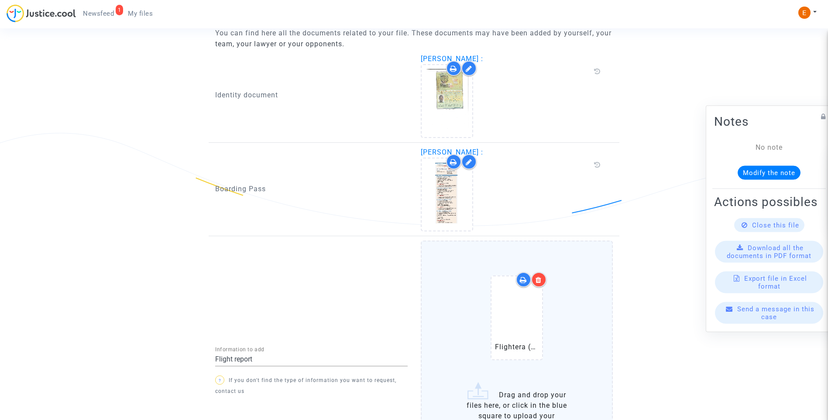
scroll to position [672, 0]
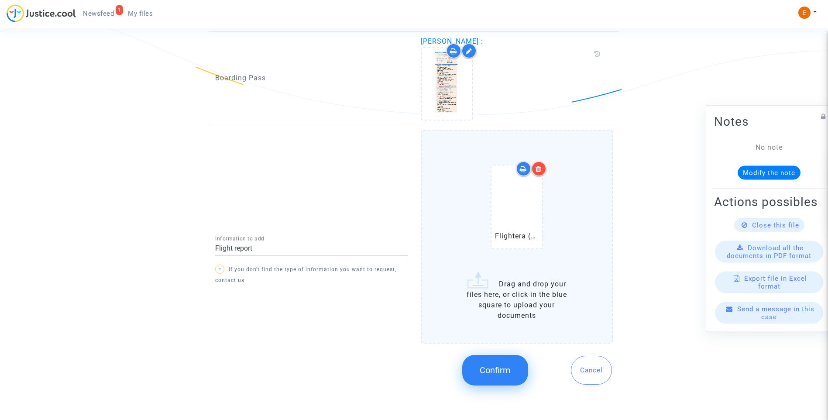
click at [504, 380] on button "Confirm" at bounding box center [495, 370] width 66 height 31
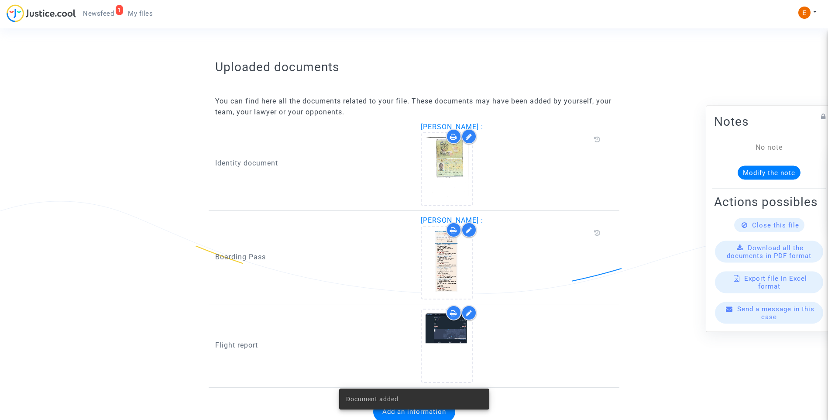
scroll to position [527, 0]
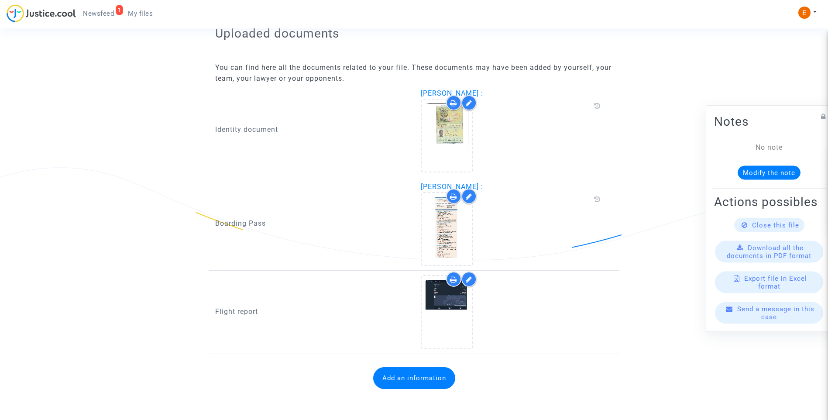
drag, startPoint x: 91, startPoint y: 8, endPoint x: 96, endPoint y: 11, distance: 5.1
click at [91, 8] on link "1 Newsfeed" at bounding box center [98, 13] width 45 height 13
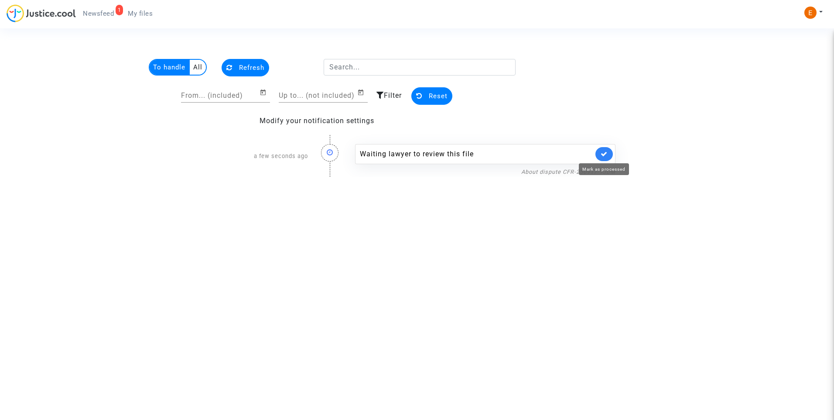
click at [604, 156] on icon at bounding box center [604, 154] width 7 height 7
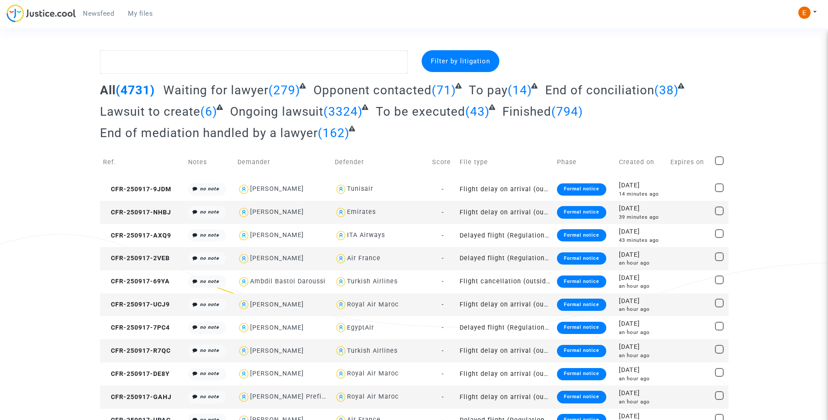
click at [139, 16] on span "My files" at bounding box center [140, 14] width 25 height 8
